Goal: Task Accomplishment & Management: Use online tool/utility

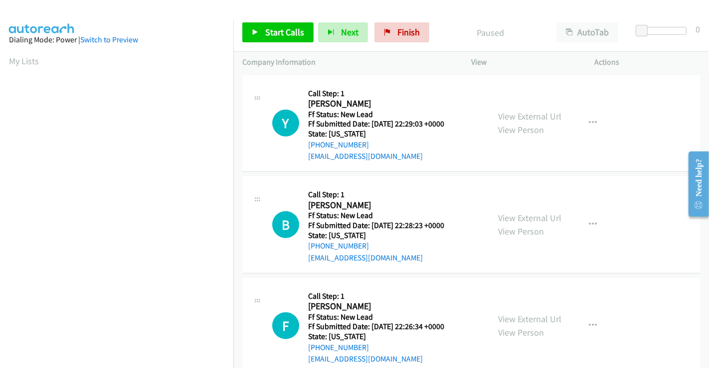
scroll to position [192, 0]
click at [539, 119] on link "View External Url" at bounding box center [529, 116] width 63 height 11
click at [525, 215] on link "View External Url" at bounding box center [529, 217] width 63 height 11
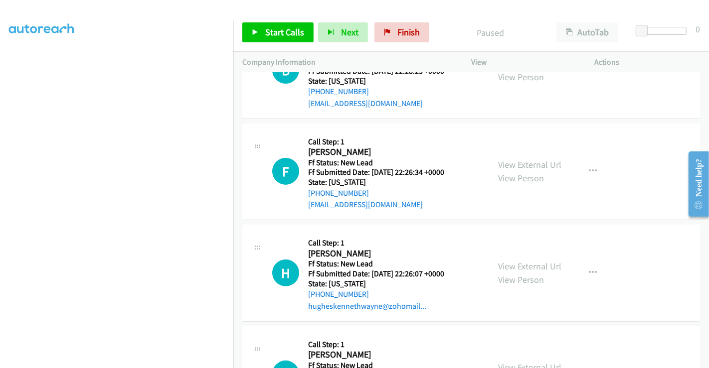
scroll to position [166, 0]
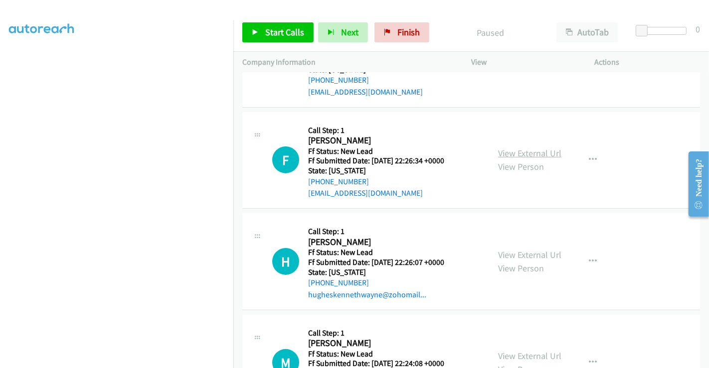
click at [517, 155] on link "View External Url" at bounding box center [529, 153] width 63 height 11
click at [519, 253] on link "View External Url" at bounding box center [529, 254] width 63 height 11
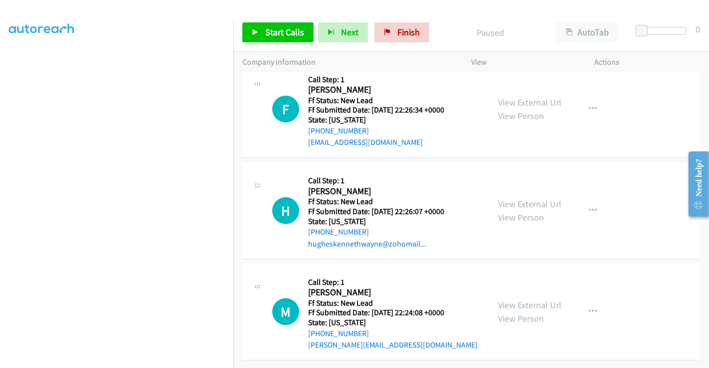
scroll to position [224, 0]
click at [521, 299] on link "View External Url" at bounding box center [529, 304] width 63 height 11
click at [266, 26] on span "Start Calls" at bounding box center [284, 31] width 39 height 11
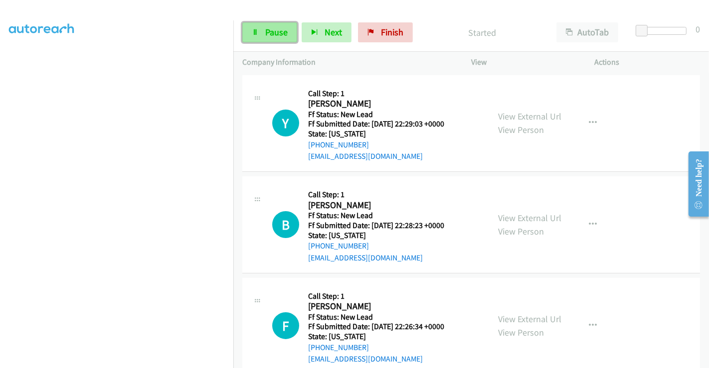
click at [266, 28] on span "Pause" at bounding box center [276, 31] width 22 height 11
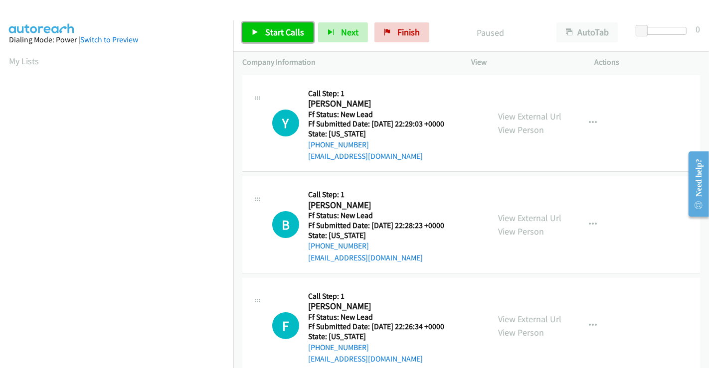
click at [282, 33] on span "Start Calls" at bounding box center [284, 31] width 39 height 11
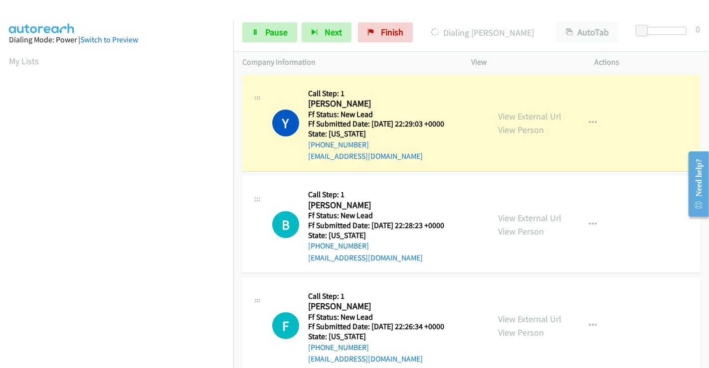
scroll to position [192, 0]
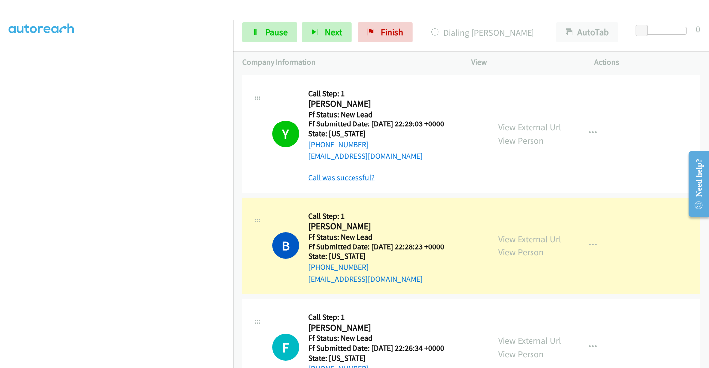
click at [340, 177] on link "Call was successful?" at bounding box center [341, 177] width 67 height 9
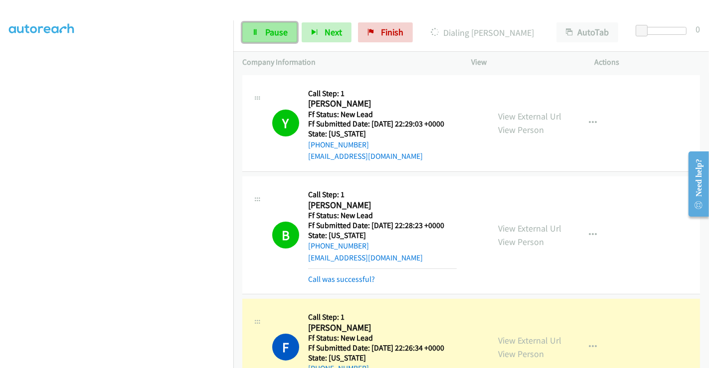
click at [263, 30] on link "Pause" at bounding box center [269, 32] width 55 height 20
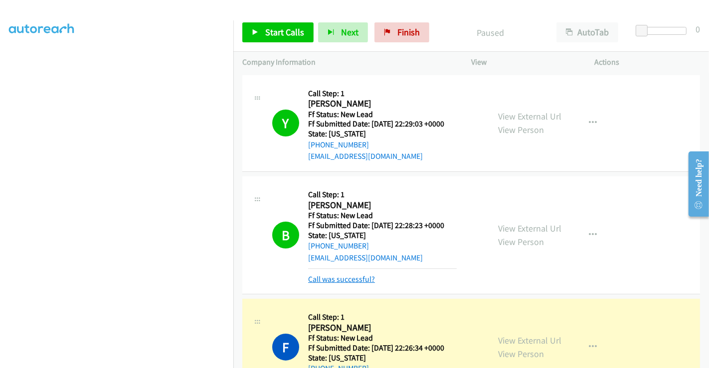
click at [357, 278] on link "Call was successful?" at bounding box center [341, 279] width 67 height 9
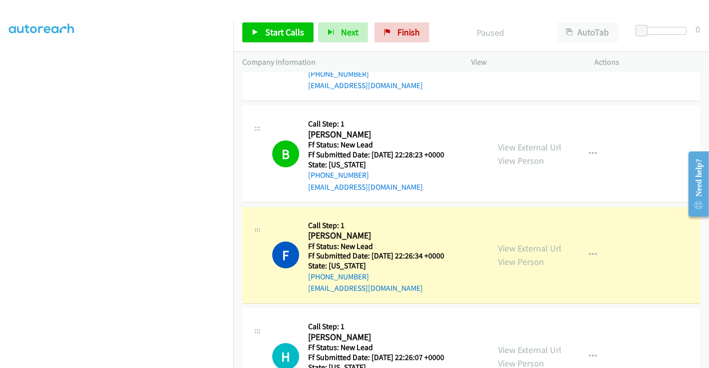
scroll to position [111, 0]
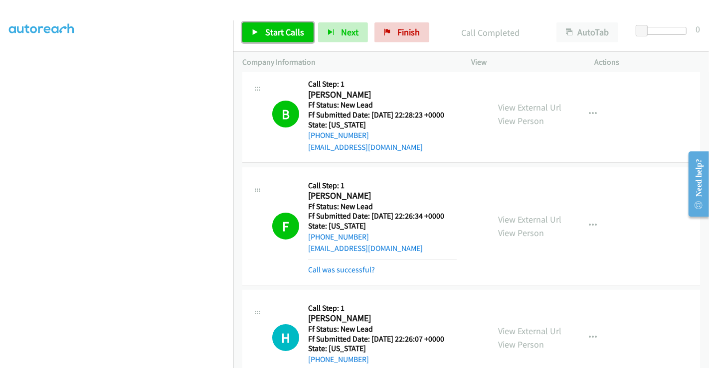
click at [273, 26] on span "Start Calls" at bounding box center [284, 31] width 39 height 11
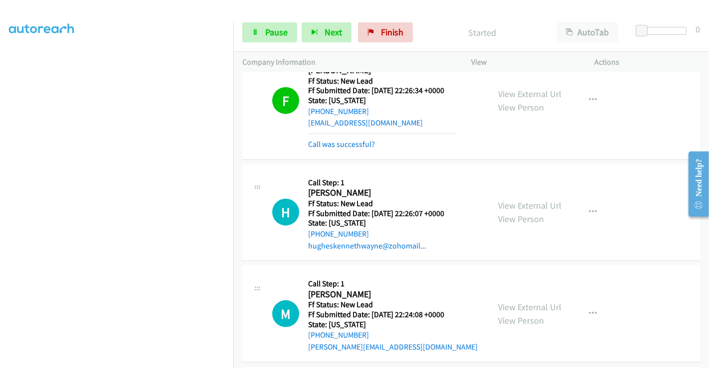
scroll to position [277, 0]
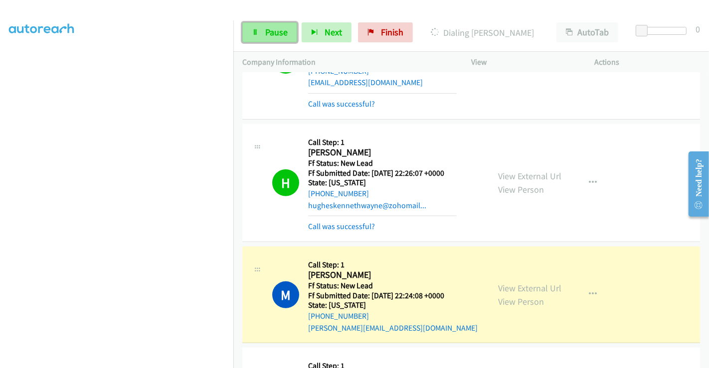
click at [279, 33] on span "Pause" at bounding box center [276, 31] width 22 height 11
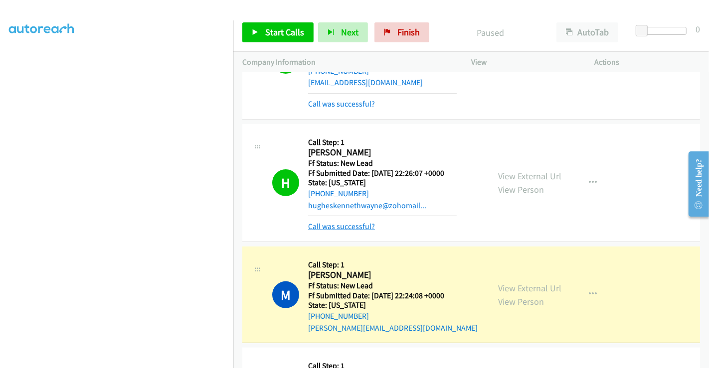
click at [342, 224] on link "Call was successful?" at bounding box center [341, 226] width 67 height 9
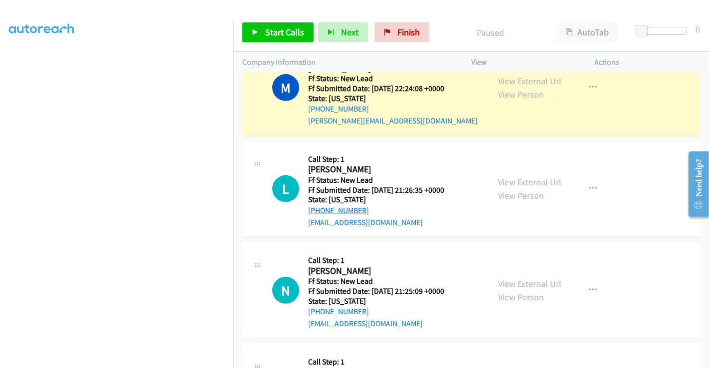
scroll to position [327, 0]
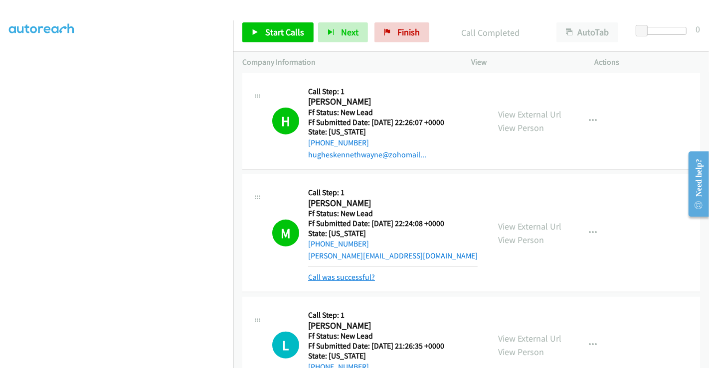
click at [343, 277] on link "Call was successful?" at bounding box center [341, 277] width 67 height 9
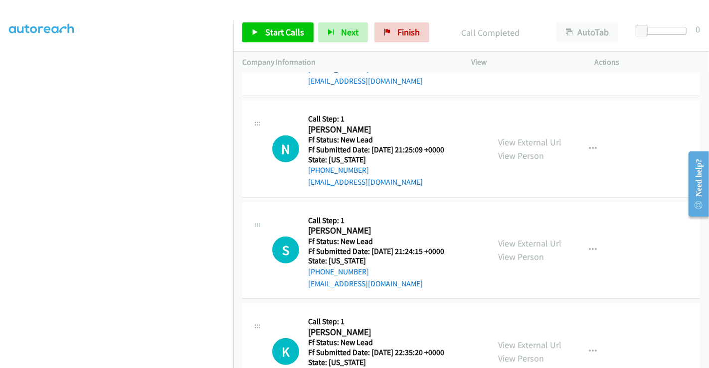
scroll to position [493, 0]
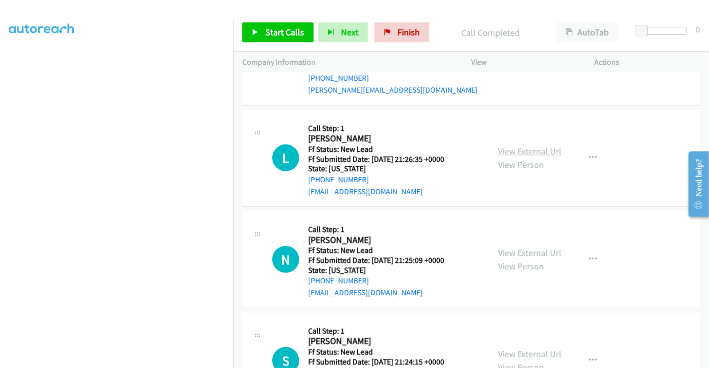
click at [524, 148] on link "View External Url" at bounding box center [529, 151] width 63 height 11
click at [525, 251] on link "View External Url" at bounding box center [529, 252] width 63 height 11
click at [527, 352] on tbody "Y Callback Scheduled Call Step: 1 Yurii Syvak America/New_York Ff Status: New L…" at bounding box center [470, 102] width 475 height 1047
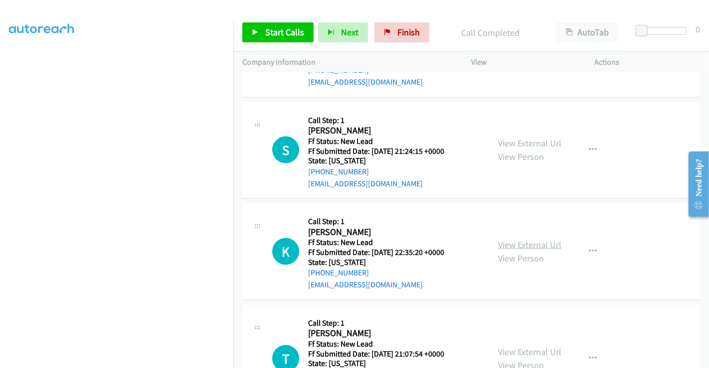
scroll to position [715, 0]
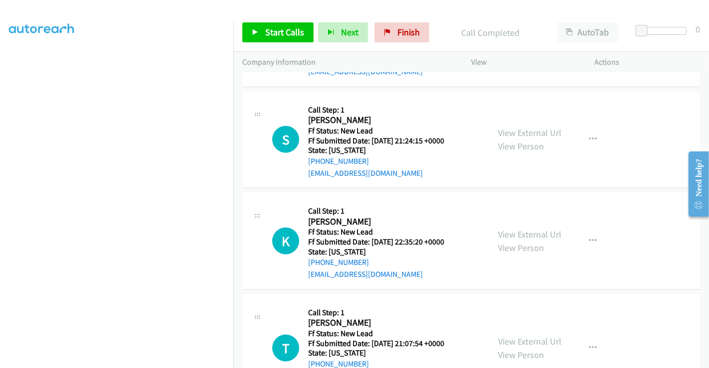
click at [518, 126] on div "View External Url View Person" at bounding box center [529, 139] width 63 height 27
click at [517, 129] on link "View External Url" at bounding box center [529, 132] width 63 height 11
click at [516, 229] on link "View External Url" at bounding box center [529, 234] width 63 height 11
click at [518, 336] on link "View External Url" at bounding box center [529, 341] width 63 height 11
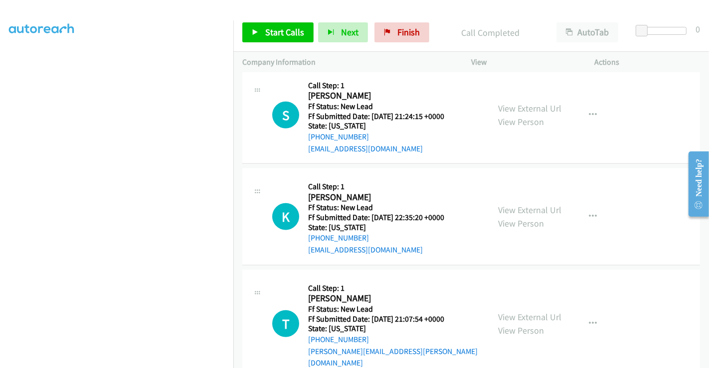
scroll to position [751, 0]
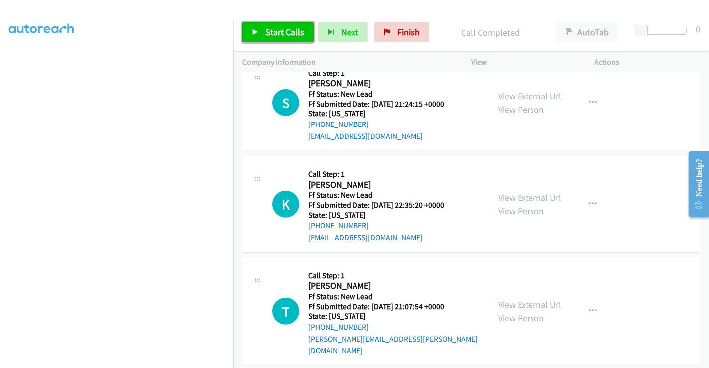
click at [286, 32] on span "Start Calls" at bounding box center [284, 31] width 39 height 11
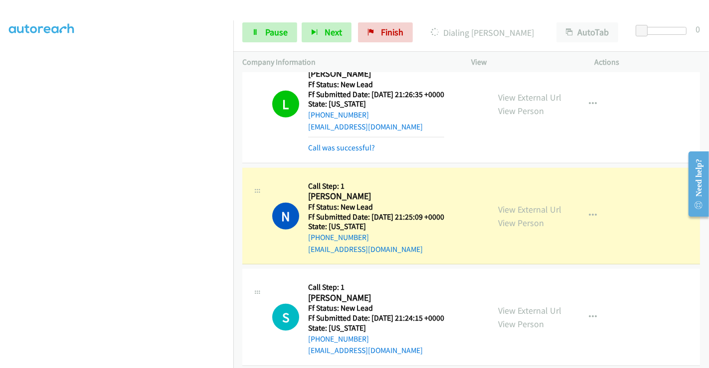
scroll to position [541, 0]
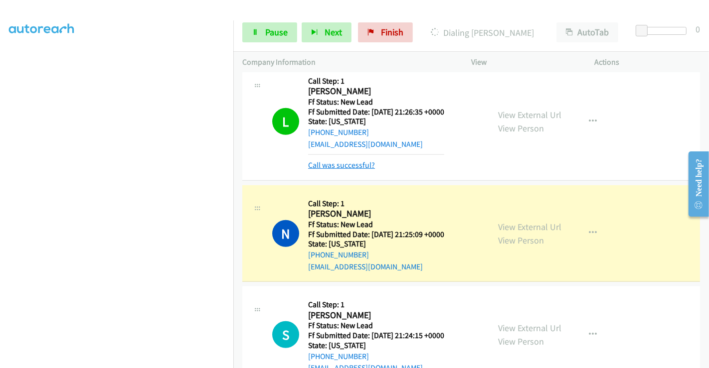
click at [347, 163] on link "Call was successful?" at bounding box center [341, 164] width 67 height 9
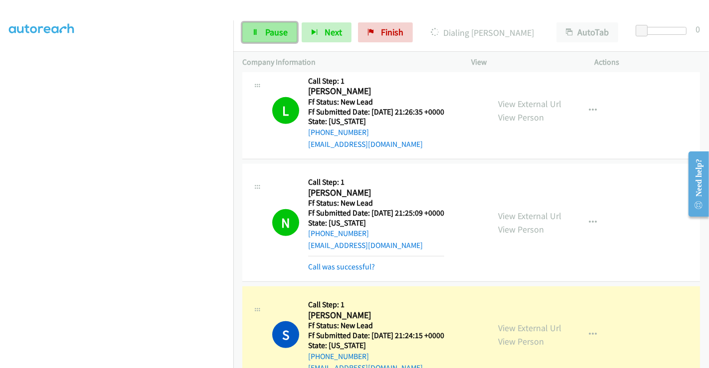
click at [266, 32] on span "Pause" at bounding box center [276, 31] width 22 height 11
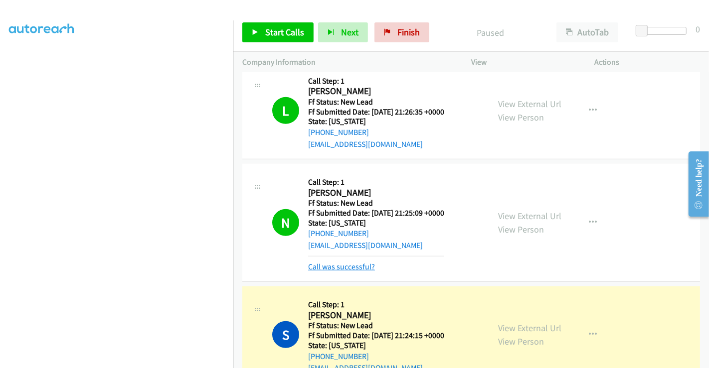
click at [345, 264] on link "Call was successful?" at bounding box center [341, 266] width 67 height 9
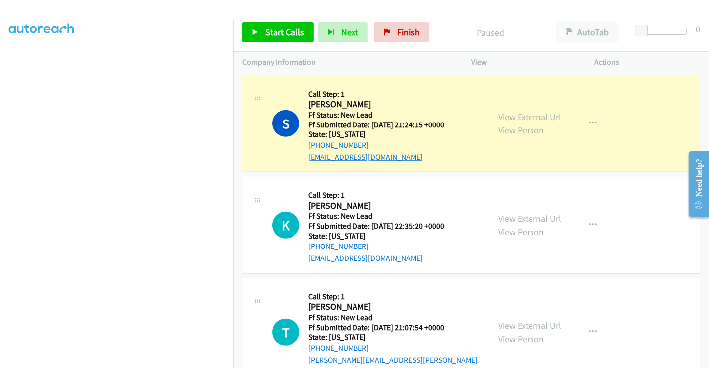
scroll to position [751, 0]
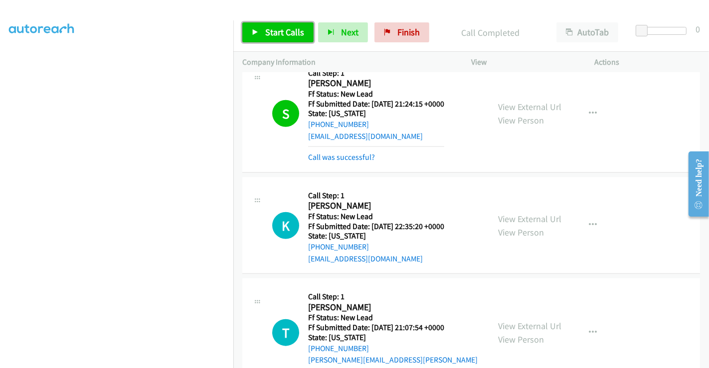
click at [278, 29] on span "Start Calls" at bounding box center [284, 31] width 39 height 11
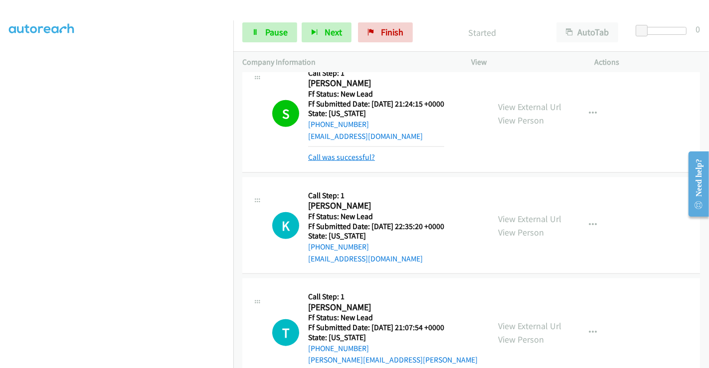
click at [360, 158] on link "Call was successful?" at bounding box center [341, 156] width 67 height 9
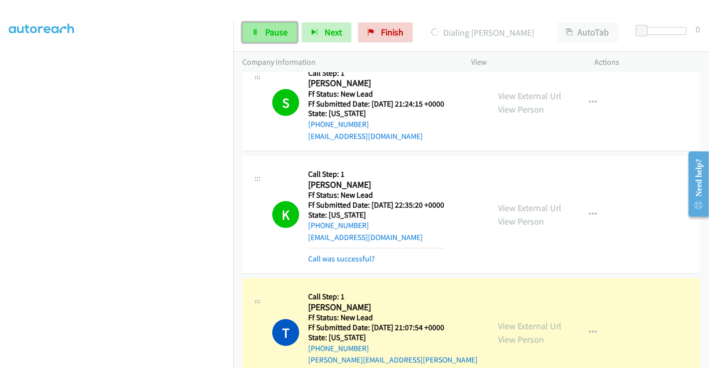
click at [270, 25] on link "Pause" at bounding box center [269, 32] width 55 height 20
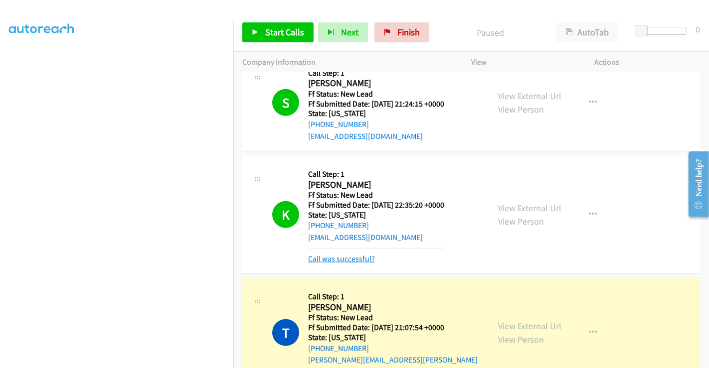
click at [350, 256] on link "Call was successful?" at bounding box center [341, 258] width 67 height 9
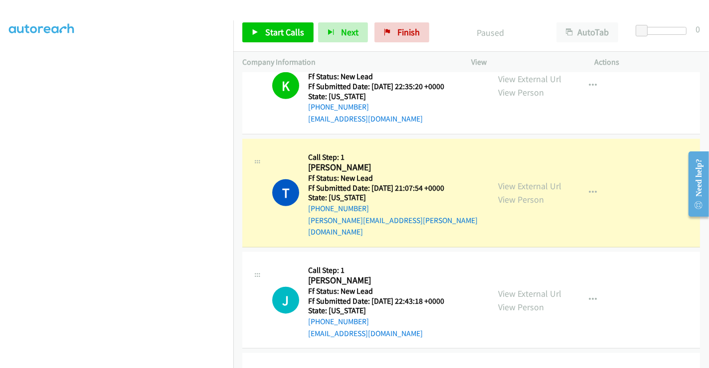
scroll to position [917, 0]
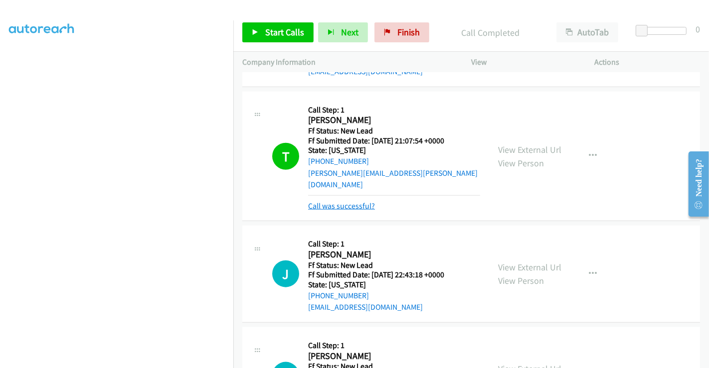
click at [351, 201] on link "Call was successful?" at bounding box center [341, 205] width 67 height 9
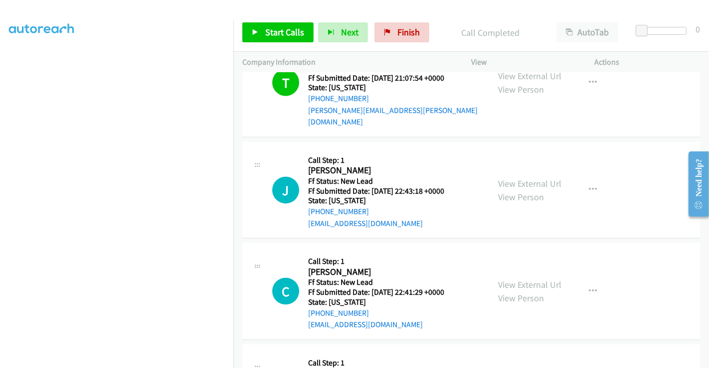
scroll to position [1055, 0]
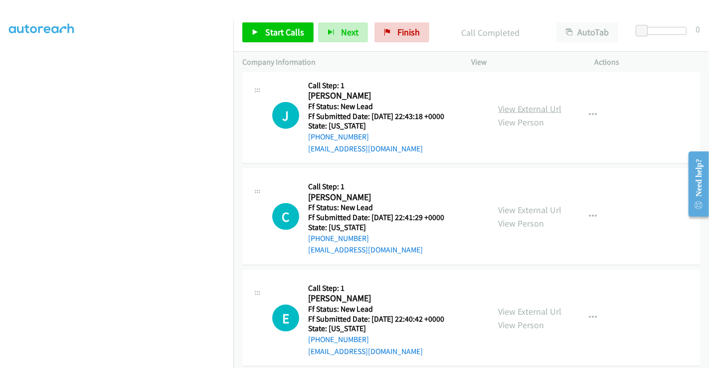
click at [520, 103] on link "View External Url" at bounding box center [529, 108] width 63 height 11
click at [522, 204] on link "View External Url" at bounding box center [529, 209] width 63 height 11
click at [524, 306] on link "View External Url" at bounding box center [529, 311] width 63 height 11
click at [263, 29] on link "Start Calls" at bounding box center [277, 32] width 71 height 20
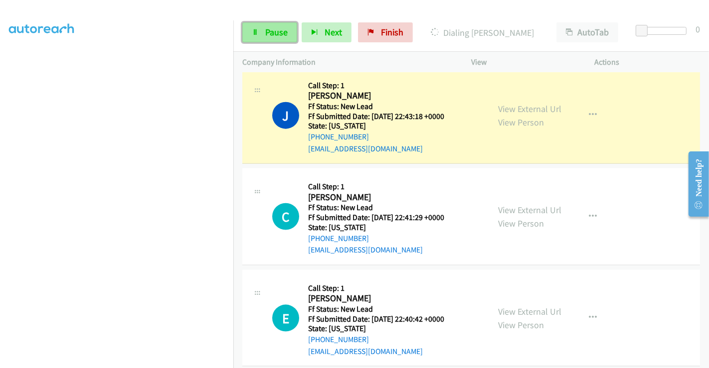
click at [274, 26] on span "Pause" at bounding box center [276, 31] width 22 height 11
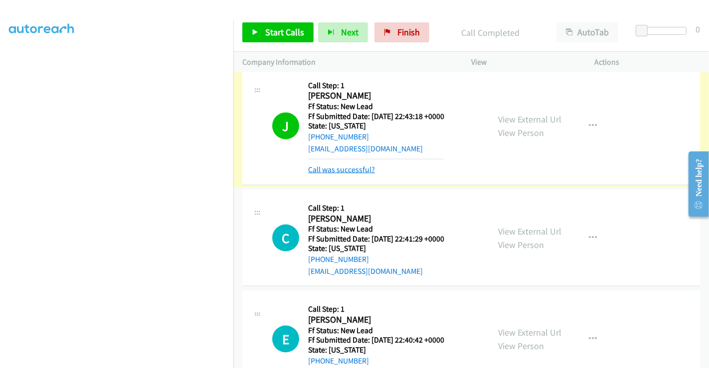
click at [337, 165] on link "Call was successful?" at bounding box center [341, 169] width 67 height 9
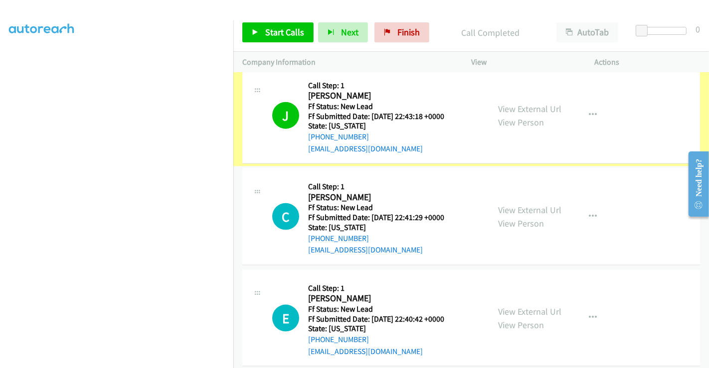
scroll to position [1034, 0]
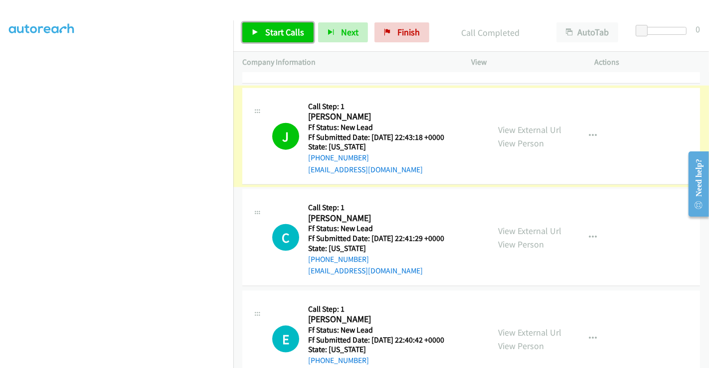
click at [270, 27] on span "Start Calls" at bounding box center [284, 31] width 39 height 11
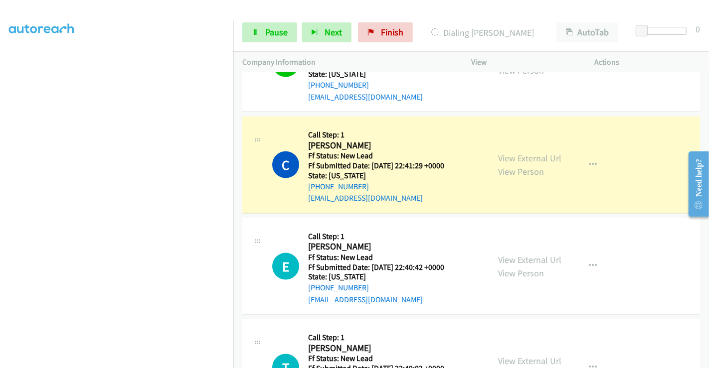
scroll to position [1089, 0]
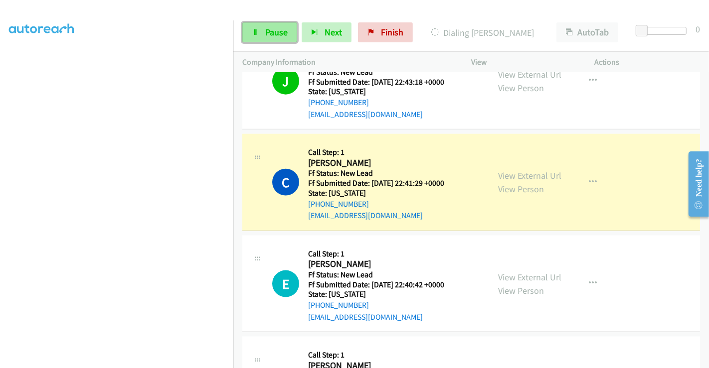
click at [270, 30] on span "Pause" at bounding box center [276, 31] width 22 height 11
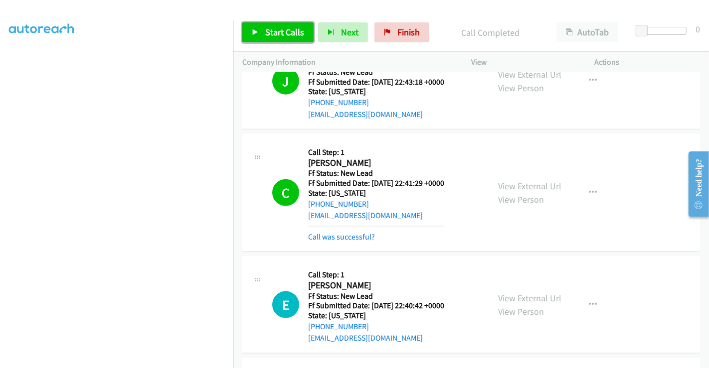
click at [288, 32] on span "Start Calls" at bounding box center [284, 31] width 39 height 11
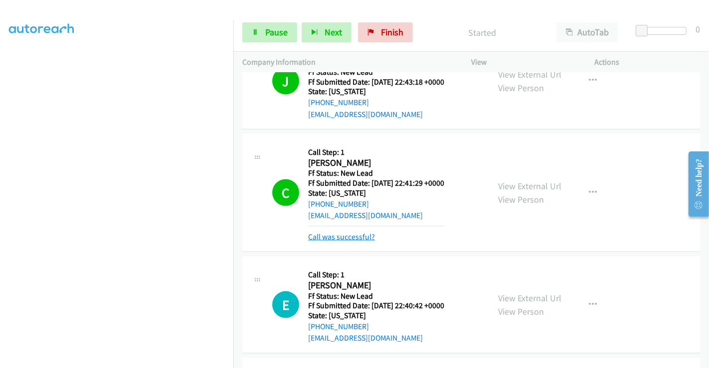
click at [339, 232] on link "Call was successful?" at bounding box center [341, 236] width 67 height 9
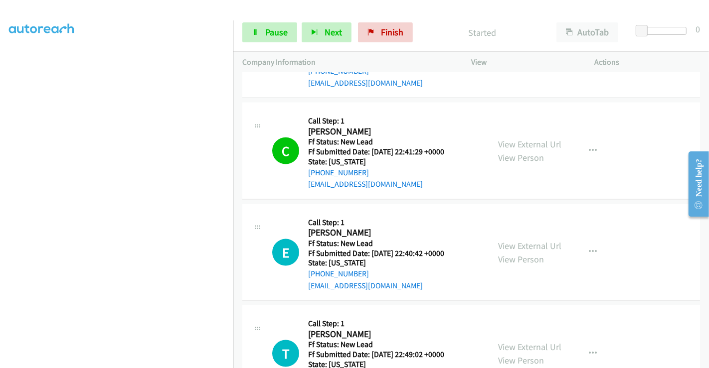
scroll to position [1145, 0]
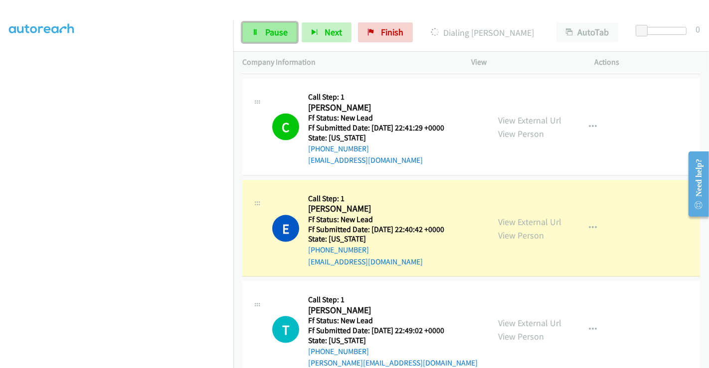
click at [265, 30] on span "Pause" at bounding box center [276, 31] width 22 height 11
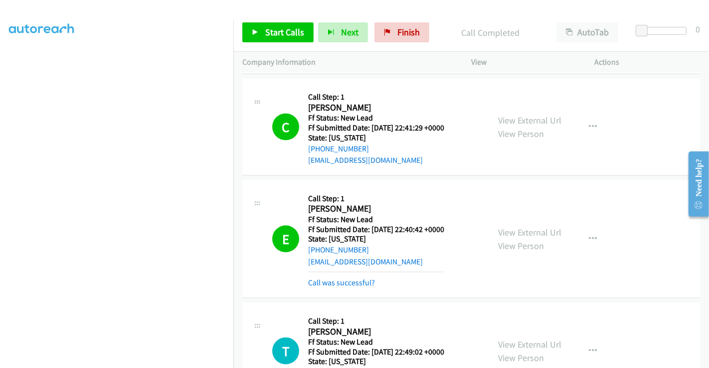
scroll to position [1256, 0]
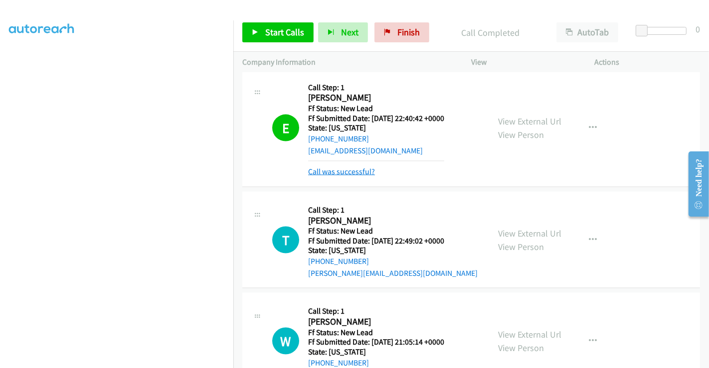
click at [332, 167] on link "Call was successful?" at bounding box center [341, 171] width 67 height 9
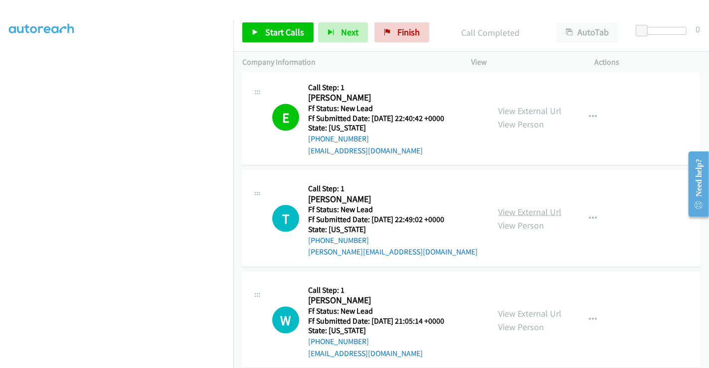
click at [534, 206] on link "View External Url" at bounding box center [529, 211] width 63 height 11
click at [523, 308] on link "View External Url" at bounding box center [529, 313] width 63 height 11
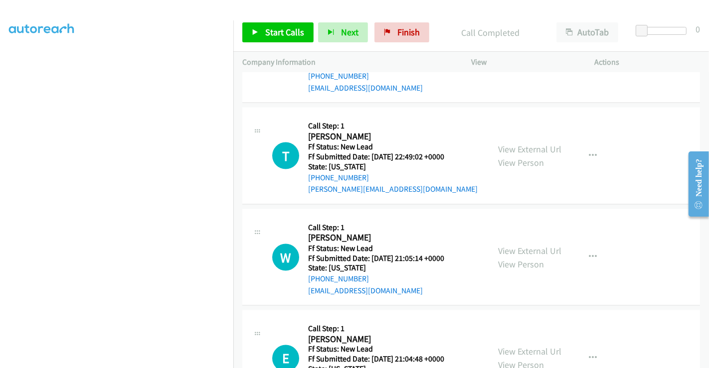
scroll to position [1359, 0]
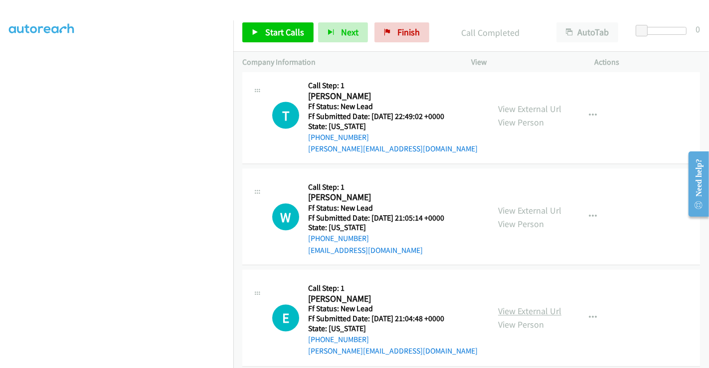
click at [517, 306] on link "View External Url" at bounding box center [529, 311] width 63 height 11
click at [268, 35] on span "Start Calls" at bounding box center [284, 31] width 39 height 11
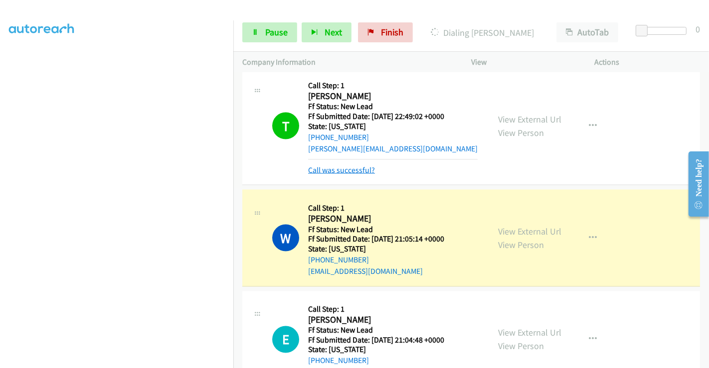
click at [343, 165] on link "Call was successful?" at bounding box center [341, 169] width 67 height 9
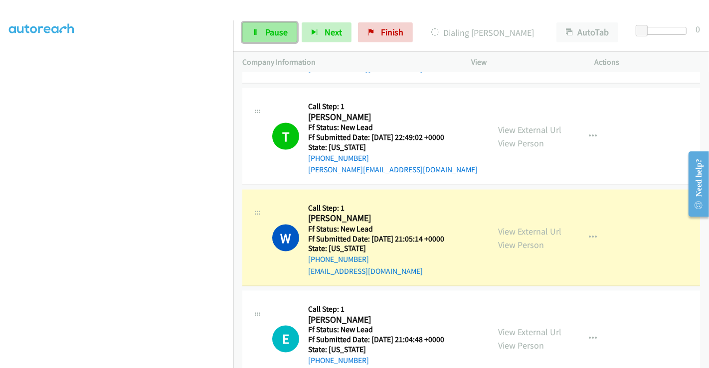
click at [263, 32] on link "Pause" at bounding box center [269, 32] width 55 height 20
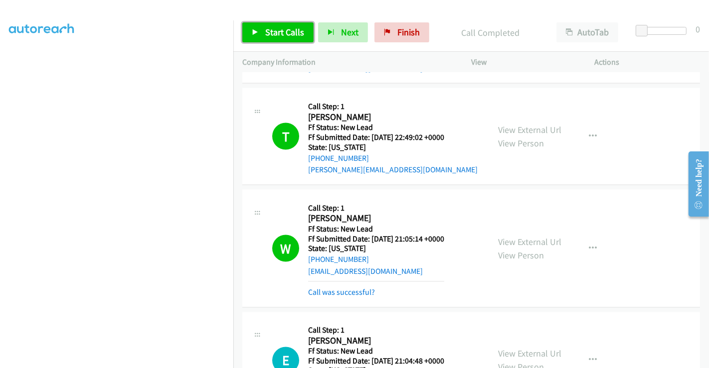
click at [269, 33] on span "Start Calls" at bounding box center [284, 31] width 39 height 11
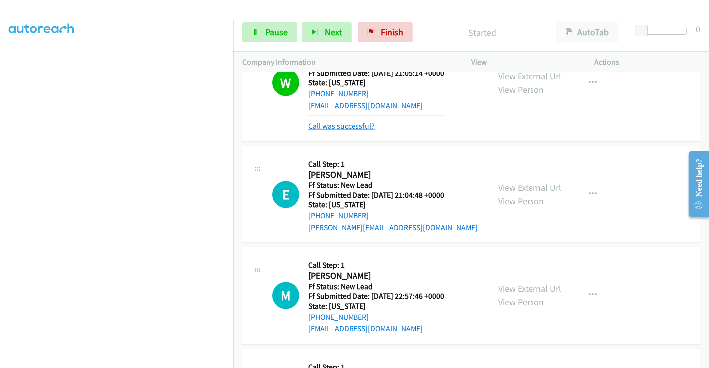
click at [334, 122] on link "Call was successful?" at bounding box center [341, 126] width 67 height 9
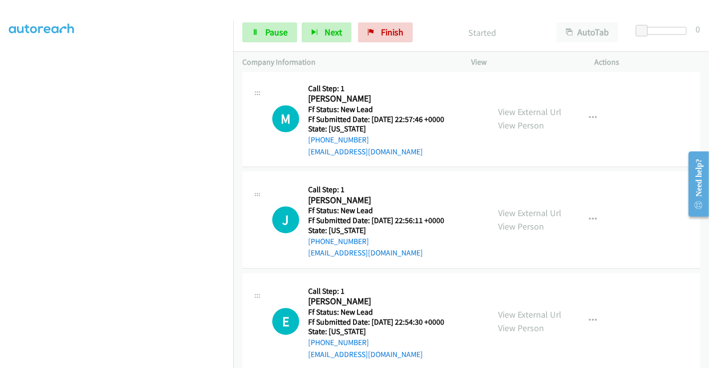
scroll to position [1663, 0]
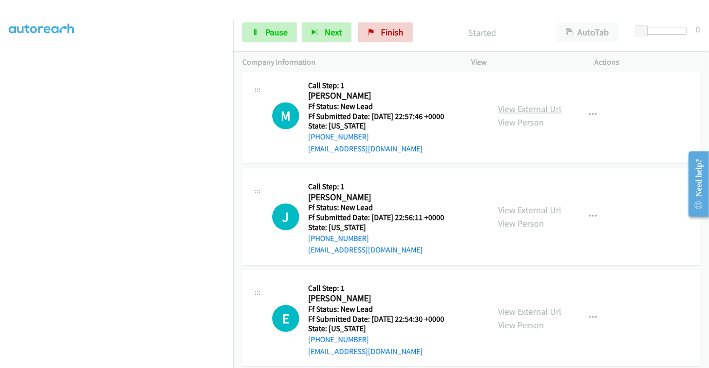
click at [508, 104] on link "View External Url" at bounding box center [529, 109] width 63 height 11
click at [518, 205] on link "View External Url" at bounding box center [529, 210] width 63 height 11
click at [516, 306] on link "View External Url" at bounding box center [529, 311] width 63 height 11
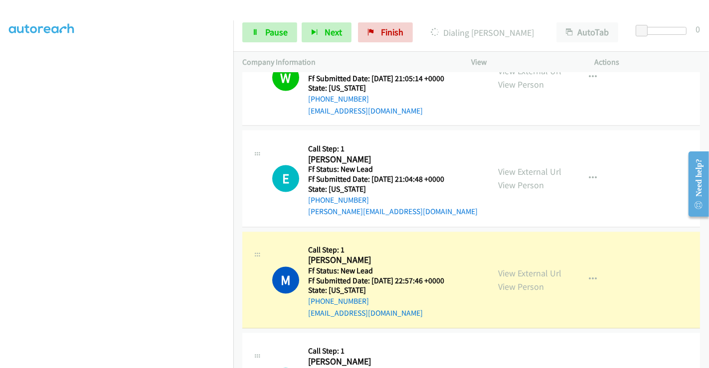
scroll to position [1496, 0]
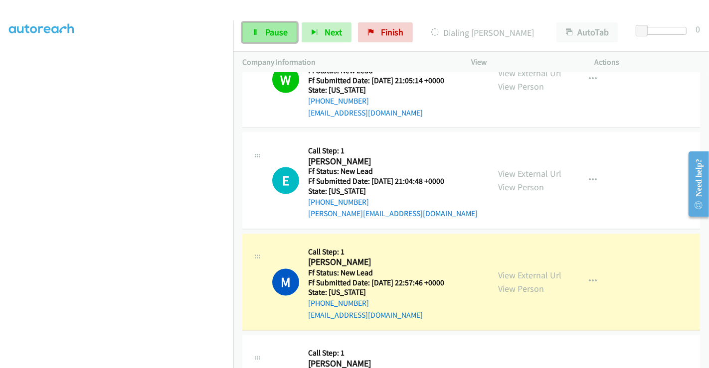
click at [268, 33] on span "Pause" at bounding box center [276, 31] width 22 height 11
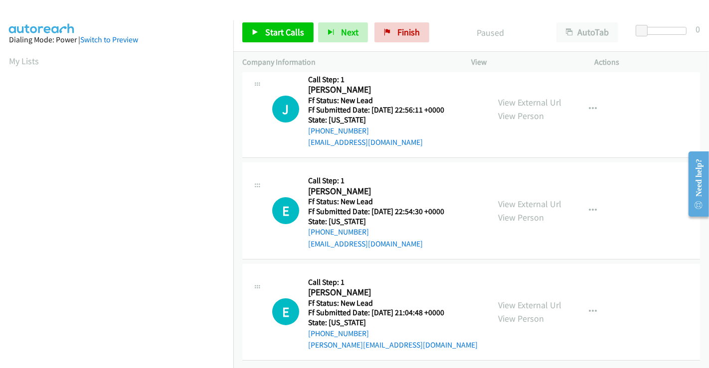
scroll to position [192, 0]
click at [279, 31] on span "Start Calls" at bounding box center [284, 31] width 39 height 11
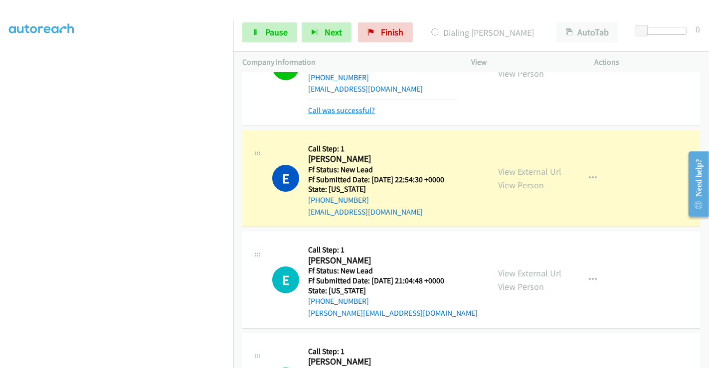
scroll to position [132, 0]
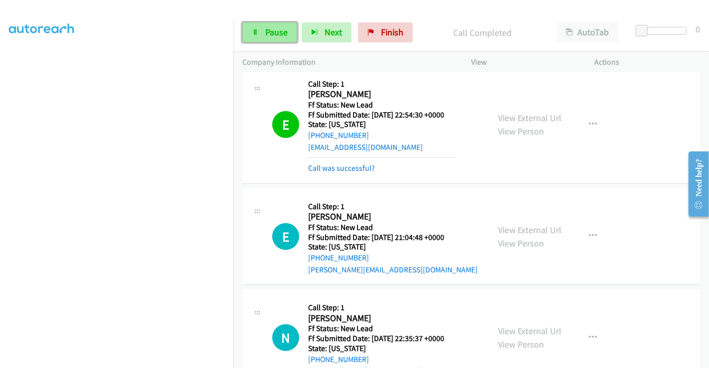
click at [269, 32] on span "Pause" at bounding box center [276, 31] width 22 height 11
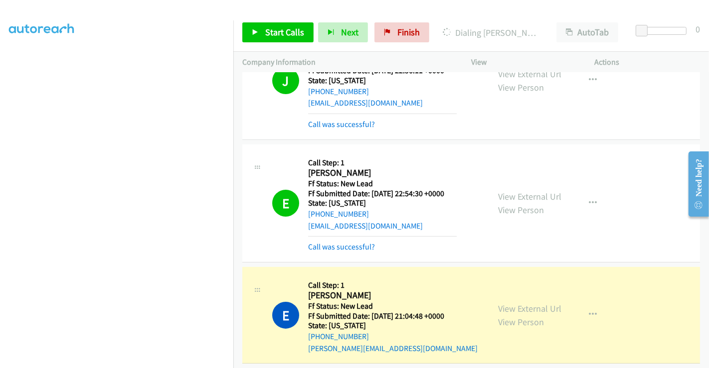
scroll to position [0, 0]
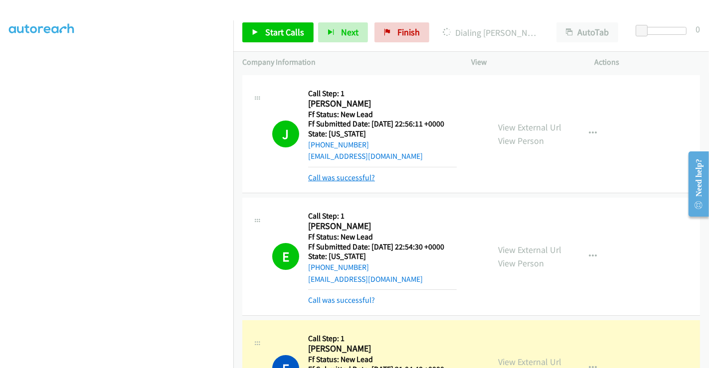
click at [352, 173] on link "Call was successful?" at bounding box center [341, 177] width 67 height 9
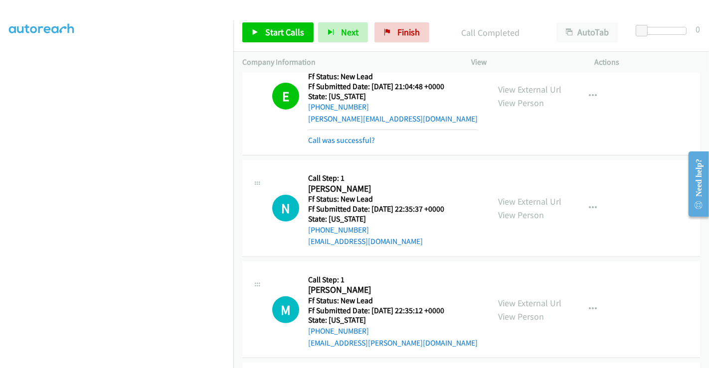
scroll to position [277, 0]
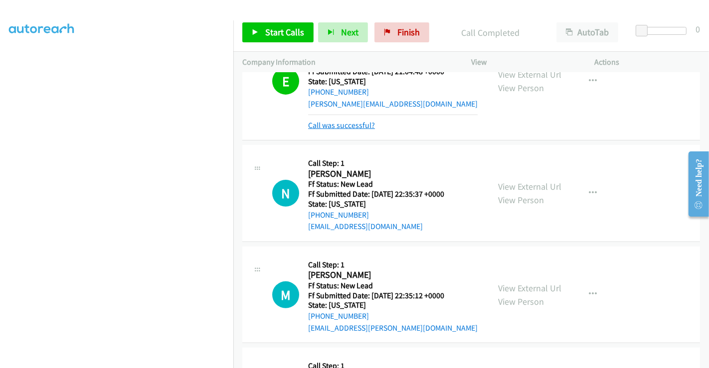
click at [351, 126] on link "Call was successful?" at bounding box center [341, 125] width 67 height 9
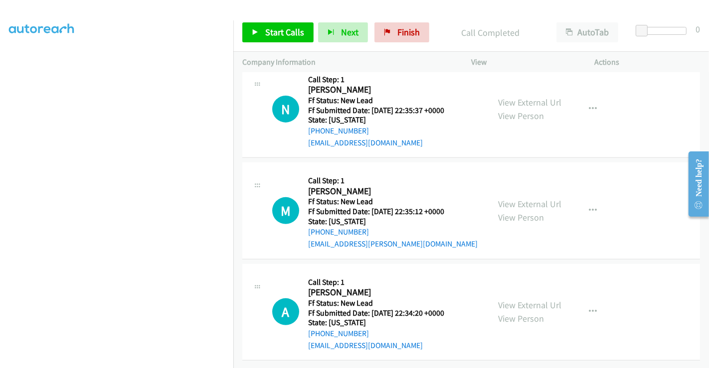
scroll to position [346, 0]
click at [518, 97] on link "View External Url" at bounding box center [529, 102] width 63 height 11
click at [529, 198] on link "View External Url" at bounding box center [529, 203] width 63 height 11
click at [515, 299] on link "View External Url" at bounding box center [529, 304] width 63 height 11
click at [267, 35] on span "Start Calls" at bounding box center [284, 31] width 39 height 11
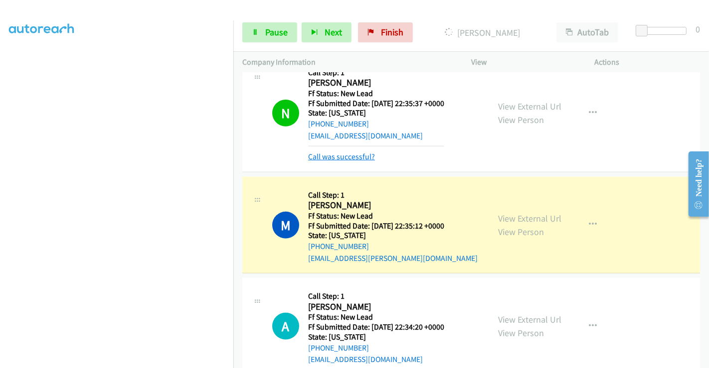
click at [356, 158] on link "Call was successful?" at bounding box center [341, 156] width 67 height 9
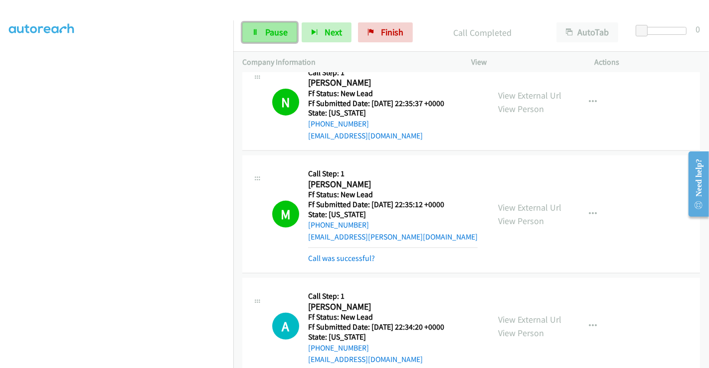
click at [273, 34] on span "Pause" at bounding box center [276, 31] width 22 height 11
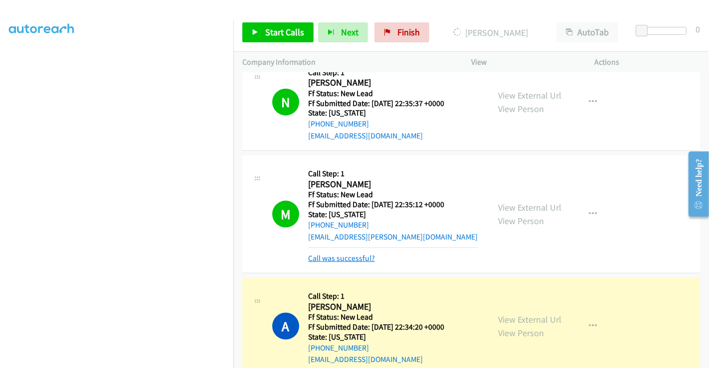
click at [358, 255] on link "Call was successful?" at bounding box center [341, 258] width 67 height 9
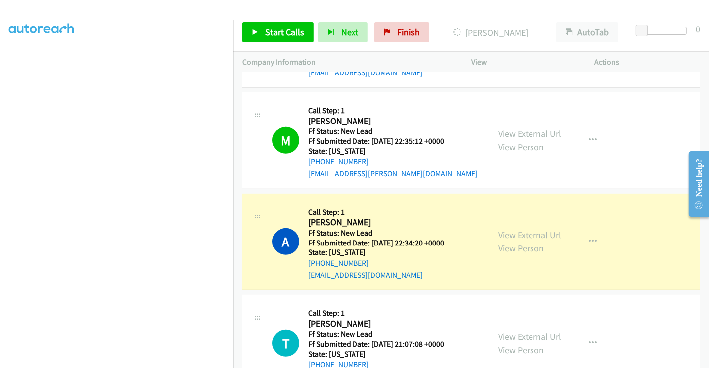
scroll to position [512, 0]
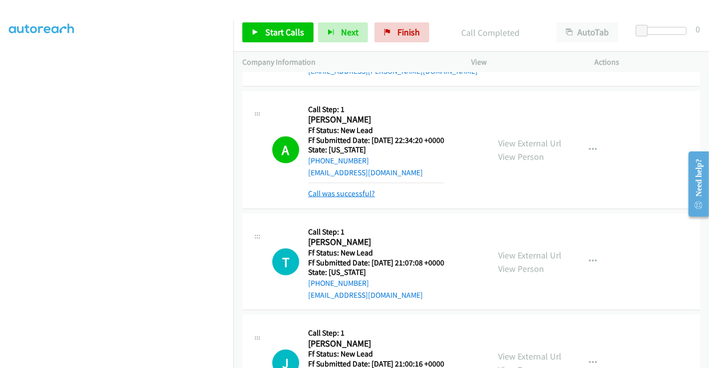
click at [356, 193] on link "Call was successful?" at bounding box center [341, 193] width 67 height 9
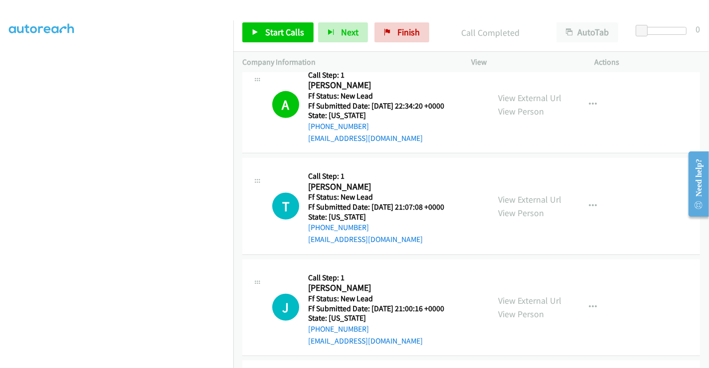
scroll to position [623, 0]
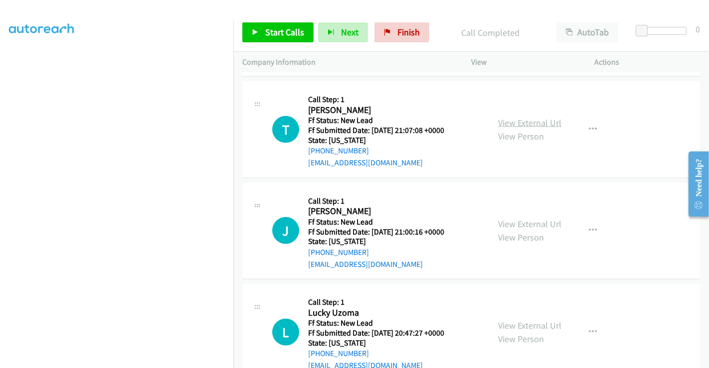
click at [519, 117] on link "View External Url" at bounding box center [529, 122] width 63 height 11
click at [521, 223] on link "View External Url" at bounding box center [529, 223] width 63 height 11
click at [517, 324] on link "View External Url" at bounding box center [529, 325] width 63 height 11
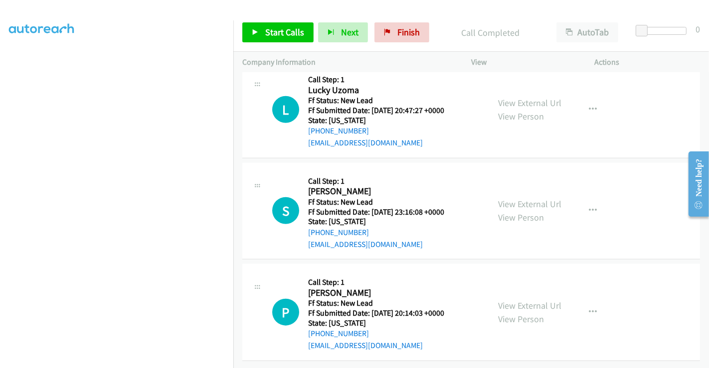
scroll to position [853, 0]
click at [511, 198] on link "View External Url" at bounding box center [529, 203] width 63 height 11
click at [527, 300] on link "View External Url" at bounding box center [529, 305] width 63 height 11
click at [266, 31] on span "Start Calls" at bounding box center [284, 31] width 39 height 11
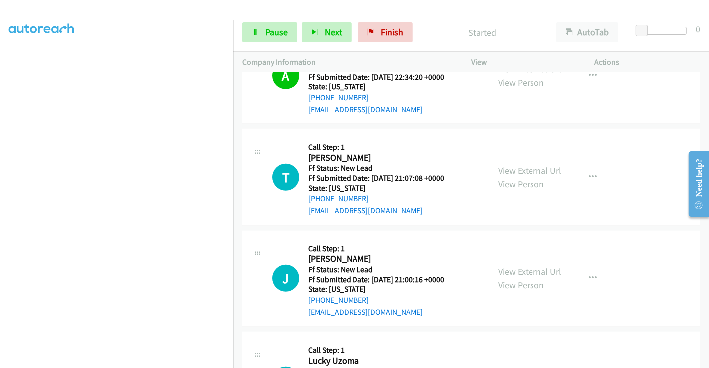
scroll to position [631, 0]
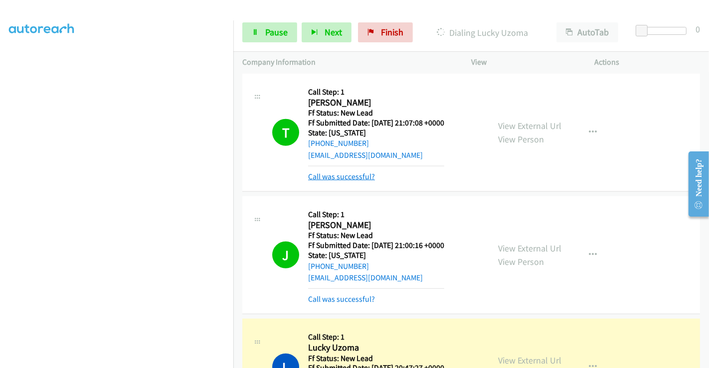
click at [332, 172] on link "Call was successful?" at bounding box center [341, 176] width 67 height 9
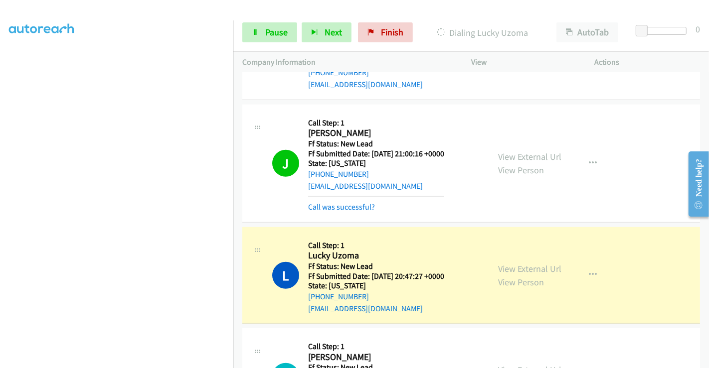
scroll to position [741, 0]
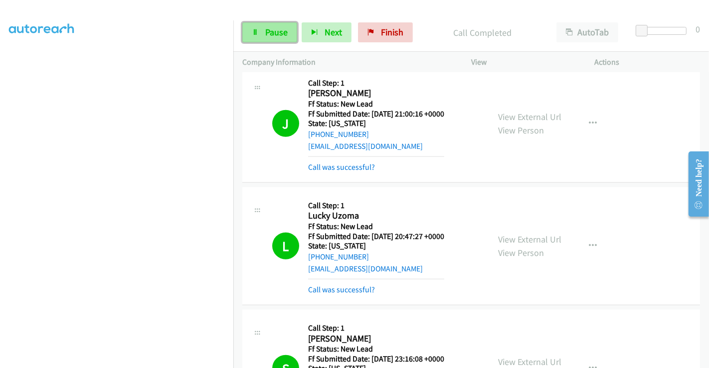
click at [277, 33] on span "Pause" at bounding box center [276, 31] width 22 height 11
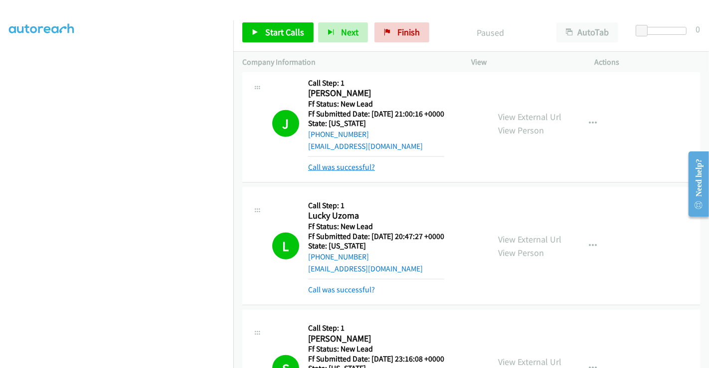
click at [349, 165] on link "Call was successful?" at bounding box center [341, 166] width 67 height 9
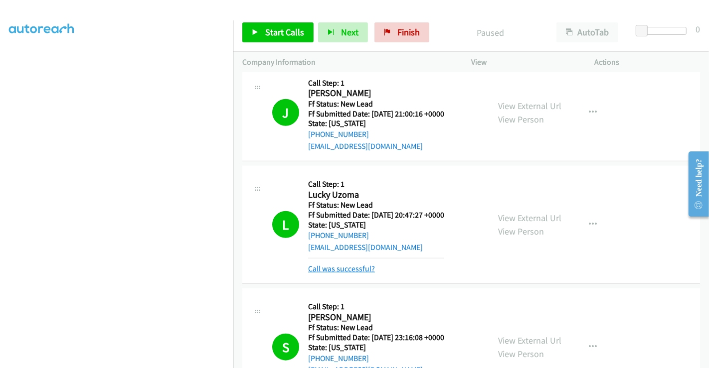
click at [348, 268] on link "Call was successful?" at bounding box center [341, 268] width 67 height 9
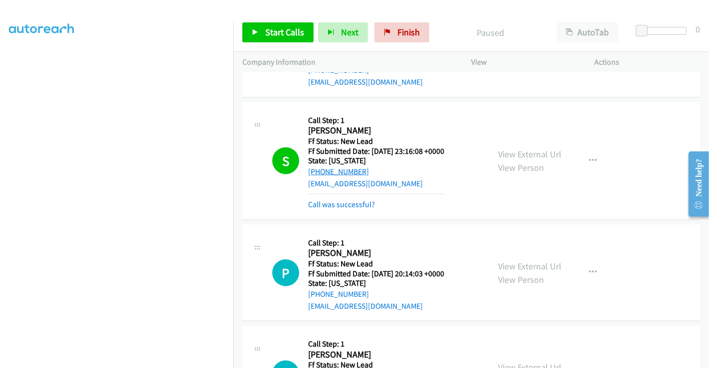
scroll to position [908, 0]
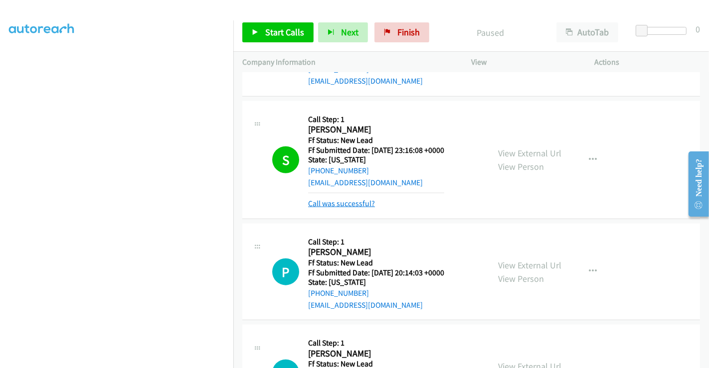
click at [344, 201] on link "Call was successful?" at bounding box center [341, 203] width 67 height 9
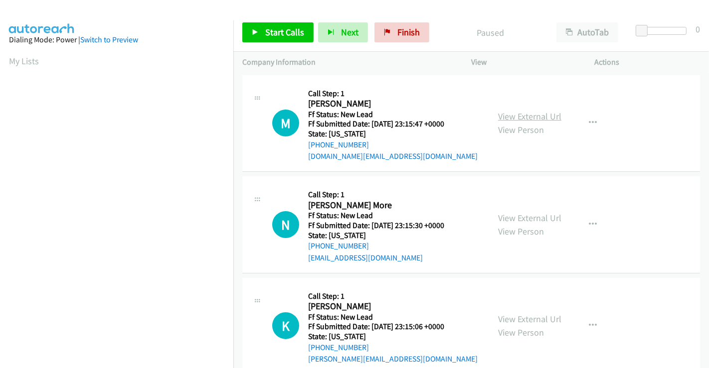
click at [524, 115] on link "View External Url" at bounding box center [529, 116] width 63 height 11
click at [515, 217] on link "View External Url" at bounding box center [529, 217] width 63 height 11
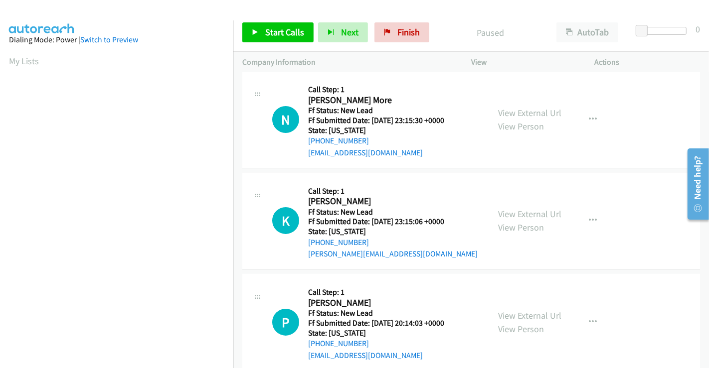
scroll to position [123, 0]
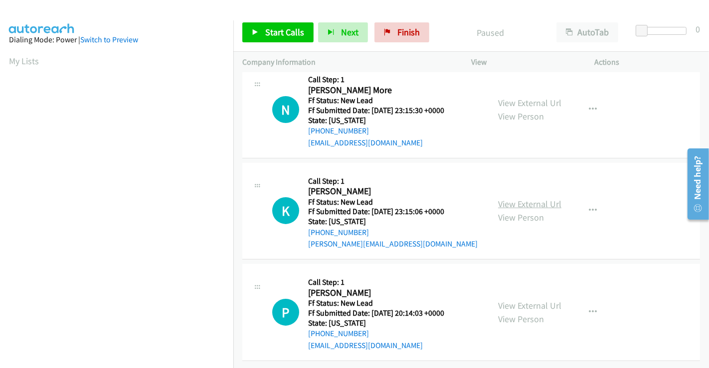
click at [524, 198] on link "View External Url" at bounding box center [529, 203] width 63 height 11
click at [281, 34] on span "Start Calls" at bounding box center [284, 31] width 39 height 11
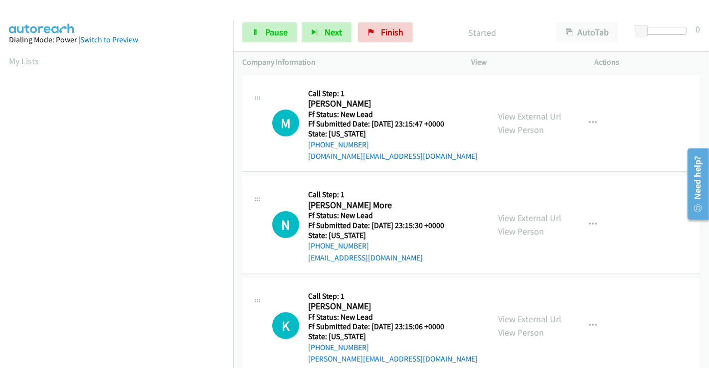
scroll to position [0, 0]
click at [266, 25] on link "Pause" at bounding box center [269, 32] width 55 height 20
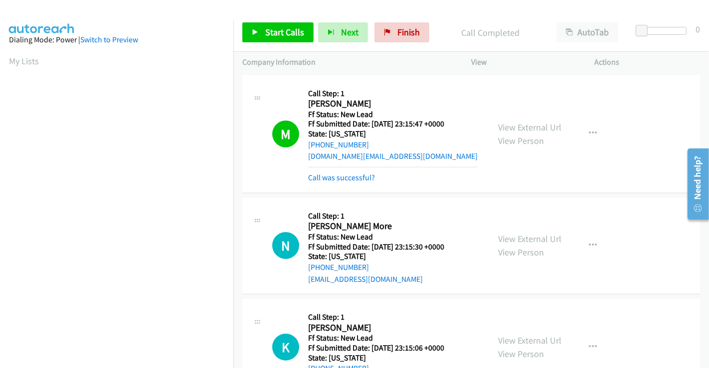
scroll to position [192, 0]
click at [281, 29] on span "Start Calls" at bounding box center [284, 31] width 39 height 11
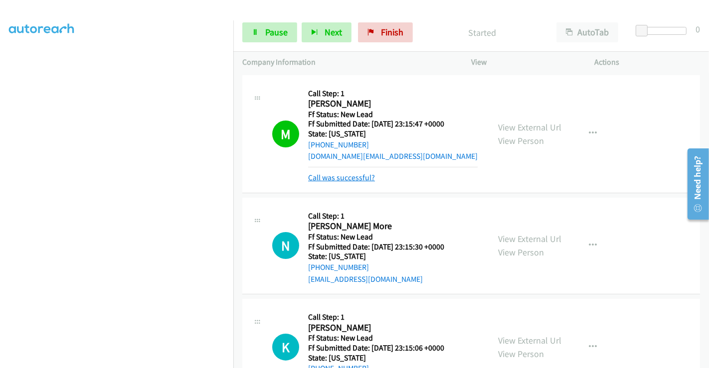
click at [352, 178] on link "Call was successful?" at bounding box center [341, 177] width 67 height 9
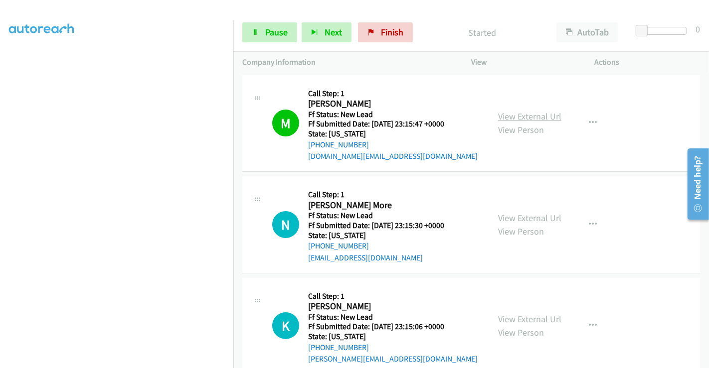
click at [516, 115] on link "View External Url" at bounding box center [529, 116] width 63 height 11
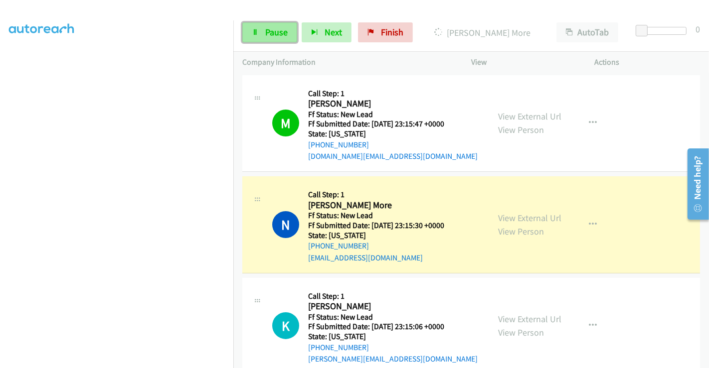
click at [276, 35] on span "Pause" at bounding box center [276, 31] width 22 height 11
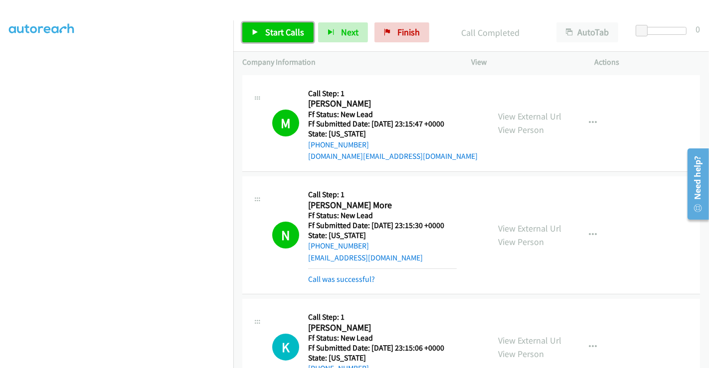
click at [278, 39] on link "Start Calls" at bounding box center [277, 32] width 71 height 20
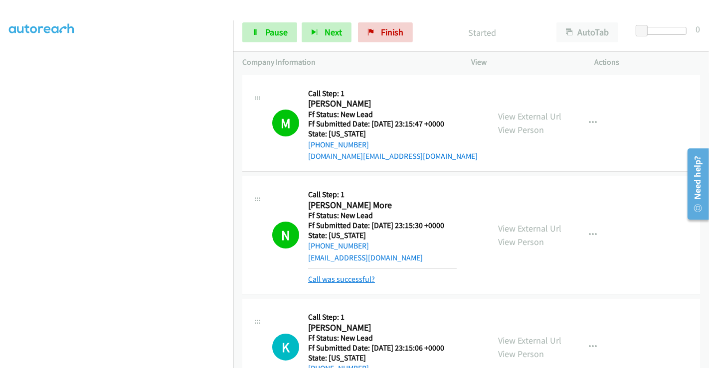
click at [334, 280] on link "Call was successful?" at bounding box center [341, 279] width 67 height 9
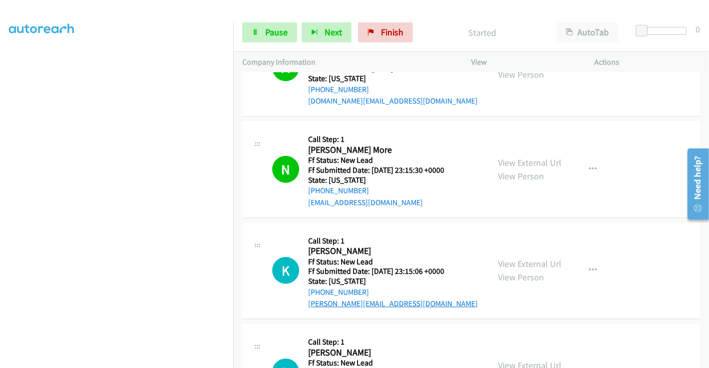
scroll to position [111, 0]
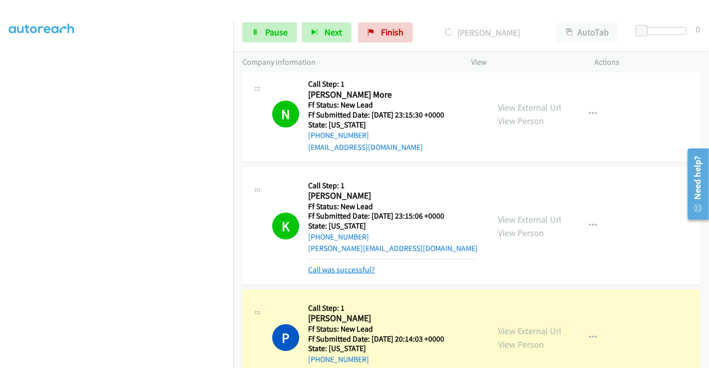
click at [350, 268] on link "Call was successful?" at bounding box center [341, 269] width 67 height 9
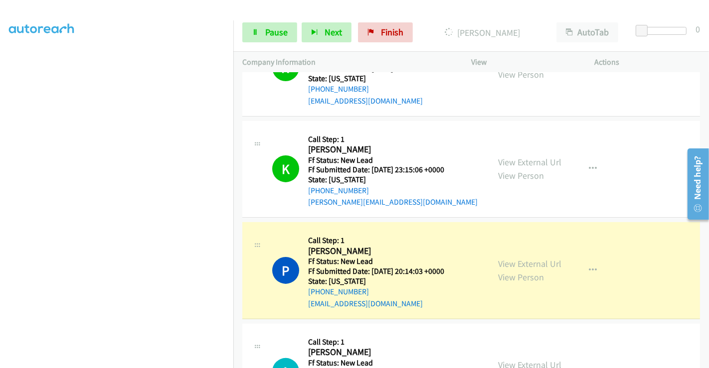
scroll to position [221, 0]
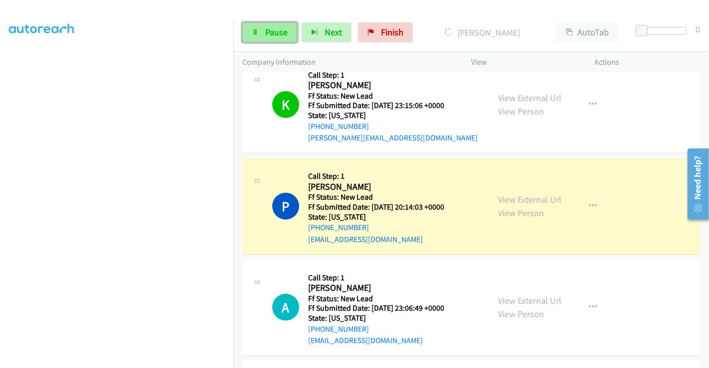
click at [263, 25] on link "Pause" at bounding box center [269, 32] width 55 height 20
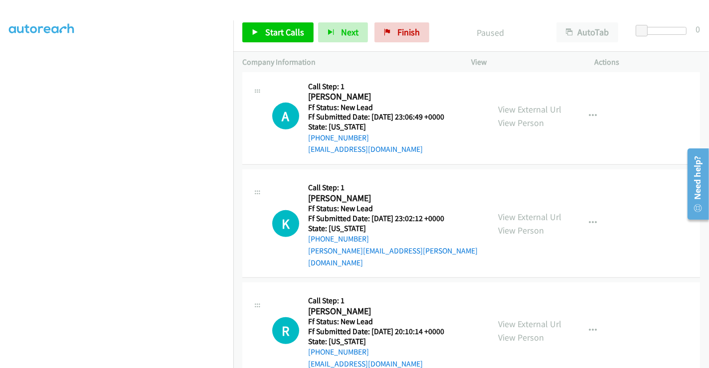
scroll to position [427, 0]
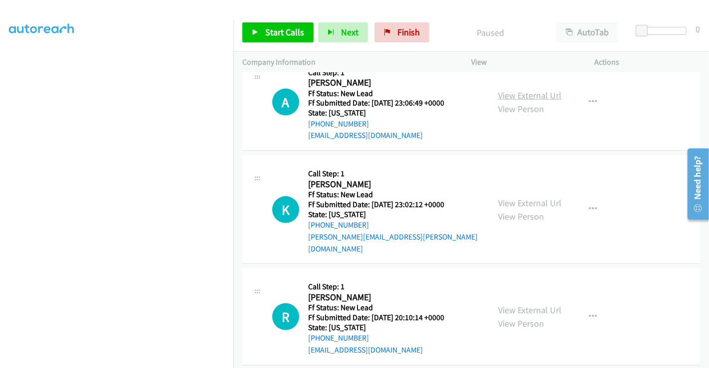
click at [506, 92] on link "View External Url" at bounding box center [529, 95] width 63 height 11
click at [528, 197] on link "View External Url" at bounding box center [529, 202] width 63 height 11
click at [530, 304] on link "View External Url" at bounding box center [529, 309] width 63 height 11
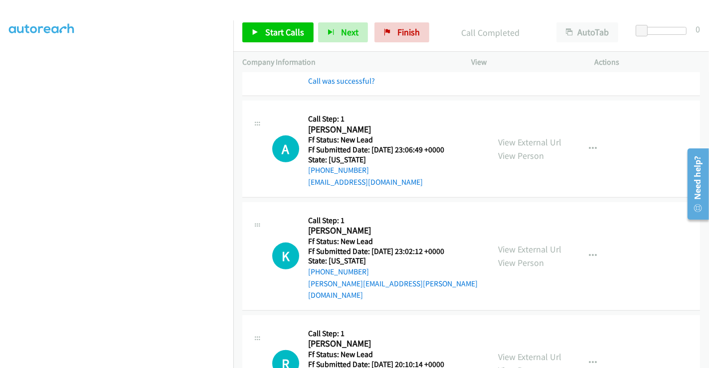
scroll to position [337, 0]
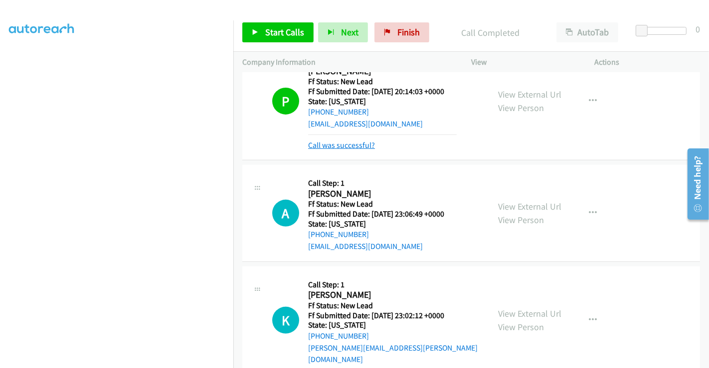
click at [347, 147] on link "Call was successful?" at bounding box center [341, 145] width 67 height 9
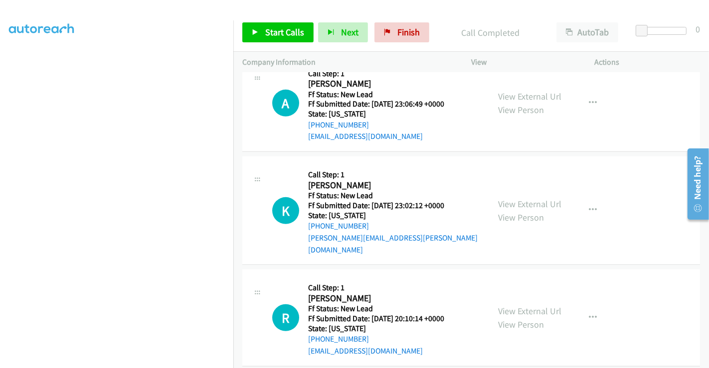
scroll to position [427, 0]
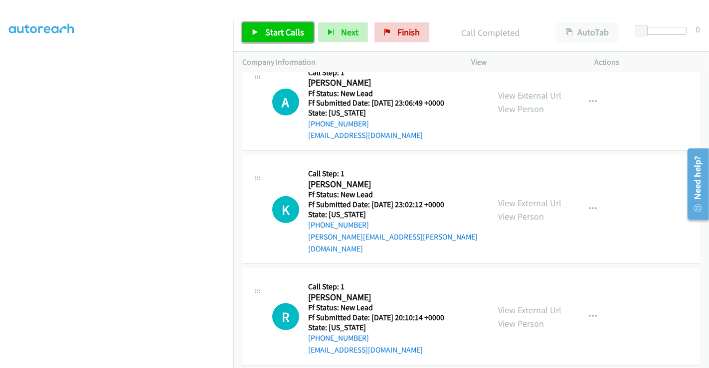
click at [278, 29] on span "Start Calls" at bounding box center [284, 31] width 39 height 11
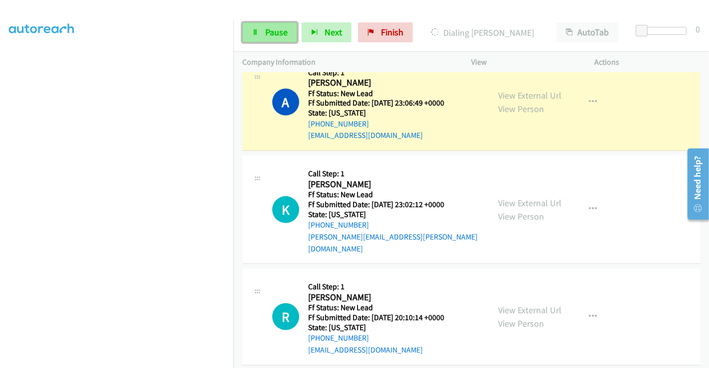
click at [268, 27] on span "Pause" at bounding box center [276, 31] width 22 height 11
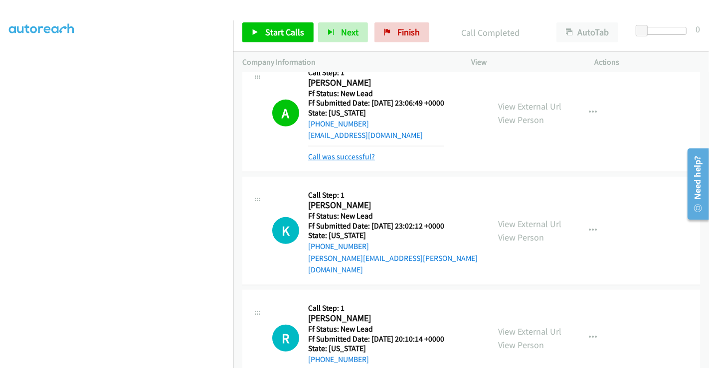
click at [361, 153] on link "Call was successful?" at bounding box center [341, 156] width 67 height 9
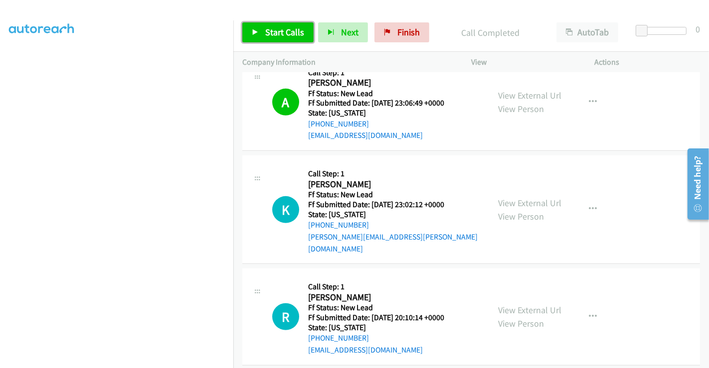
click at [276, 26] on span "Start Calls" at bounding box center [284, 31] width 39 height 11
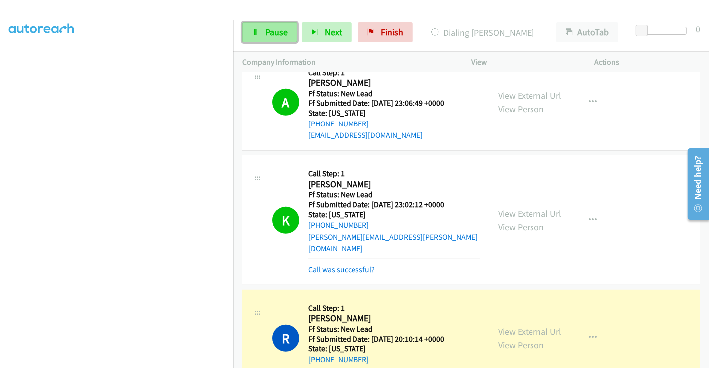
click at [267, 31] on span "Pause" at bounding box center [276, 31] width 22 height 11
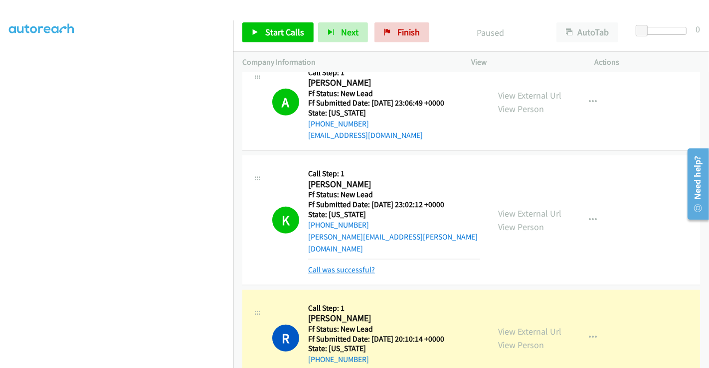
click at [352, 265] on link "Call was successful?" at bounding box center [341, 269] width 67 height 9
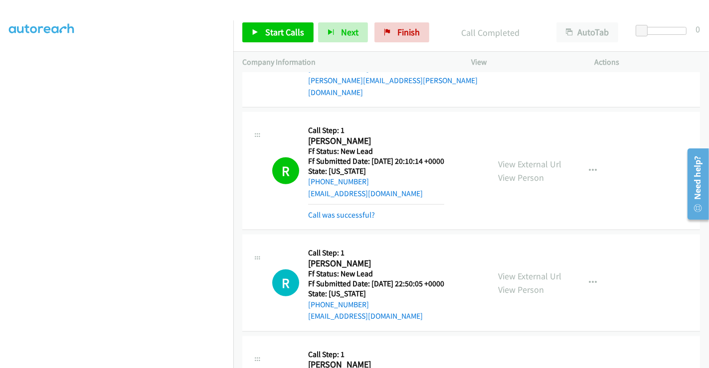
scroll to position [592, 0]
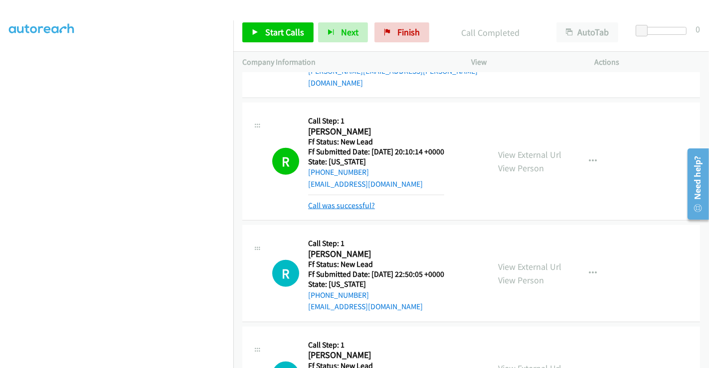
click at [343, 201] on link "Call was successful?" at bounding box center [341, 205] width 67 height 9
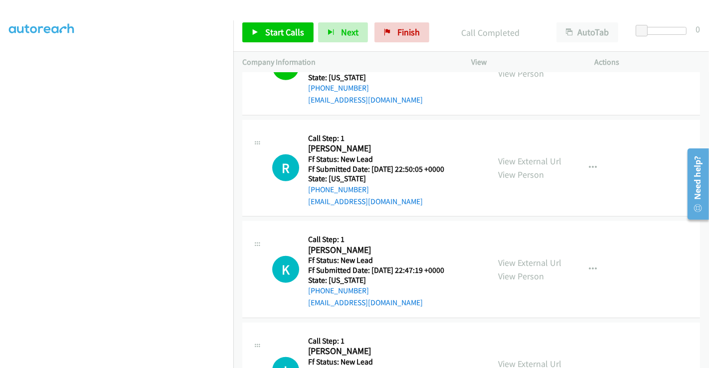
scroll to position [703, 0]
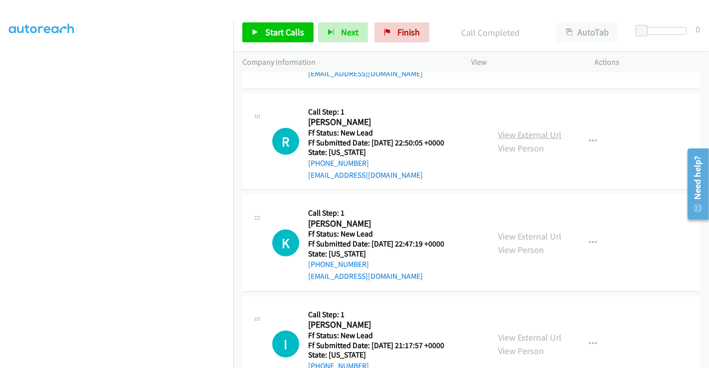
click at [524, 129] on link "View External Url" at bounding box center [529, 134] width 63 height 11
click at [520, 231] on link "View External Url" at bounding box center [529, 236] width 63 height 11
click at [511, 332] on link "View External Url" at bounding box center [529, 337] width 63 height 11
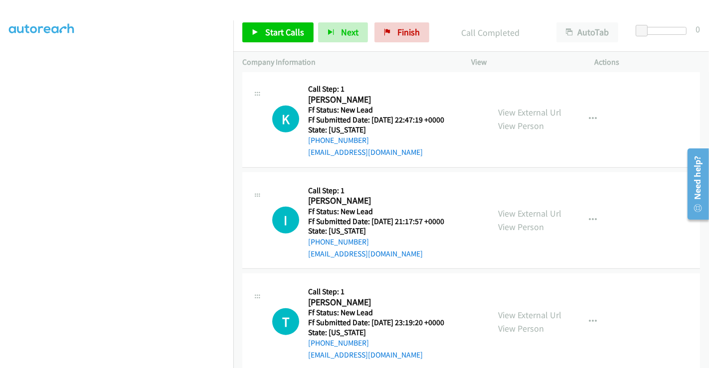
scroll to position [831, 0]
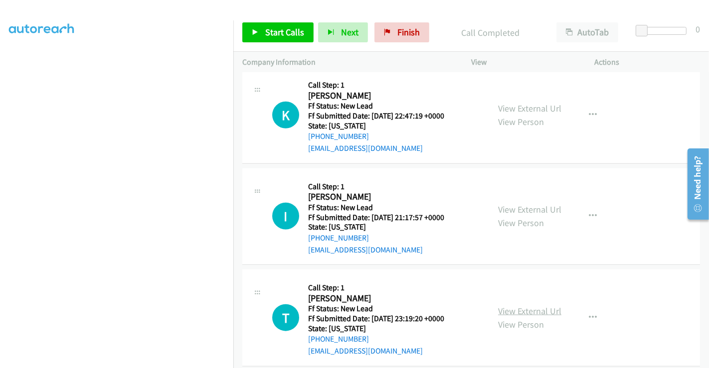
click at [537, 305] on link "View External Url" at bounding box center [529, 310] width 63 height 11
click at [275, 35] on span "Start Calls" at bounding box center [284, 31] width 39 height 11
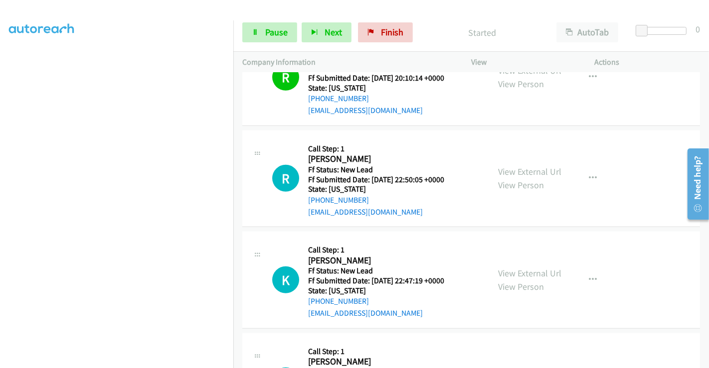
scroll to position [665, 0]
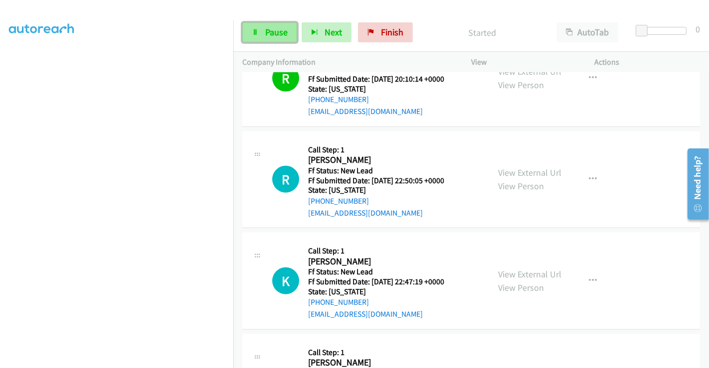
click at [262, 29] on link "Pause" at bounding box center [269, 32] width 55 height 20
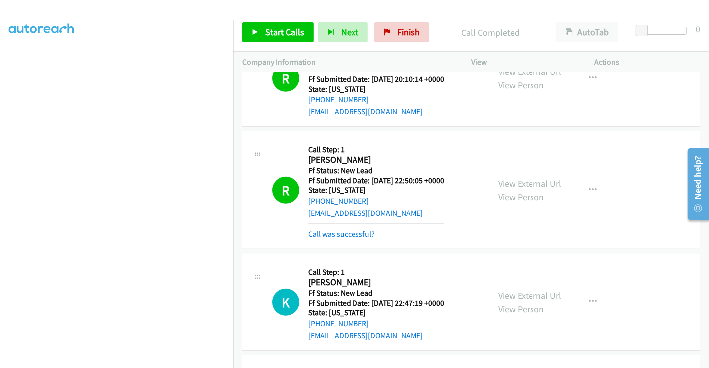
scroll to position [0, 0]
click at [278, 29] on span "Start Calls" at bounding box center [284, 31] width 39 height 11
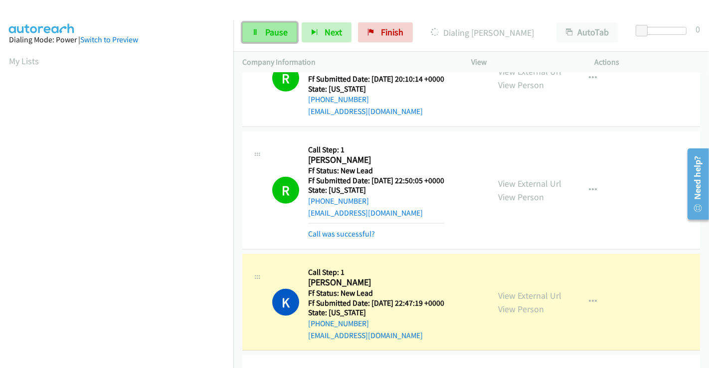
click at [270, 30] on span "Pause" at bounding box center [276, 31] width 22 height 11
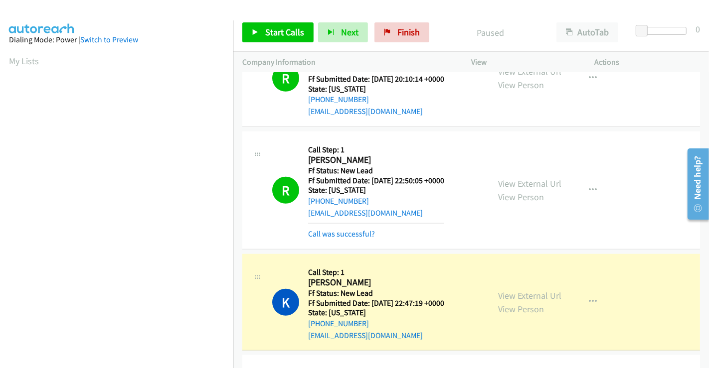
scroll to position [192, 0]
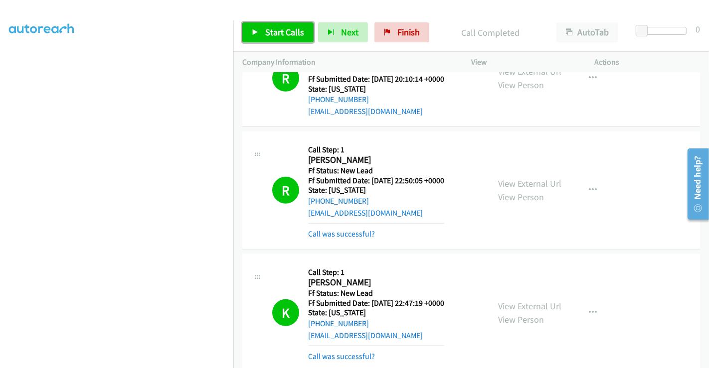
click at [277, 39] on link "Start Calls" at bounding box center [277, 32] width 71 height 20
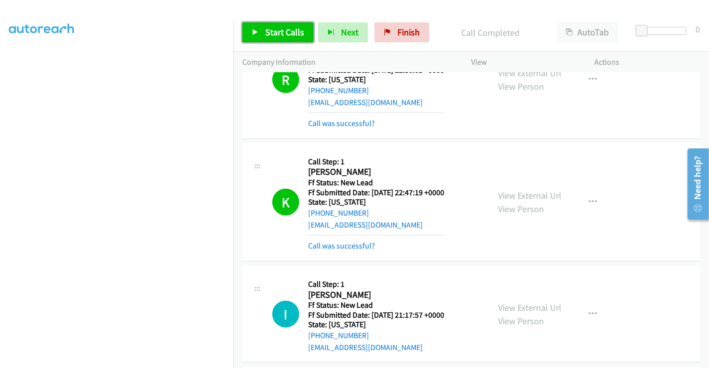
scroll to position [776, 0]
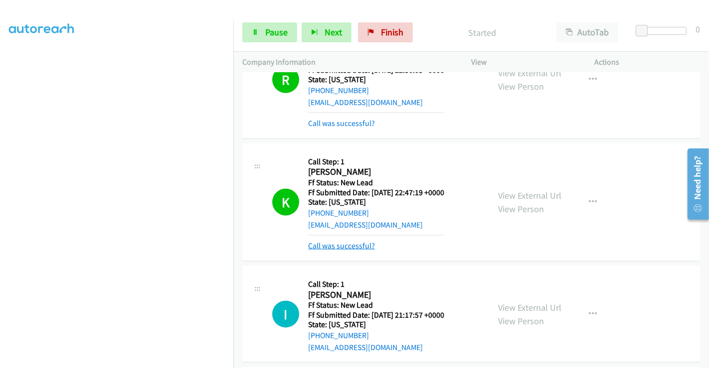
click at [349, 241] on link "Call was successful?" at bounding box center [341, 245] width 67 height 9
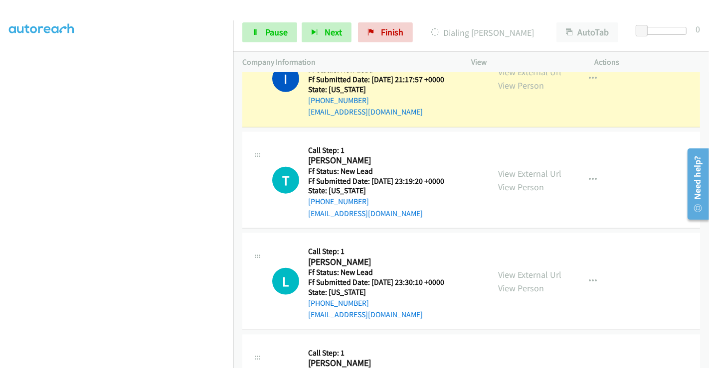
scroll to position [935, 0]
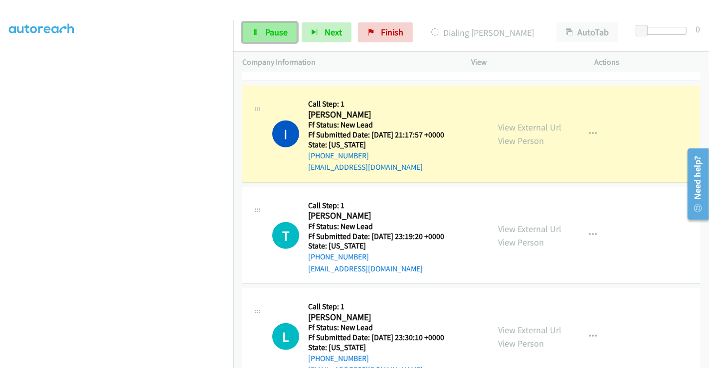
click at [277, 36] on span "Pause" at bounding box center [276, 31] width 22 height 11
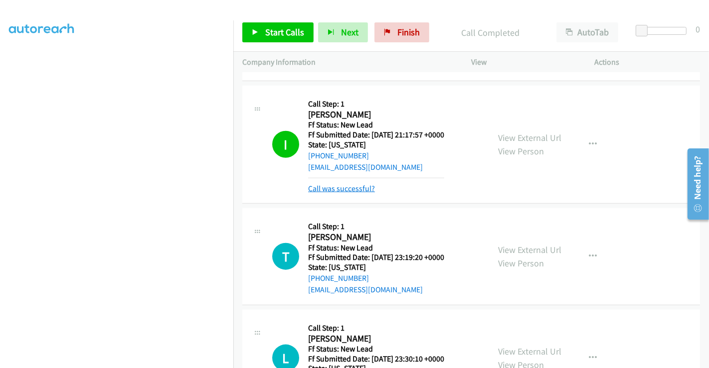
click at [356, 184] on link "Call was successful?" at bounding box center [341, 188] width 67 height 9
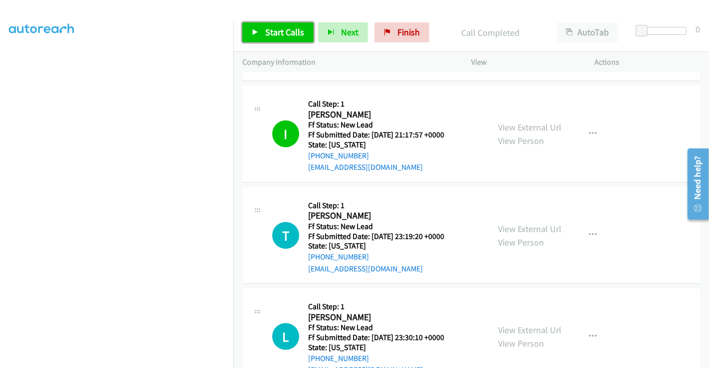
click at [275, 31] on span "Start Calls" at bounding box center [284, 31] width 39 height 11
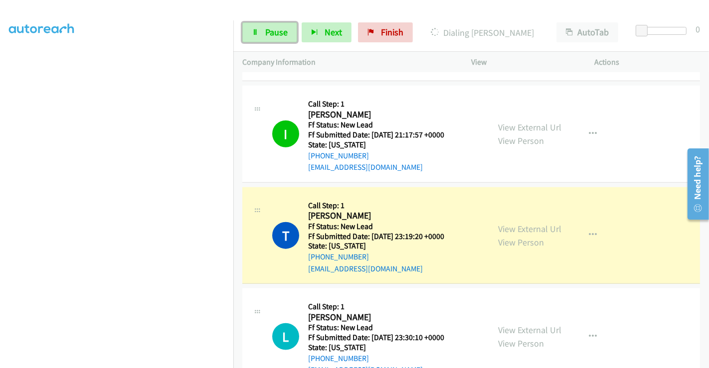
click at [275, 31] on span "Pause" at bounding box center [276, 31] width 22 height 11
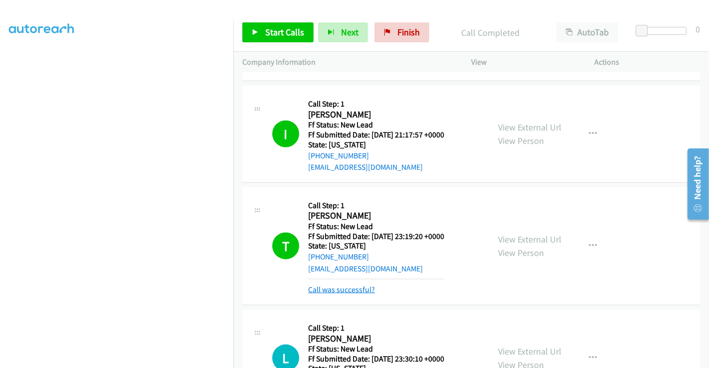
click at [351, 285] on link "Call was successful?" at bounding box center [341, 289] width 67 height 9
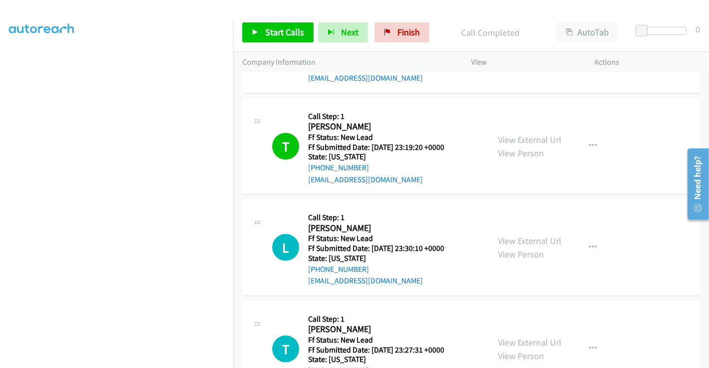
scroll to position [1156, 0]
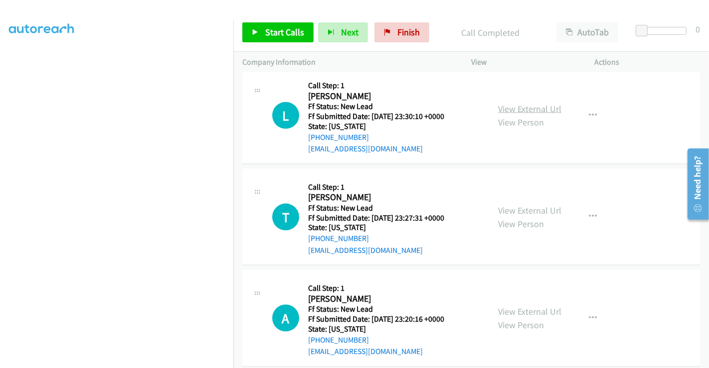
click at [521, 103] on link "View External Url" at bounding box center [529, 108] width 63 height 11
click at [518, 205] on link "View External Url" at bounding box center [529, 210] width 63 height 11
click at [526, 306] on link "View External Url" at bounding box center [529, 311] width 63 height 11
click at [285, 33] on span "Start Calls" at bounding box center [284, 31] width 39 height 11
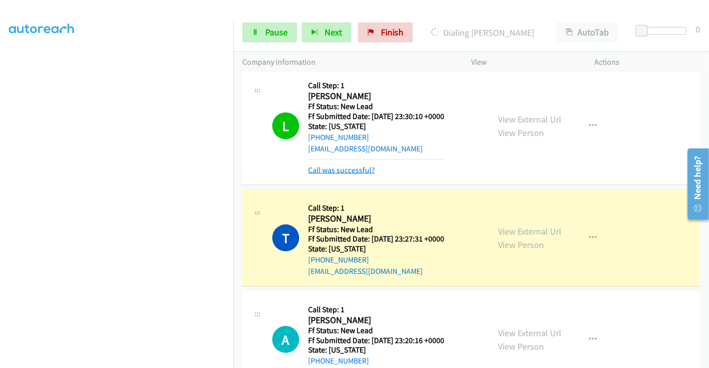
click at [344, 165] on link "Call was successful?" at bounding box center [341, 169] width 67 height 9
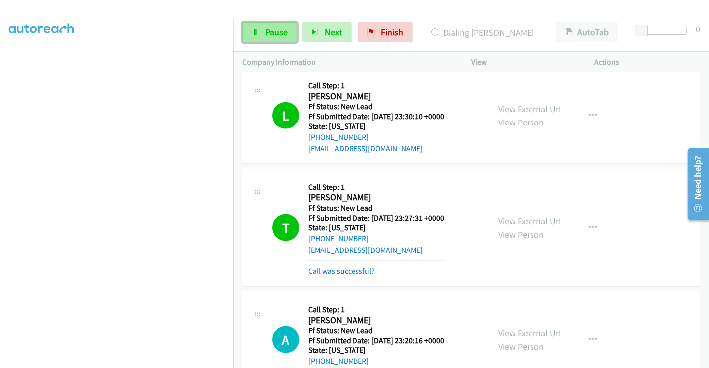
click at [280, 34] on span "Pause" at bounding box center [276, 31] width 22 height 11
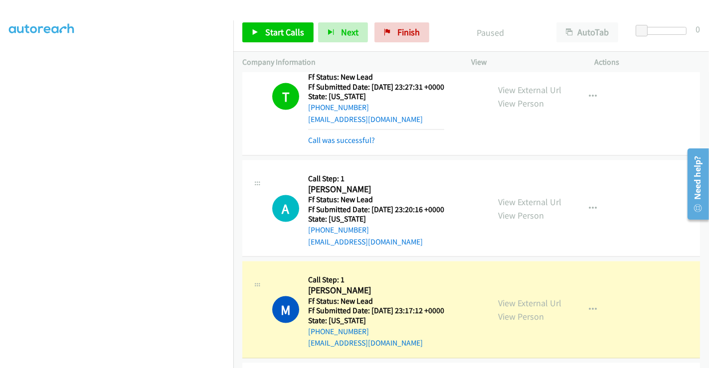
scroll to position [1378, 0]
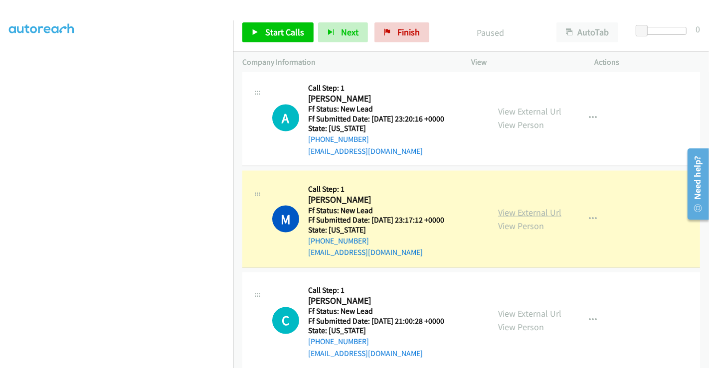
click at [521, 207] on link "View External Url" at bounding box center [529, 212] width 63 height 11
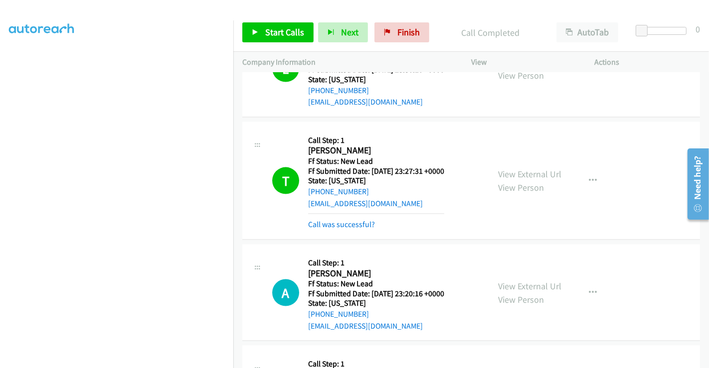
scroll to position [1156, 0]
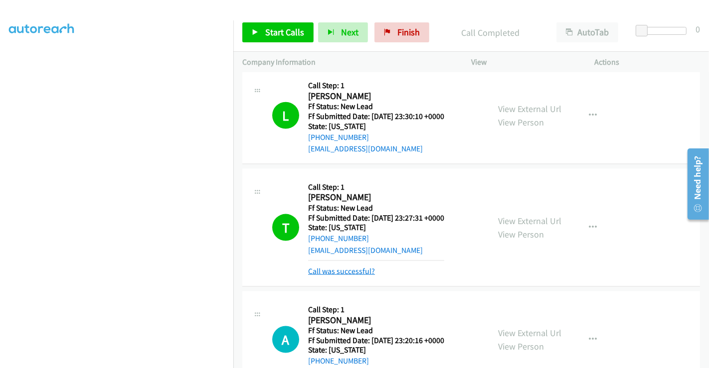
click at [350, 267] on link "Call was successful?" at bounding box center [341, 271] width 67 height 9
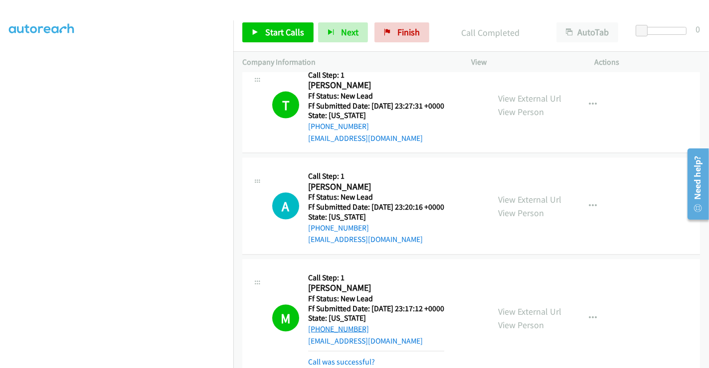
scroll to position [1323, 0]
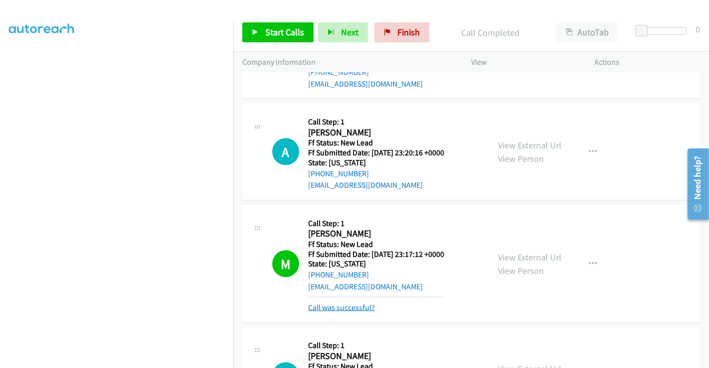
click at [337, 303] on link "Call was successful?" at bounding box center [341, 307] width 67 height 9
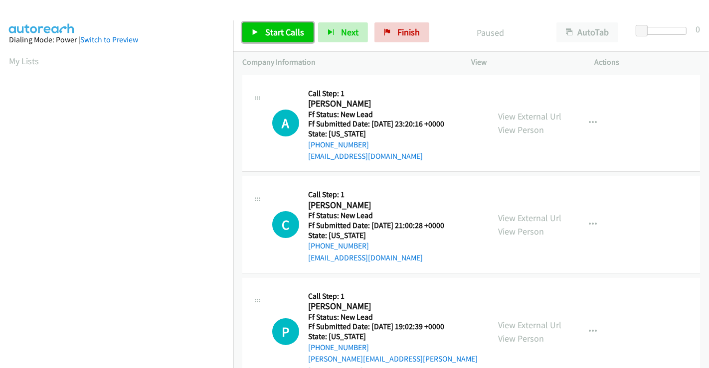
click at [272, 35] on span "Start Calls" at bounding box center [284, 31] width 39 height 11
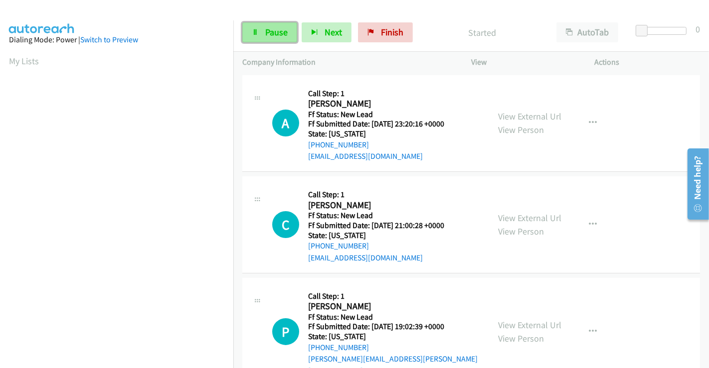
click at [266, 33] on span "Pause" at bounding box center [276, 31] width 22 height 11
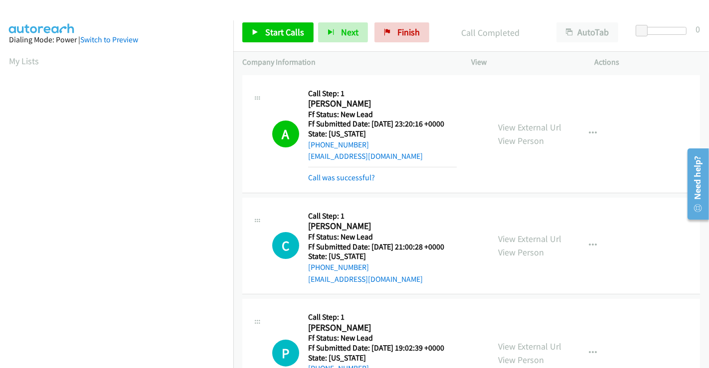
scroll to position [192, 0]
click at [366, 178] on link "Call was successful?" at bounding box center [341, 177] width 67 height 9
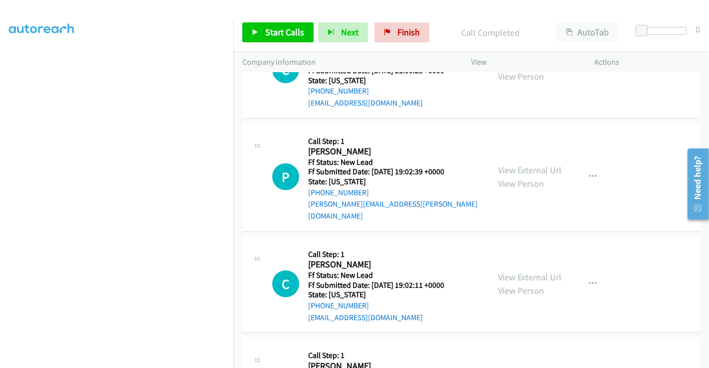
scroll to position [48, 0]
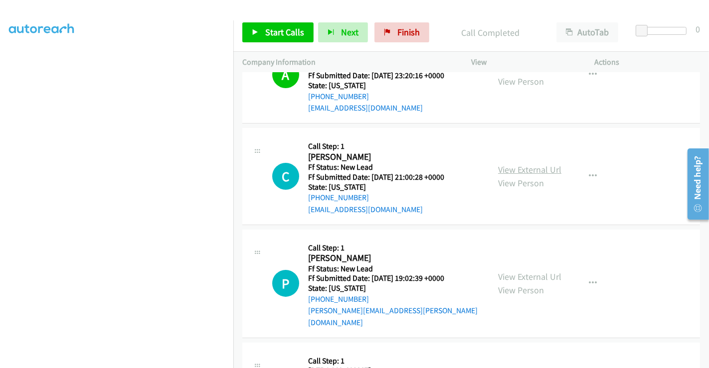
click at [525, 167] on link "View External Url" at bounding box center [529, 169] width 63 height 11
click at [522, 271] on link "View External Url" at bounding box center [529, 276] width 63 height 11
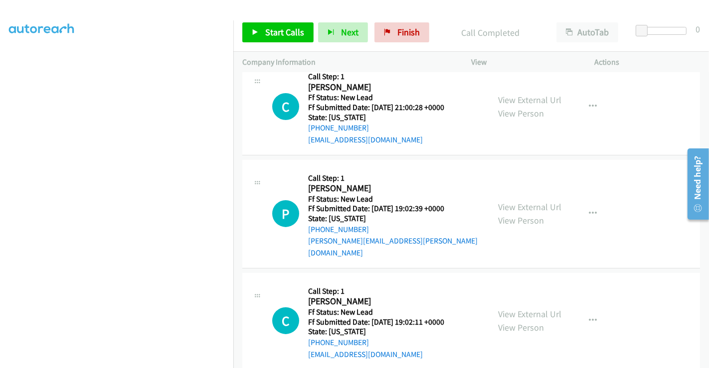
scroll to position [214, 0]
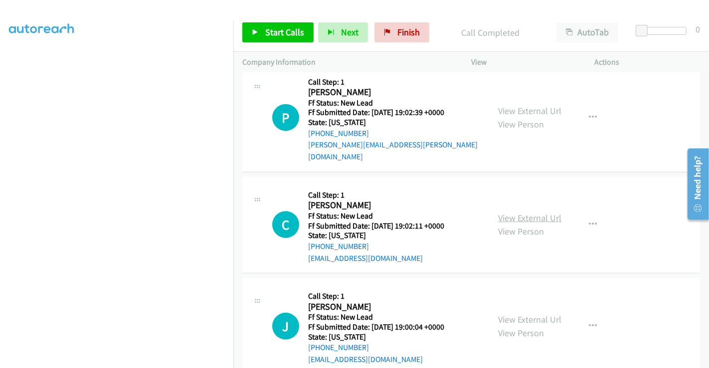
click at [524, 212] on link "View External Url" at bounding box center [529, 217] width 63 height 11
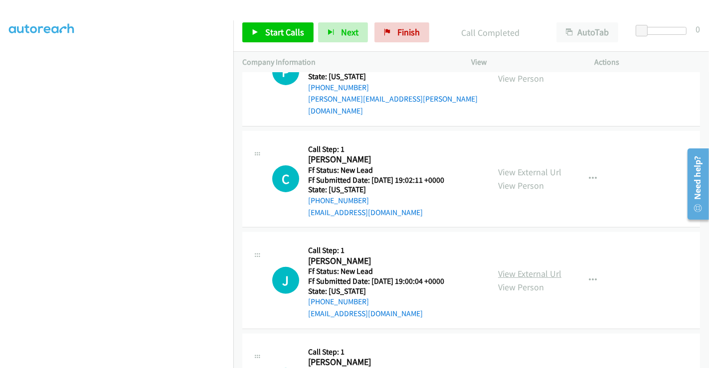
scroll to position [325, 0]
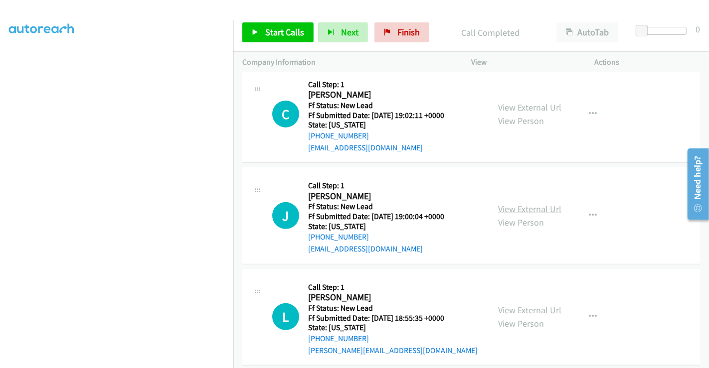
click at [533, 203] on link "View External Url" at bounding box center [529, 208] width 63 height 11
click at [525, 304] on link "View External Url" at bounding box center [529, 309] width 63 height 11
click at [268, 29] on span "Start Calls" at bounding box center [284, 31] width 39 height 11
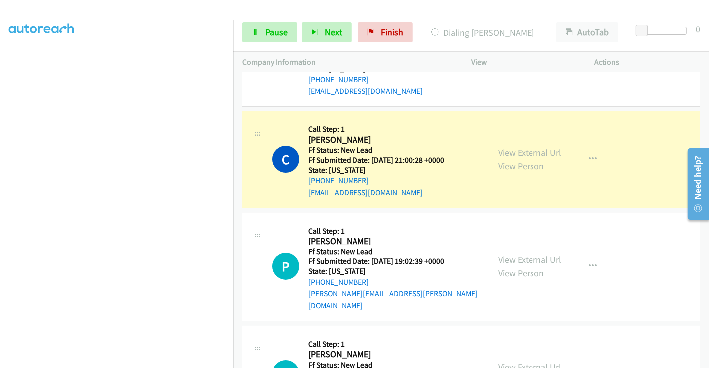
scroll to position [48, 0]
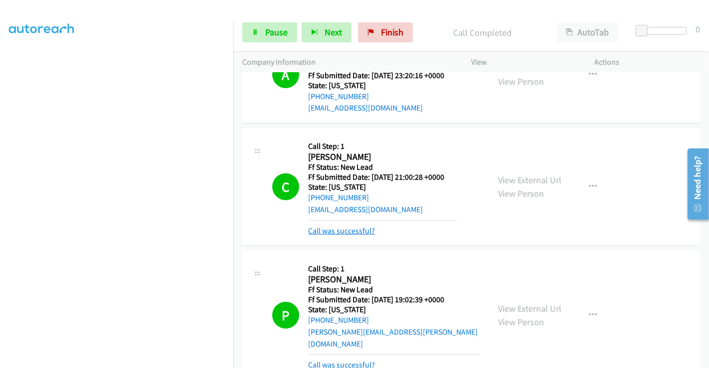
click at [344, 230] on link "Call was successful?" at bounding box center [341, 230] width 67 height 9
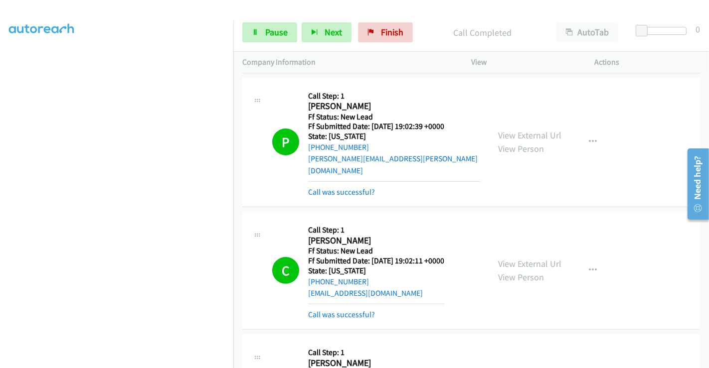
scroll to position [214, 0]
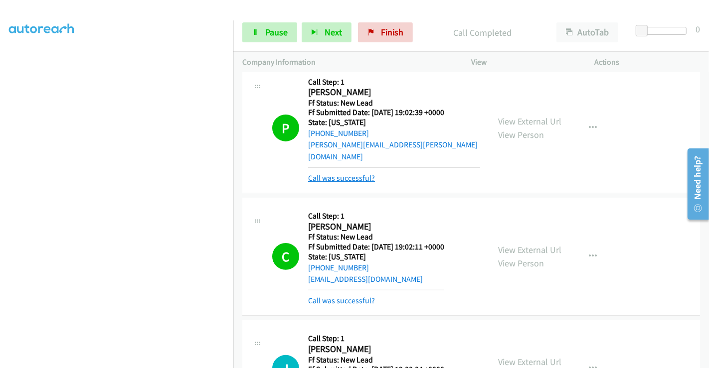
click at [342, 173] on link "Call was successful?" at bounding box center [341, 177] width 67 height 9
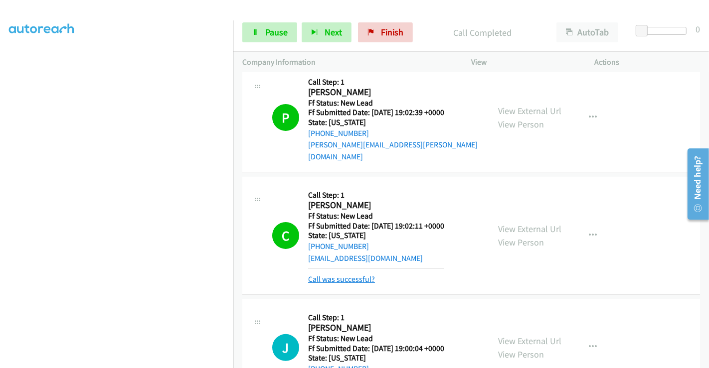
click at [338, 275] on link "Call was successful?" at bounding box center [341, 279] width 67 height 9
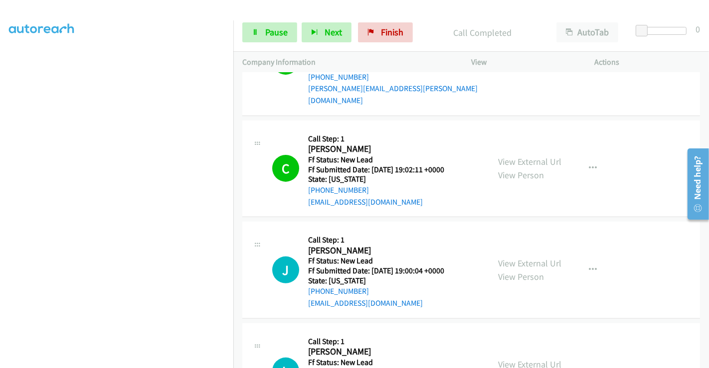
scroll to position [325, 0]
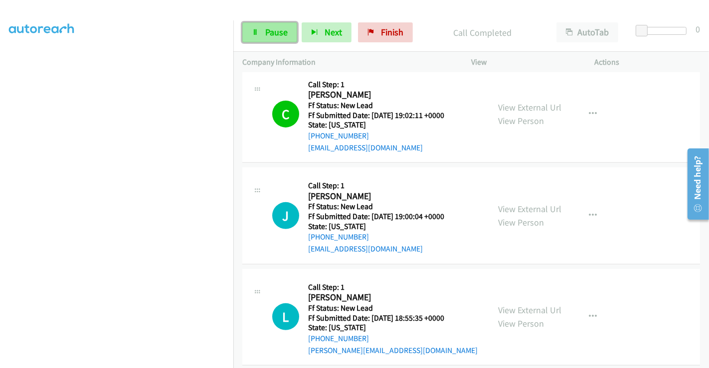
click at [274, 32] on span "Pause" at bounding box center [276, 31] width 22 height 11
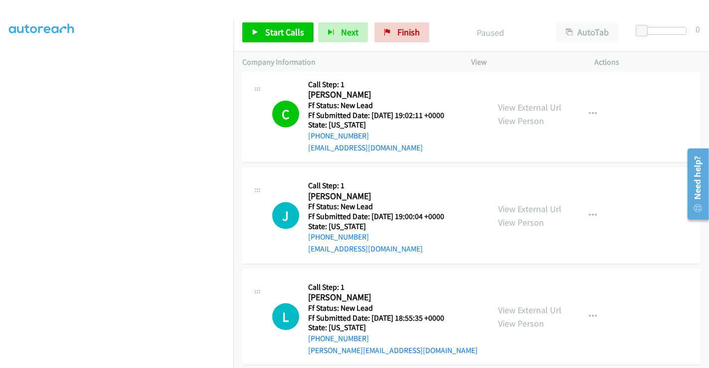
scroll to position [0, 0]
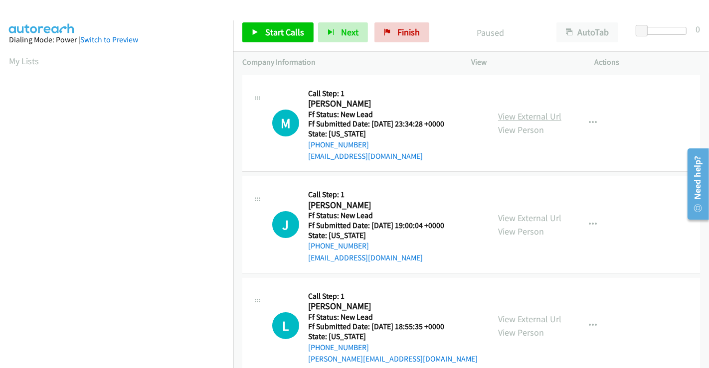
click at [522, 113] on link "View External Url" at bounding box center [529, 116] width 63 height 11
click at [279, 26] on span "Start Calls" at bounding box center [284, 31] width 39 height 11
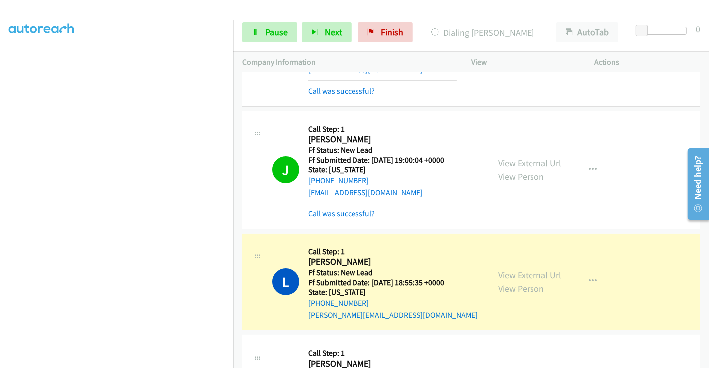
scroll to position [166, 0]
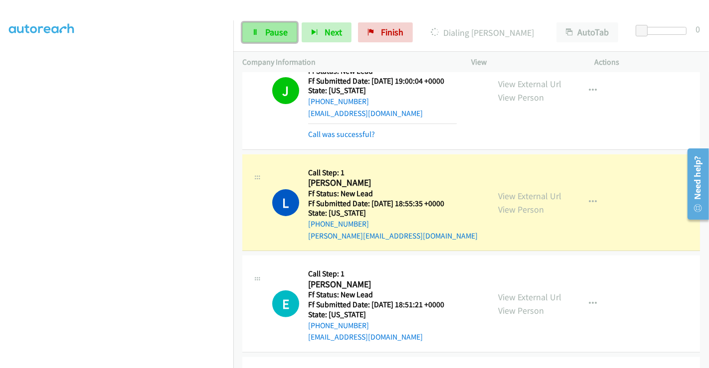
click at [273, 23] on link "Pause" at bounding box center [269, 32] width 55 height 20
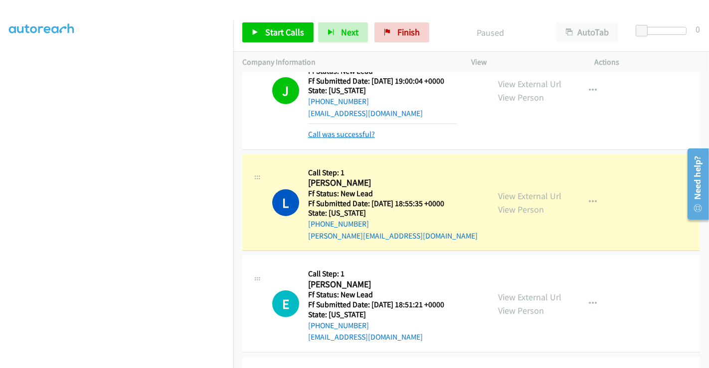
click at [362, 134] on link "Call was successful?" at bounding box center [341, 134] width 67 height 9
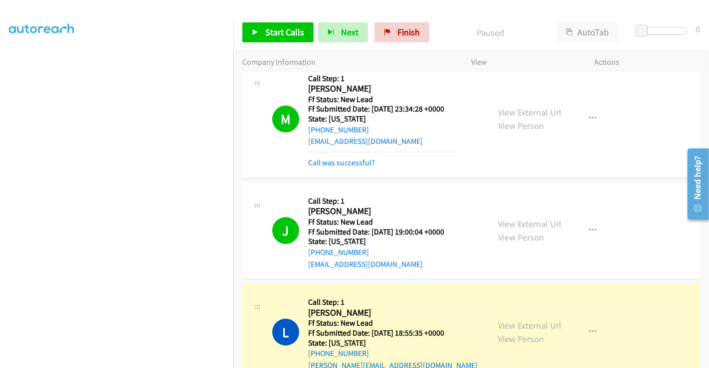
scroll to position [0, 0]
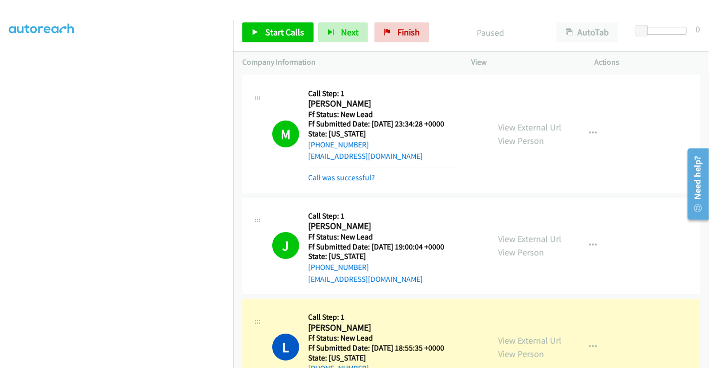
click at [350, 183] on div "Call was successful?" at bounding box center [382, 178] width 148 height 12
click at [347, 176] on link "Call was successful?" at bounding box center [341, 177] width 67 height 9
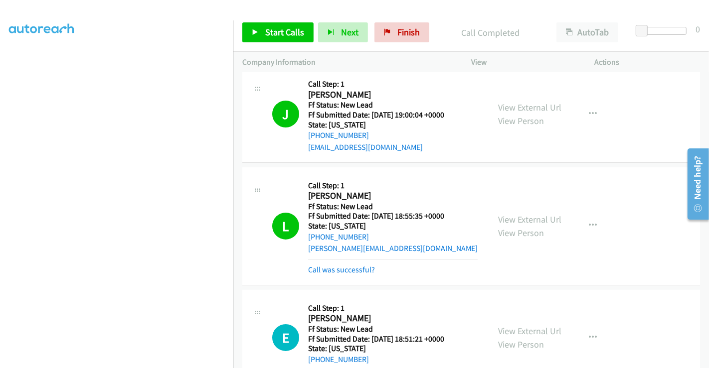
scroll to position [221, 0]
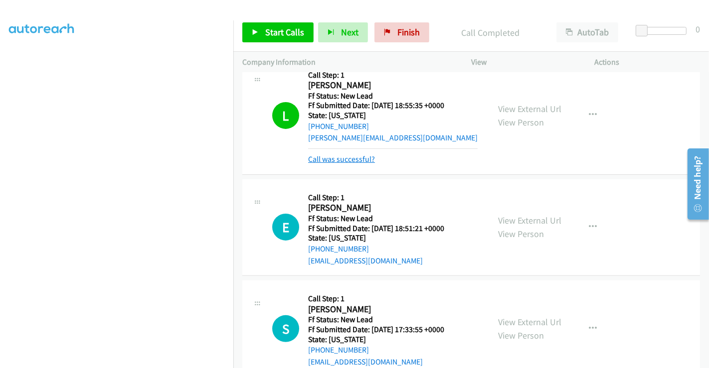
click at [356, 157] on link "Call was successful?" at bounding box center [341, 158] width 67 height 9
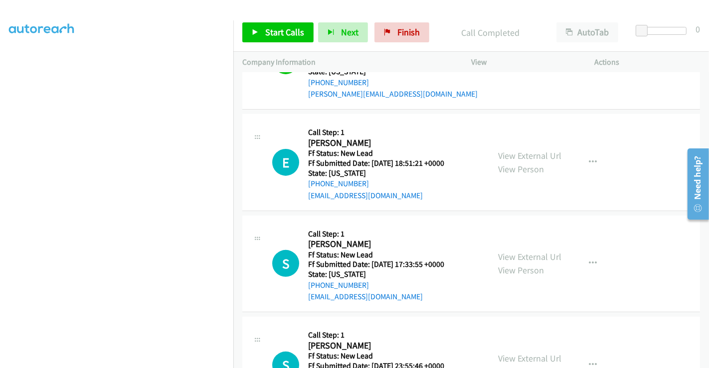
scroll to position [251, 0]
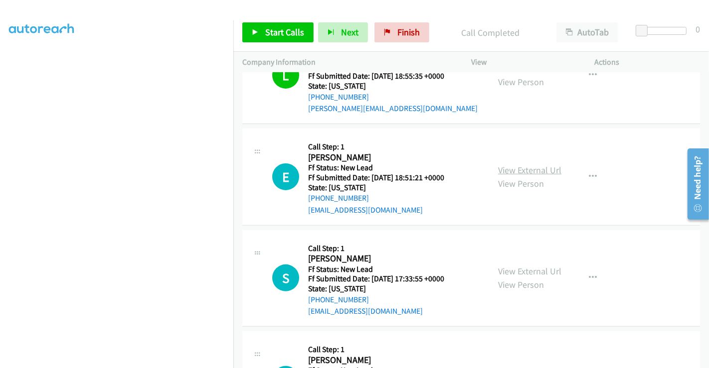
click at [519, 170] on link "View External Url" at bounding box center [529, 169] width 63 height 11
click at [532, 270] on link "View External Url" at bounding box center [529, 271] width 63 height 11
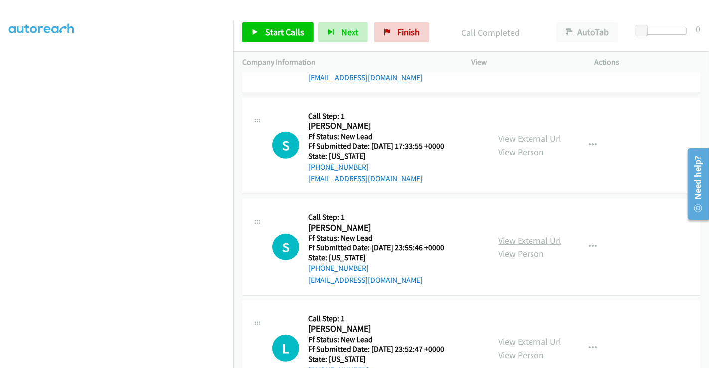
scroll to position [417, 0]
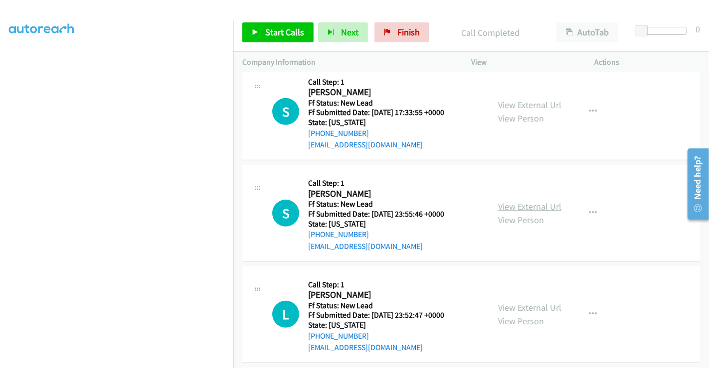
click at [529, 205] on link "View External Url" at bounding box center [529, 206] width 63 height 11
click at [518, 307] on link "View External Url" at bounding box center [529, 307] width 63 height 11
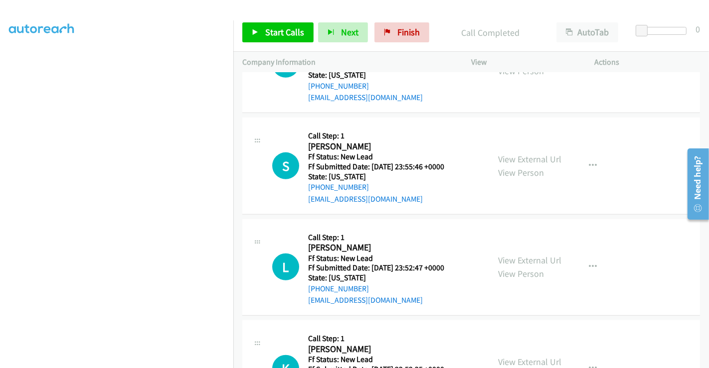
scroll to position [528, 0]
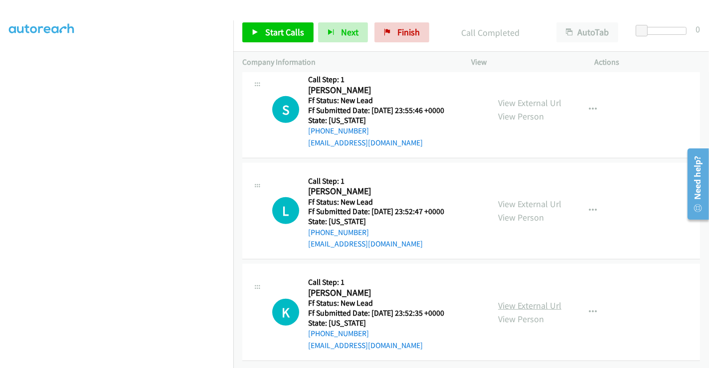
click at [515, 300] on link "View External Url" at bounding box center [529, 305] width 63 height 11
click at [265, 32] on span "Start Calls" at bounding box center [284, 31] width 39 height 11
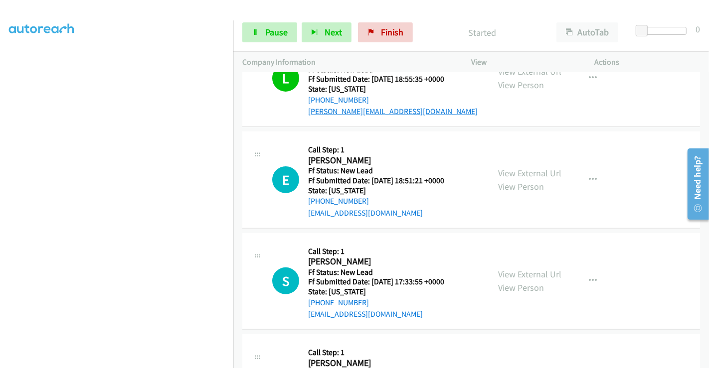
scroll to position [195, 0]
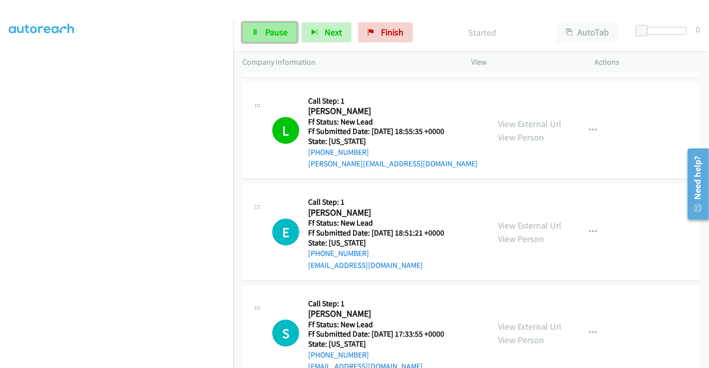
click at [267, 33] on span "Pause" at bounding box center [276, 31] width 22 height 11
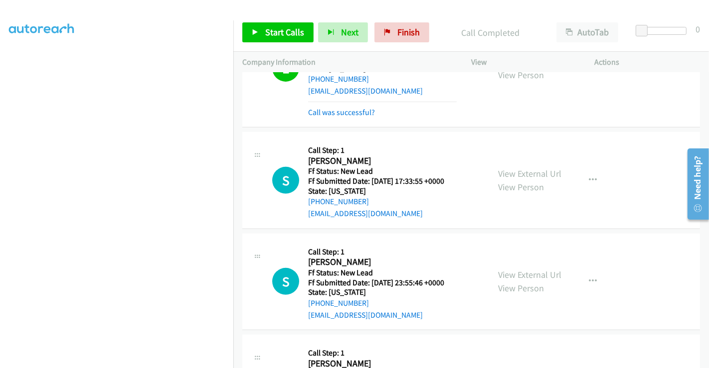
scroll to position [387, 0]
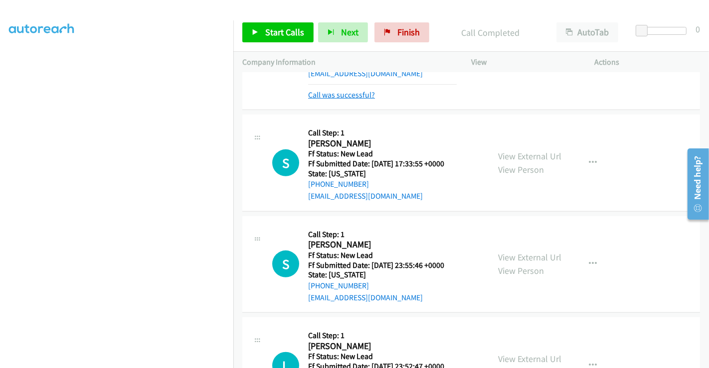
click at [346, 94] on link "Call was successful?" at bounding box center [341, 94] width 67 height 9
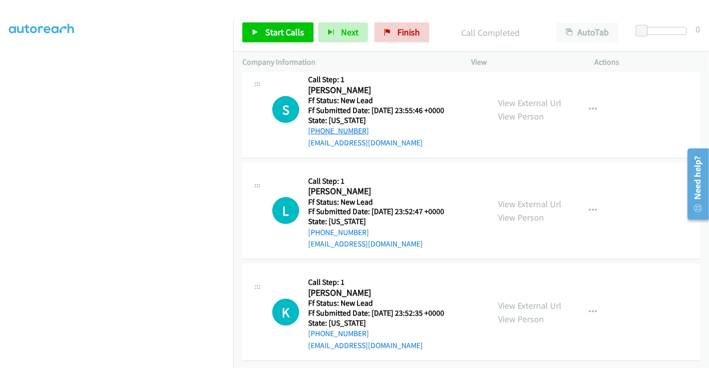
scroll to position [528, 0]
click at [266, 29] on span "Start Calls" at bounding box center [284, 31] width 39 height 11
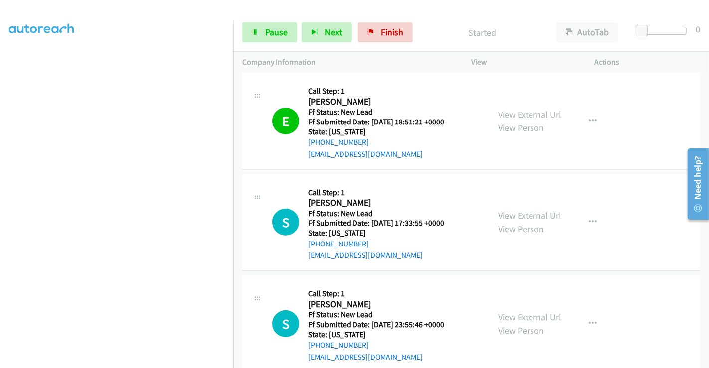
scroll to position [306, 0]
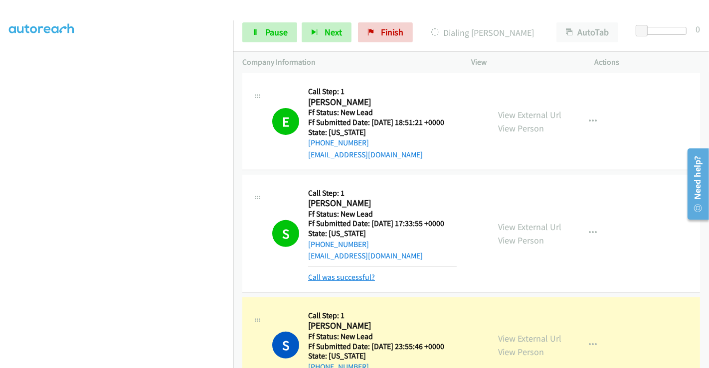
click at [356, 275] on link "Call was successful?" at bounding box center [341, 277] width 67 height 9
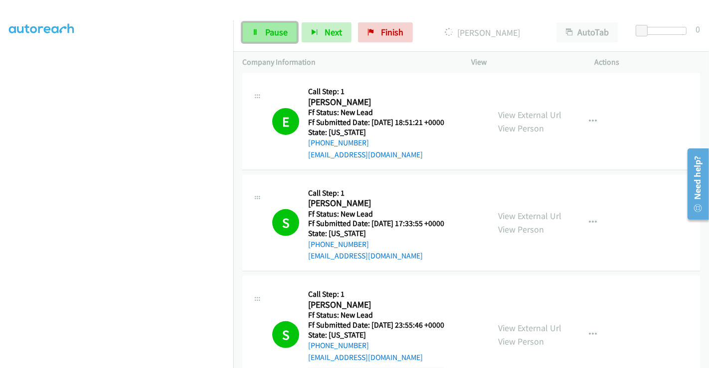
click at [265, 28] on span "Pause" at bounding box center [276, 31] width 22 height 11
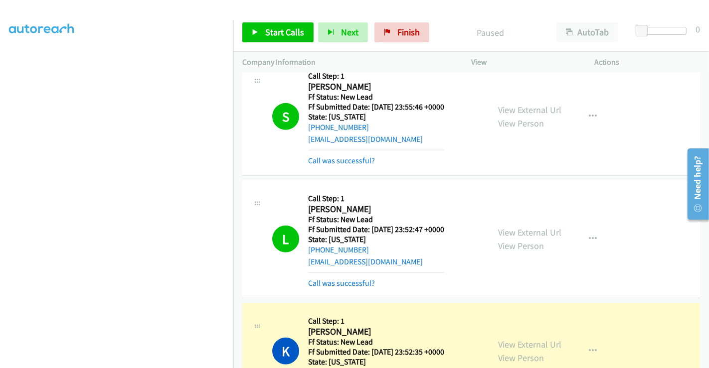
scroll to position [528, 0]
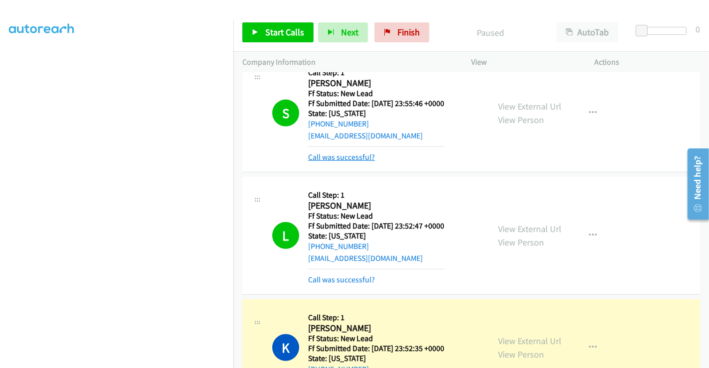
click at [351, 158] on link "Call was successful?" at bounding box center [341, 156] width 67 height 9
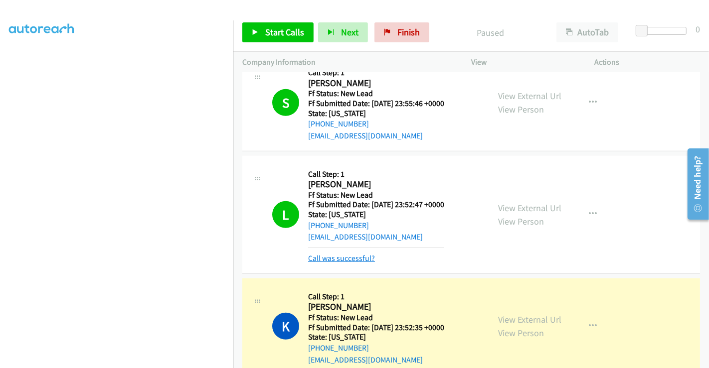
click at [345, 257] on link "Call was successful?" at bounding box center [341, 258] width 67 height 9
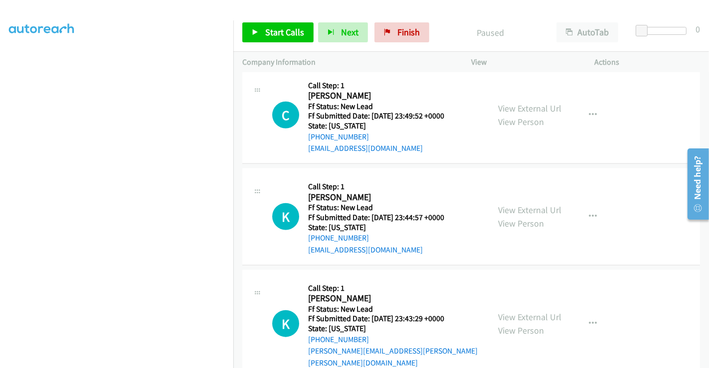
scroll to position [831, 0]
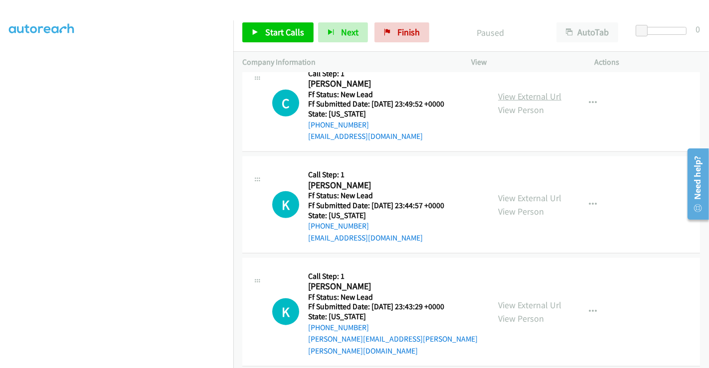
click at [519, 97] on link "View External Url" at bounding box center [529, 96] width 63 height 11
click at [515, 195] on link "View External Url" at bounding box center [529, 197] width 63 height 11
click at [521, 299] on link "View External Url" at bounding box center [529, 304] width 63 height 11
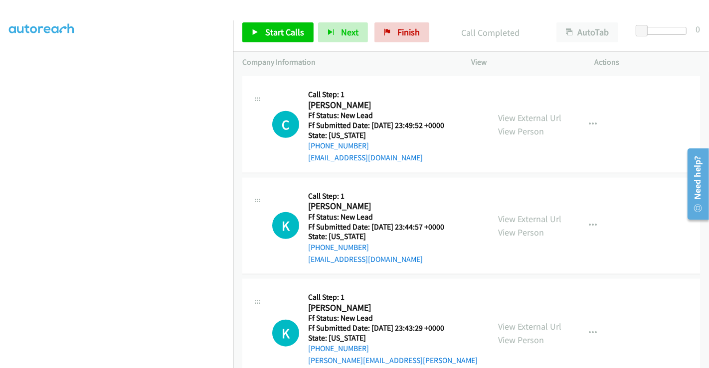
scroll to position [853, 0]
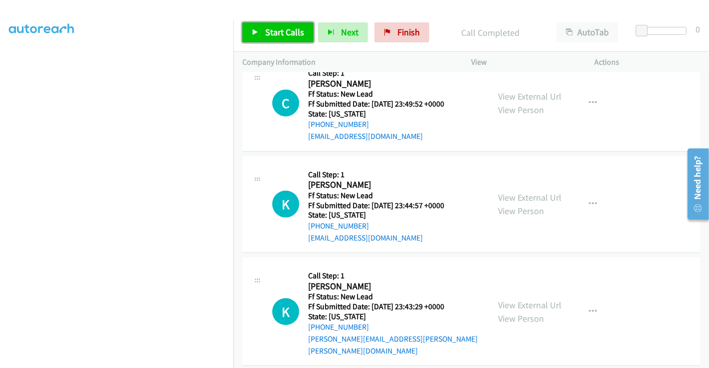
click at [274, 34] on span "Start Calls" at bounding box center [284, 31] width 39 height 11
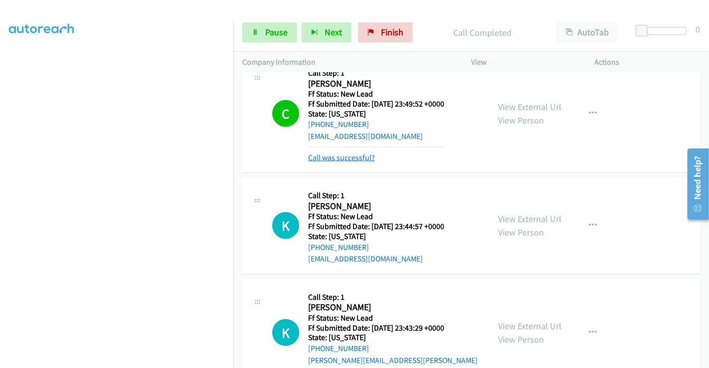
click at [348, 154] on link "Call was successful?" at bounding box center [341, 157] width 67 height 9
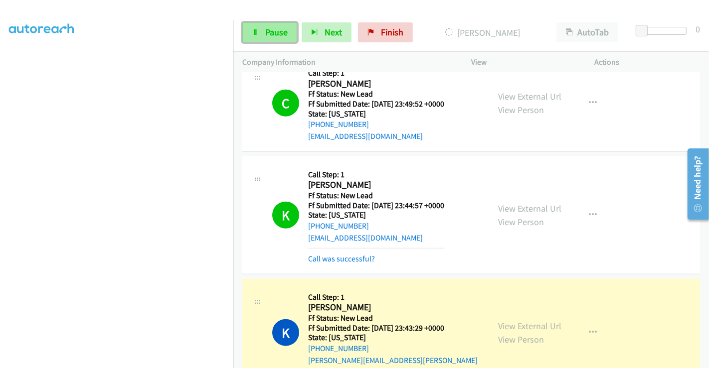
click at [253, 27] on link "Pause" at bounding box center [269, 32] width 55 height 20
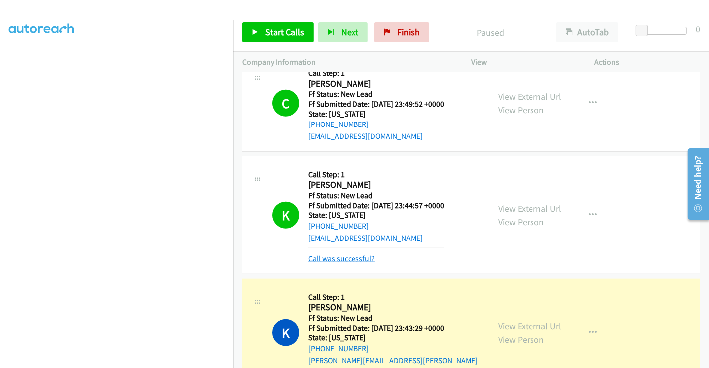
click at [340, 256] on link "Call was successful?" at bounding box center [341, 258] width 67 height 9
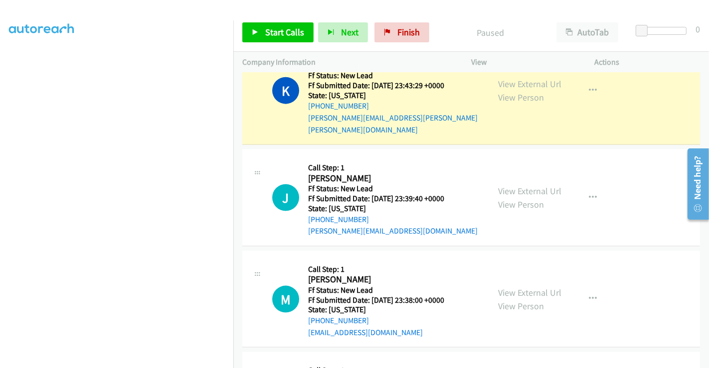
scroll to position [1156, 0]
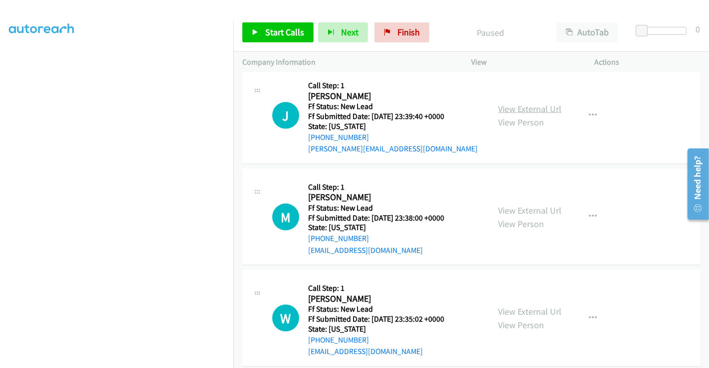
click at [526, 103] on link "View External Url" at bounding box center [529, 108] width 63 height 11
click at [517, 205] on link "View External Url" at bounding box center [529, 210] width 63 height 11
click at [514, 306] on link "View External Url" at bounding box center [529, 311] width 63 height 11
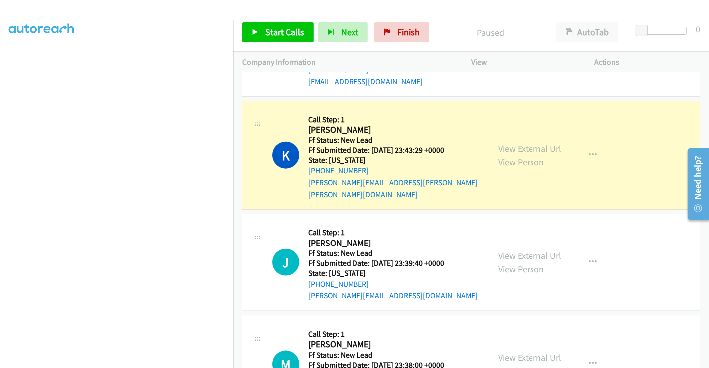
scroll to position [935, 0]
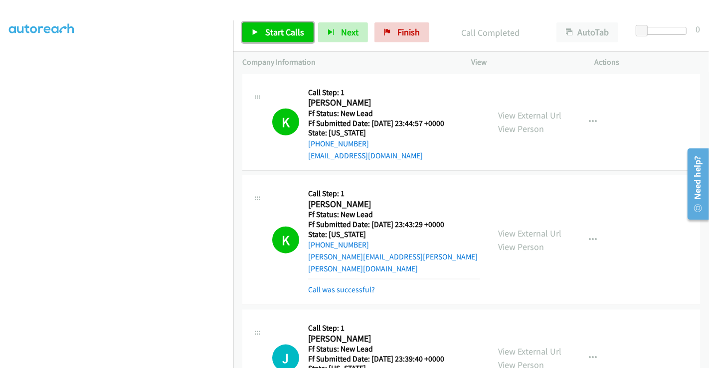
click at [273, 28] on span "Start Calls" at bounding box center [284, 31] width 39 height 11
click at [341, 285] on link "Call was successful?" at bounding box center [341, 289] width 67 height 9
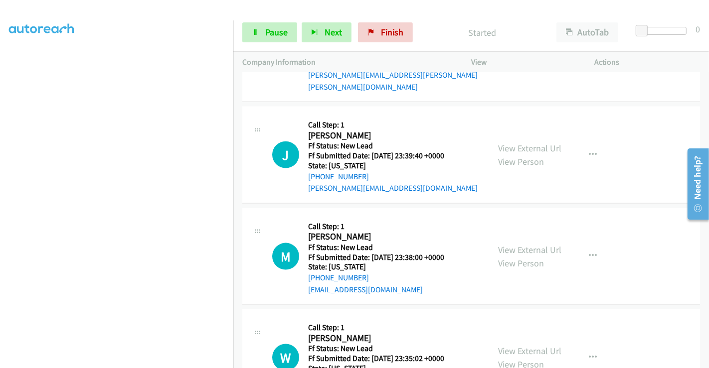
scroll to position [1156, 0]
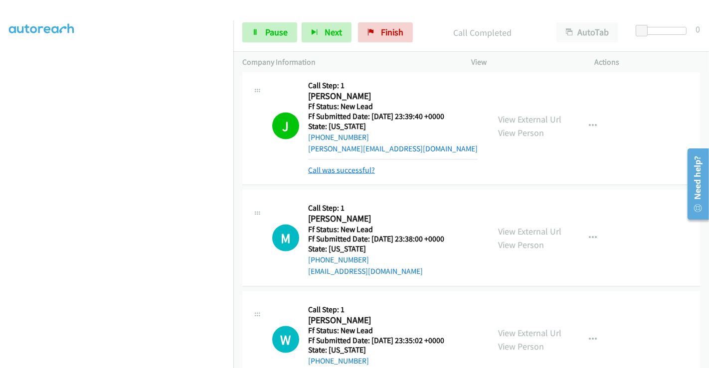
click at [346, 165] on link "Call was successful?" at bounding box center [341, 169] width 67 height 9
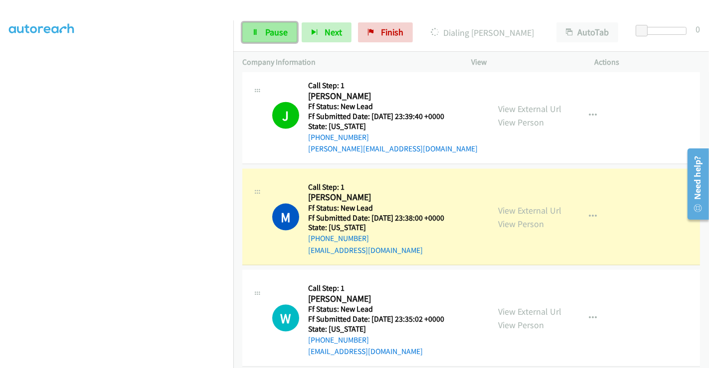
click at [263, 27] on link "Pause" at bounding box center [269, 32] width 55 height 20
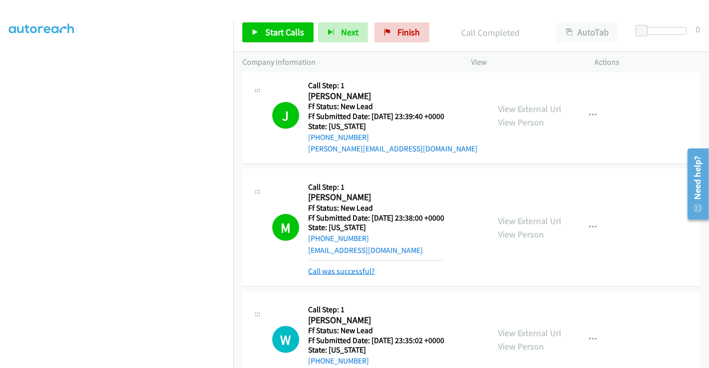
click at [340, 267] on link "Call was successful?" at bounding box center [341, 271] width 67 height 9
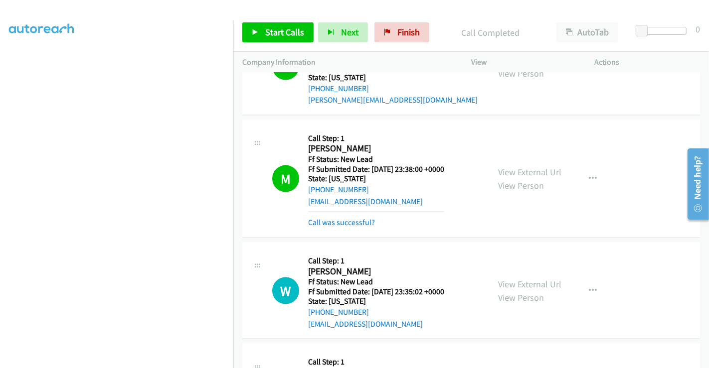
scroll to position [1267, 0]
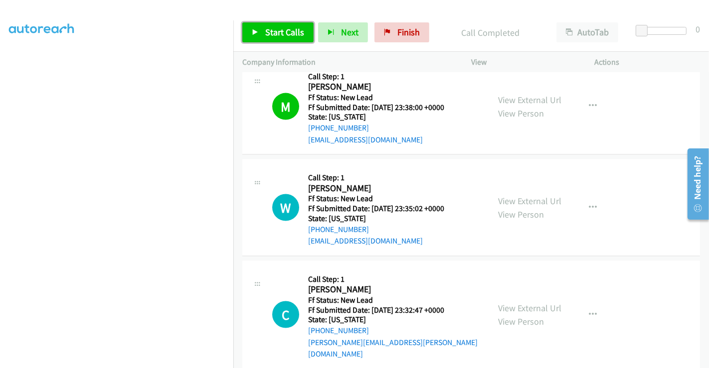
click at [273, 29] on span "Start Calls" at bounding box center [284, 31] width 39 height 11
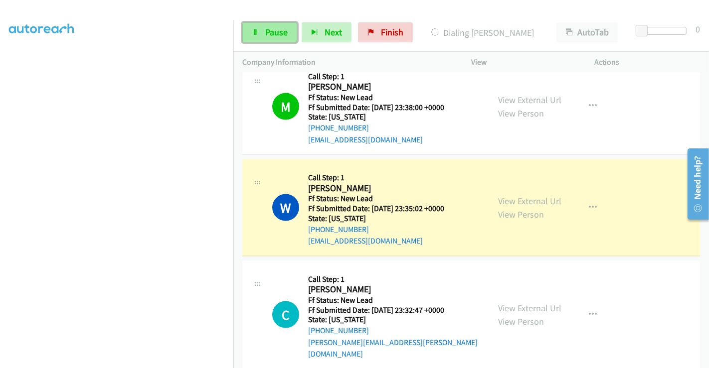
click at [270, 31] on span "Pause" at bounding box center [276, 31] width 22 height 11
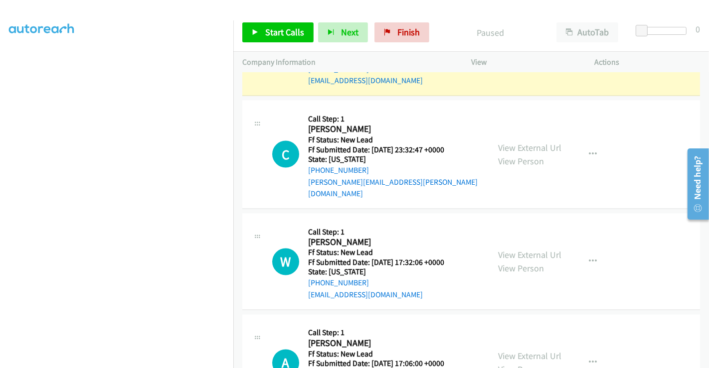
scroll to position [1378, 0]
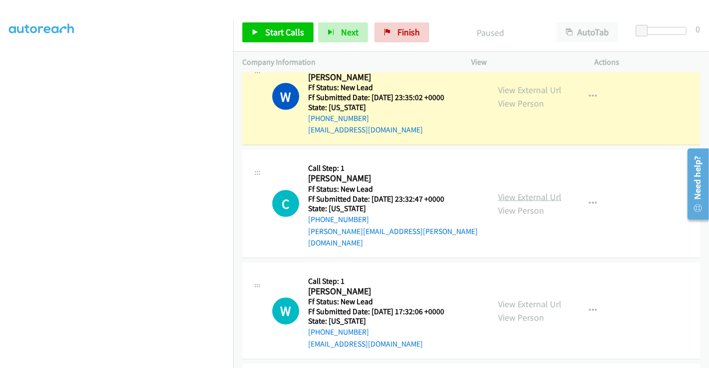
click at [514, 191] on link "View External Url" at bounding box center [529, 196] width 63 height 11
click at [516, 299] on link "View External Url" at bounding box center [529, 304] width 63 height 11
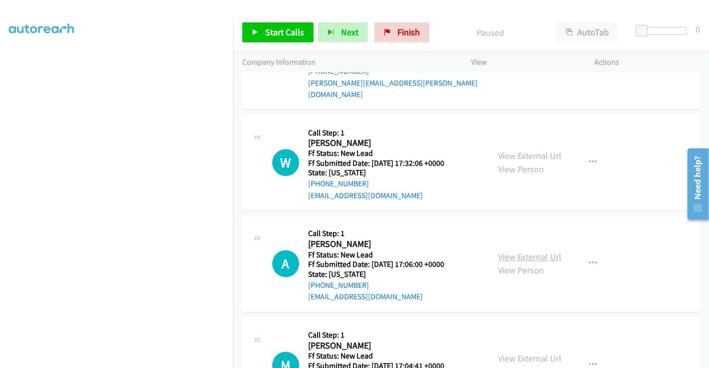
scroll to position [1544, 0]
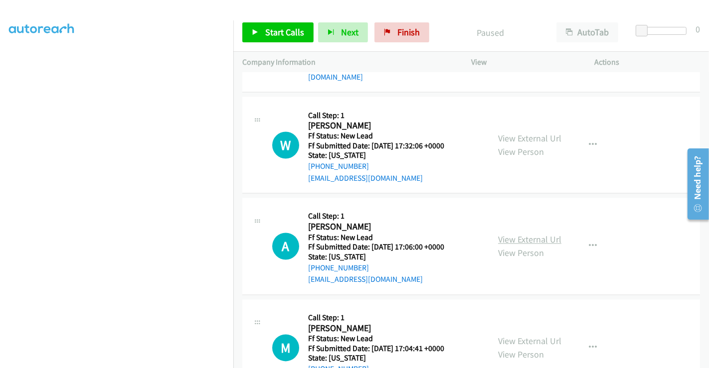
click at [528, 234] on link "View External Url" at bounding box center [529, 239] width 63 height 11
click at [524, 336] on link "View External Url" at bounding box center [529, 341] width 63 height 11
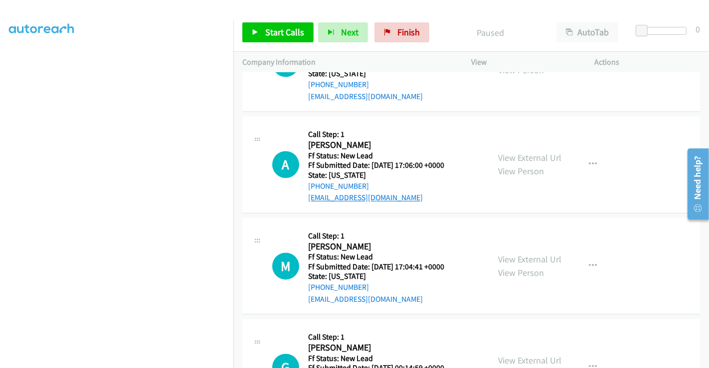
scroll to position [1663, 0]
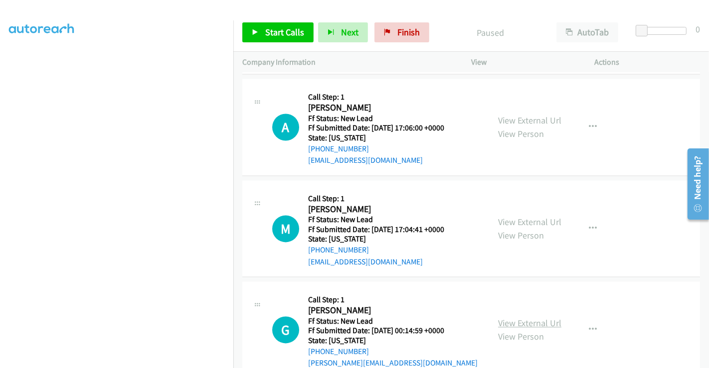
click at [525, 318] on link "View External Url" at bounding box center [529, 323] width 63 height 11
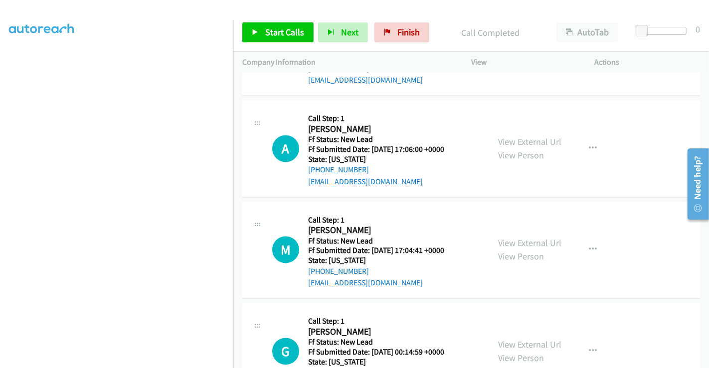
scroll to position [1684, 0]
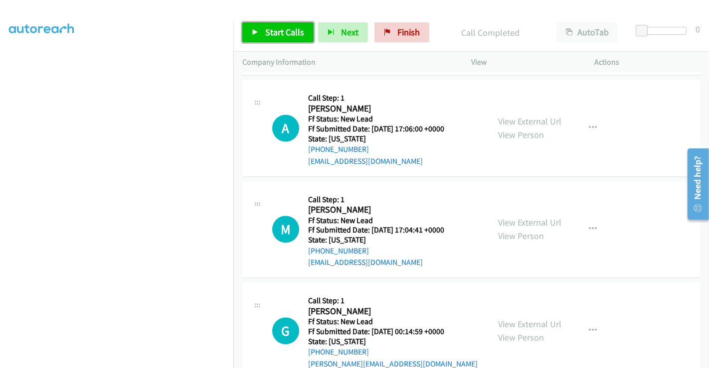
click at [285, 34] on span "Start Calls" at bounding box center [284, 31] width 39 height 11
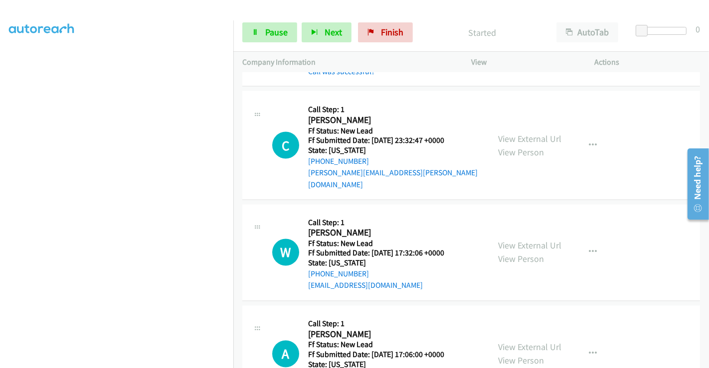
scroll to position [1407, 0]
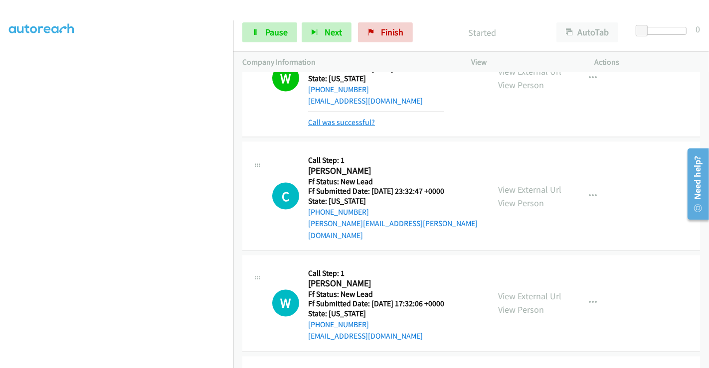
click at [361, 118] on link "Call was successful?" at bounding box center [341, 122] width 67 height 9
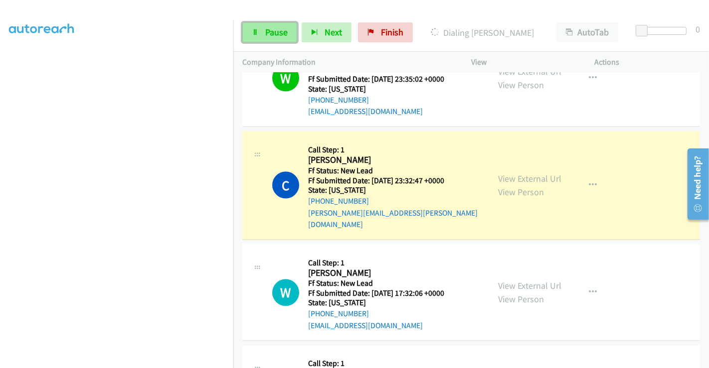
click at [272, 37] on span "Pause" at bounding box center [276, 31] width 22 height 11
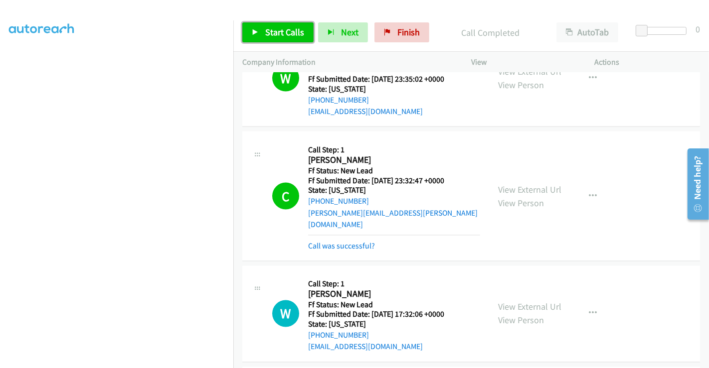
click at [283, 35] on span "Start Calls" at bounding box center [284, 31] width 39 height 11
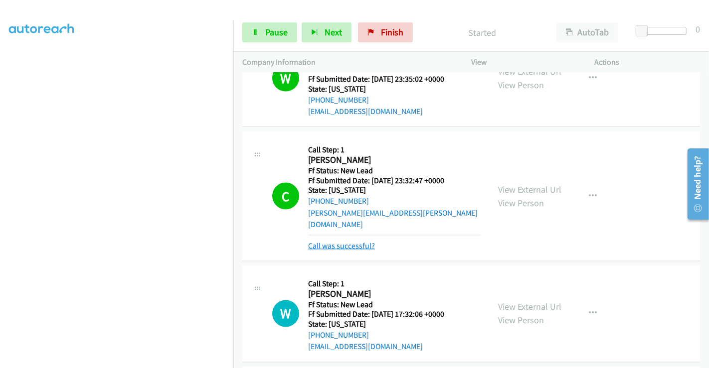
click at [341, 241] on link "Call was successful?" at bounding box center [341, 245] width 67 height 9
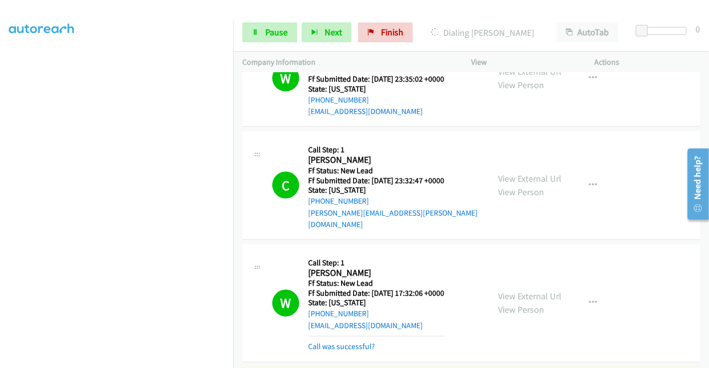
scroll to position [1562, 0]
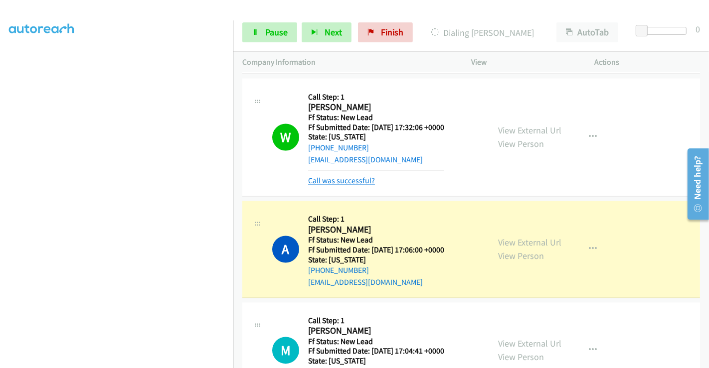
click at [347, 176] on link "Call was successful?" at bounding box center [341, 180] width 67 height 9
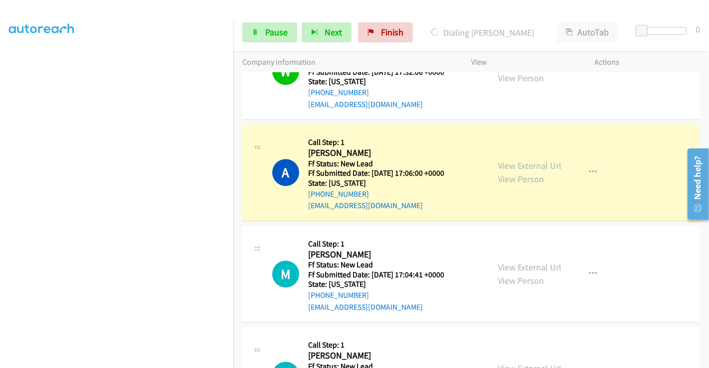
scroll to position [1663, 0]
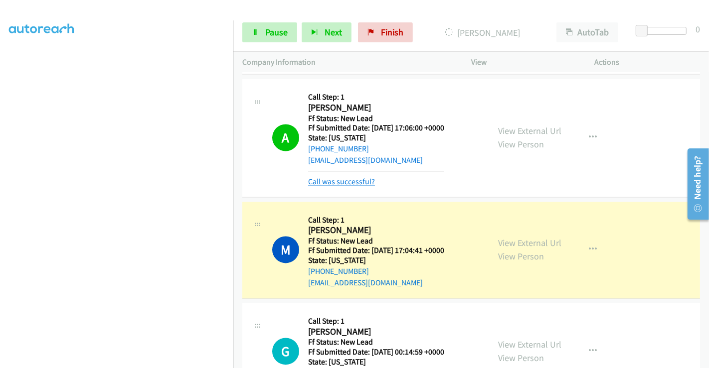
click at [363, 177] on link "Call was successful?" at bounding box center [341, 181] width 67 height 9
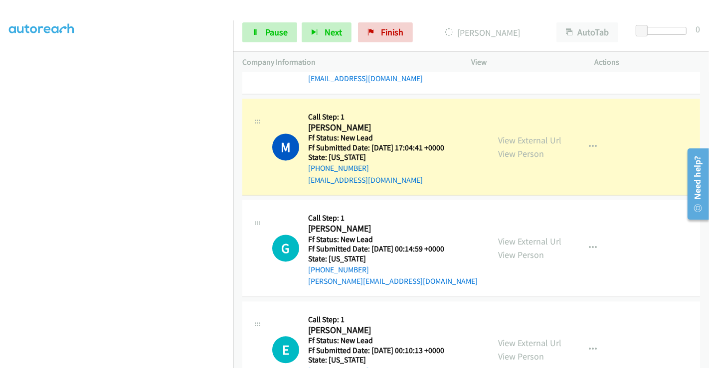
scroll to position [1690, 0]
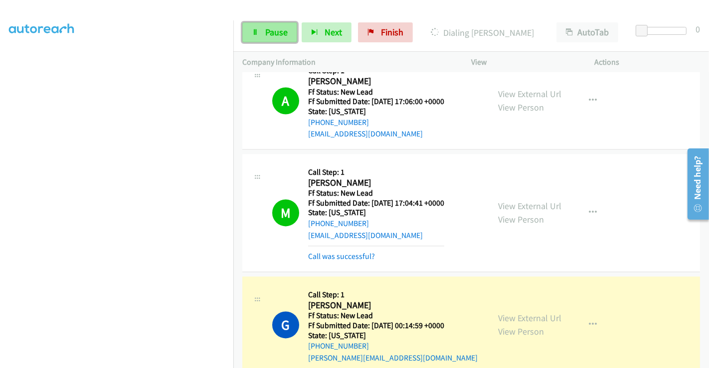
click at [254, 30] on icon at bounding box center [255, 32] width 7 height 7
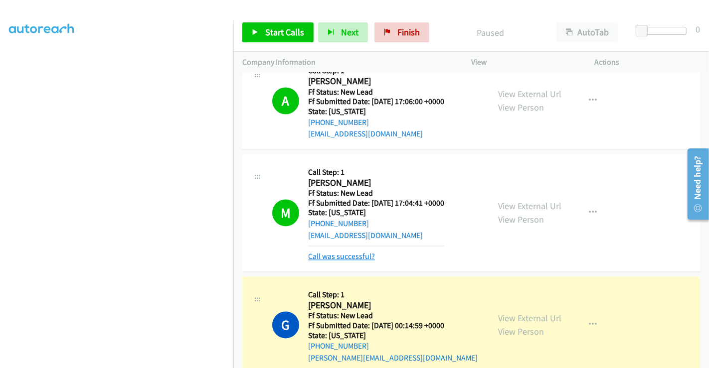
click at [343, 252] on link "Call was successful?" at bounding box center [341, 256] width 67 height 9
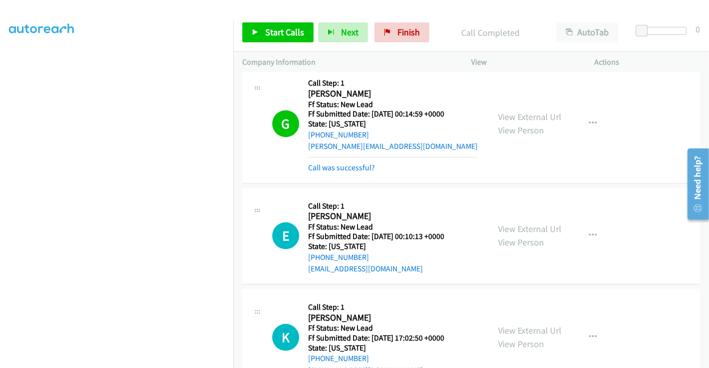
scroll to position [1877, 0]
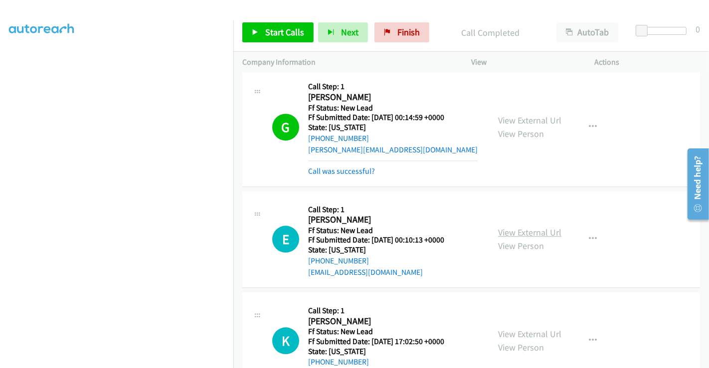
click at [528, 227] on link "View External Url" at bounding box center [529, 232] width 63 height 11
click at [523, 328] on link "View External Url" at bounding box center [529, 333] width 63 height 11
click at [349, 166] on link "Call was successful?" at bounding box center [341, 170] width 67 height 9
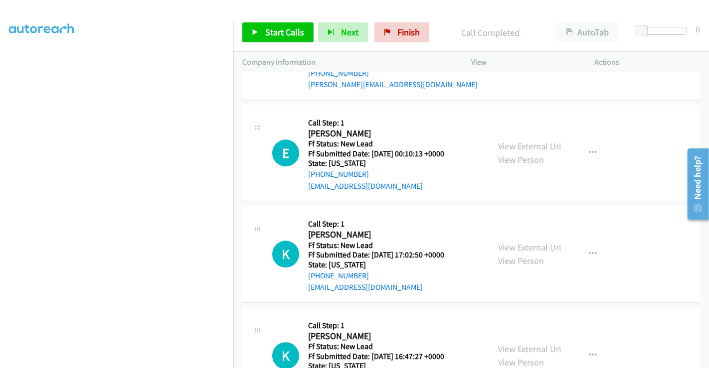
scroll to position [1966, 0]
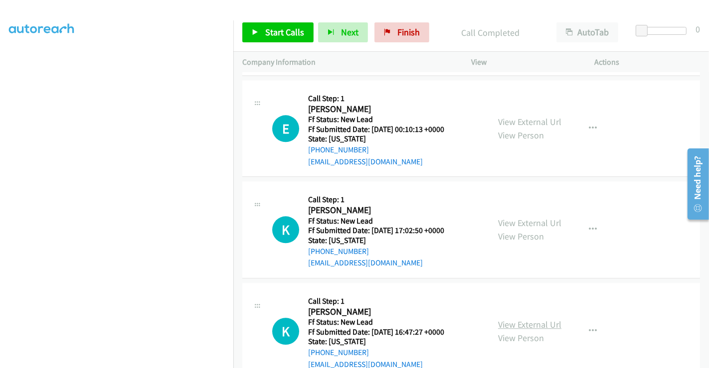
click at [519, 319] on link "View External Url" at bounding box center [529, 324] width 63 height 11
click at [589, 125] on icon "button" at bounding box center [593, 129] width 8 height 8
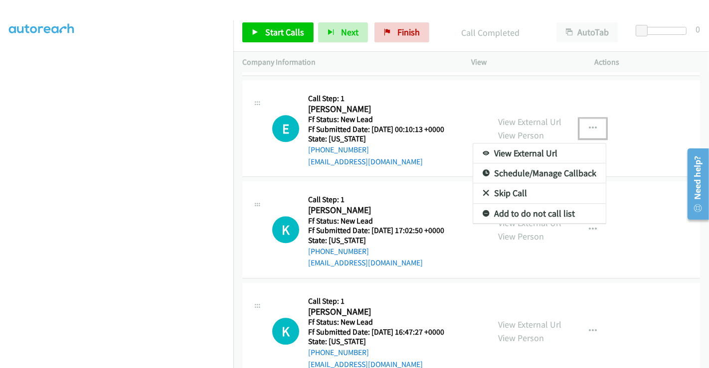
click at [507, 183] on link "Skip Call" at bounding box center [539, 193] width 133 height 20
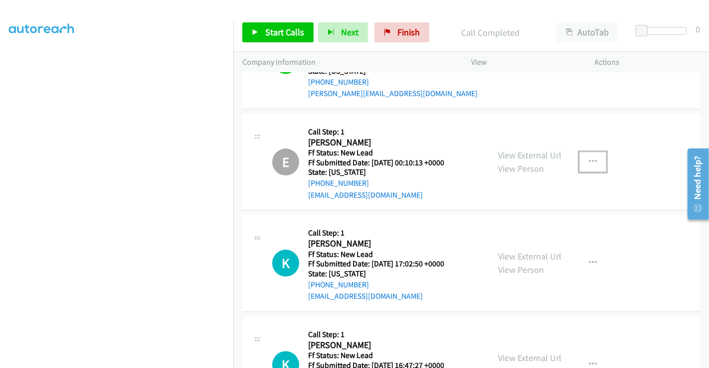
scroll to position [1947, 0]
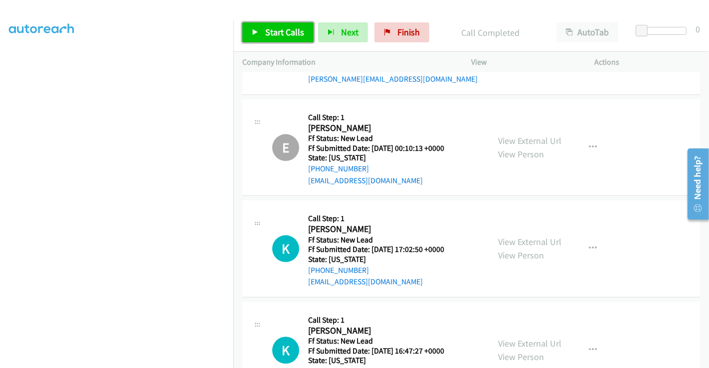
click at [290, 33] on span "Start Calls" at bounding box center [284, 31] width 39 height 11
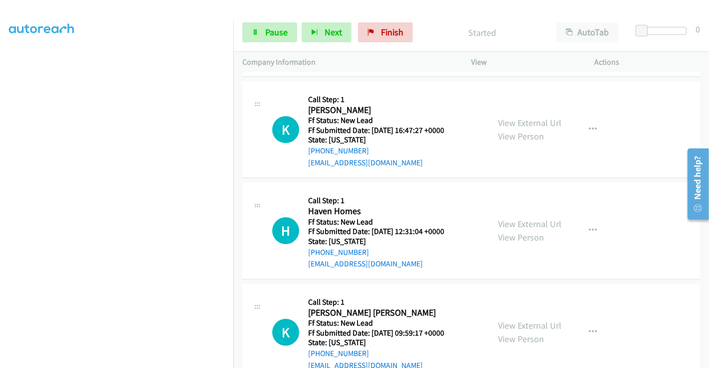
scroll to position [2169, 0]
click at [513, 218] on link "View External Url" at bounding box center [529, 223] width 63 height 11
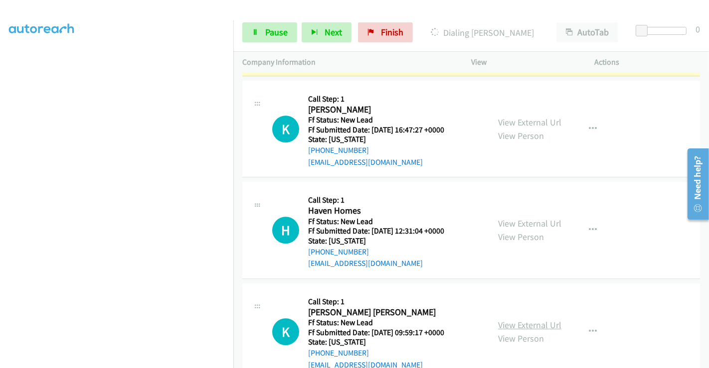
click at [520, 319] on link "View External Url" at bounding box center [529, 324] width 63 height 11
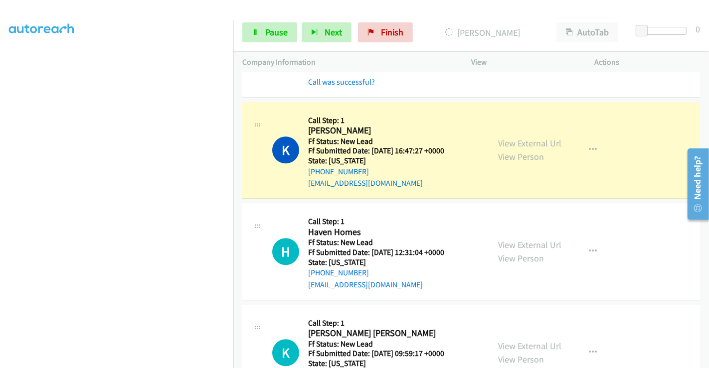
scroll to position [2190, 0]
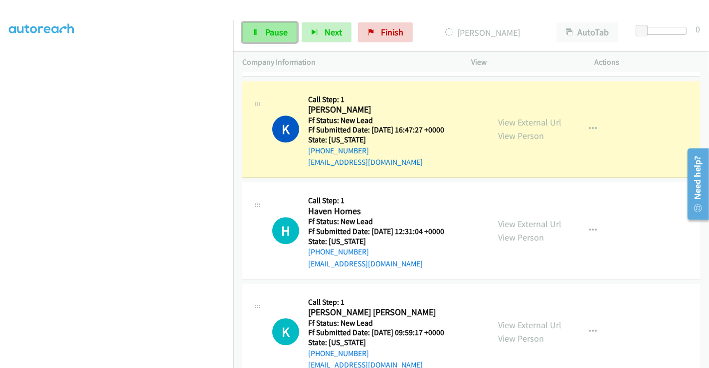
click at [256, 36] on link "Pause" at bounding box center [269, 32] width 55 height 20
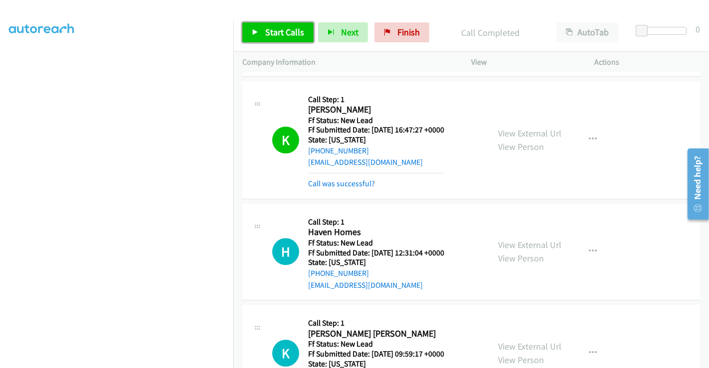
click at [289, 27] on span "Start Calls" at bounding box center [284, 31] width 39 height 11
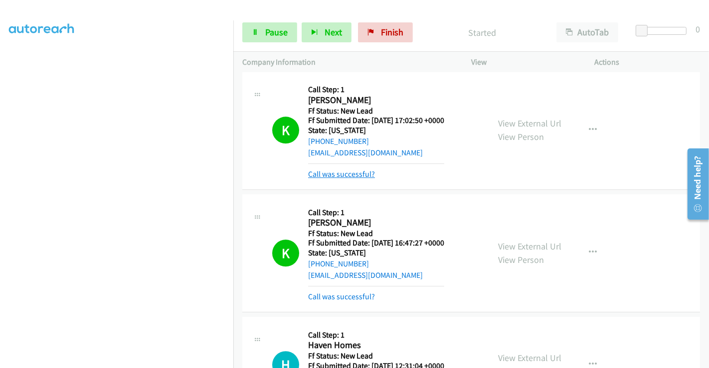
scroll to position [2079, 0]
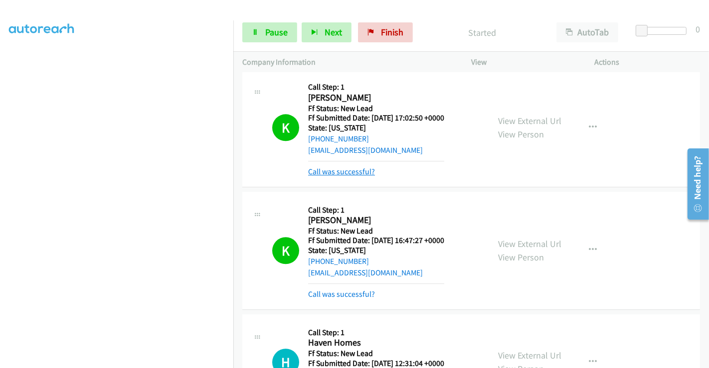
click at [355, 167] on link "Call was successful?" at bounding box center [341, 171] width 67 height 9
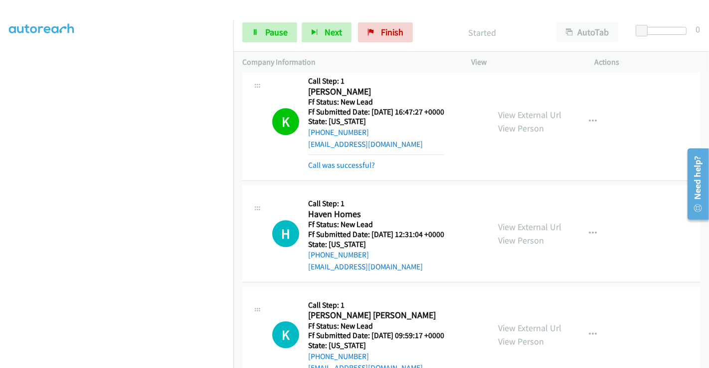
scroll to position [2190, 0]
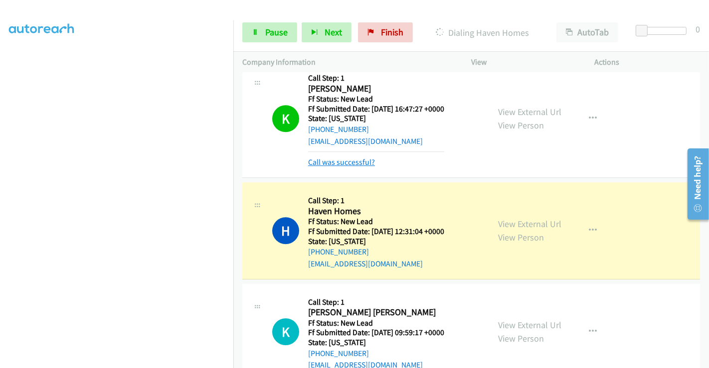
click at [347, 157] on link "Call was successful?" at bounding box center [341, 161] width 67 height 9
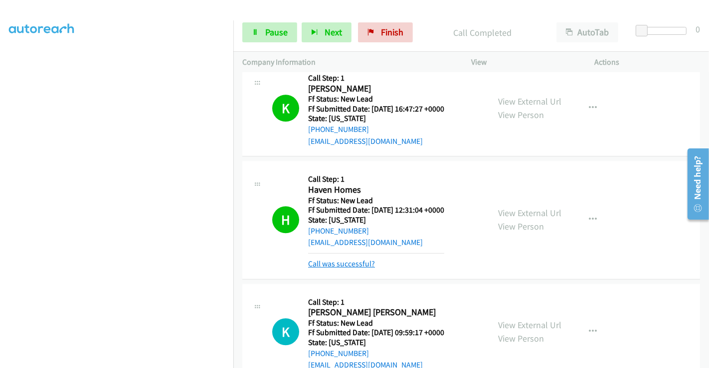
click at [352, 259] on link "Call was successful?" at bounding box center [341, 263] width 67 height 9
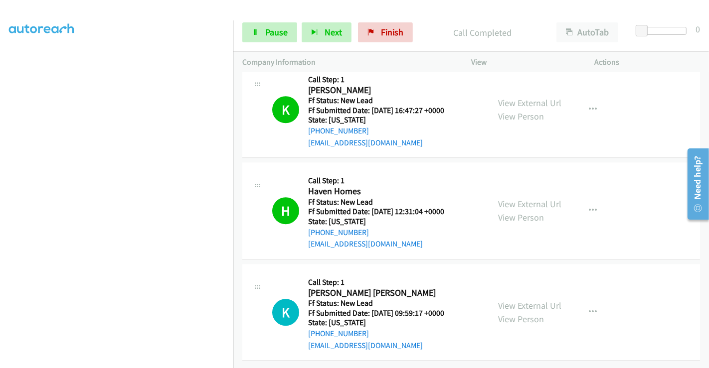
scroll to position [2169, 0]
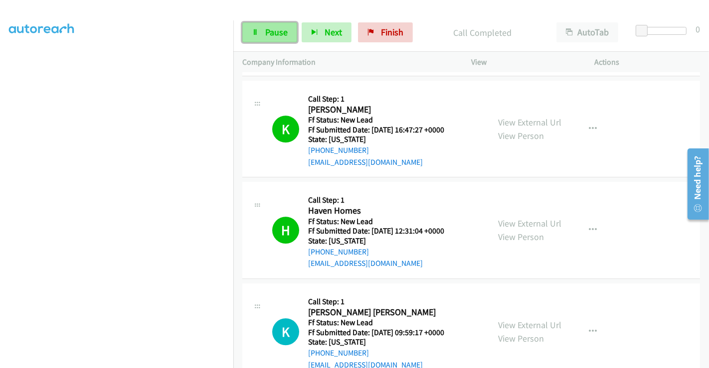
click at [266, 36] on span "Pause" at bounding box center [276, 31] width 22 height 11
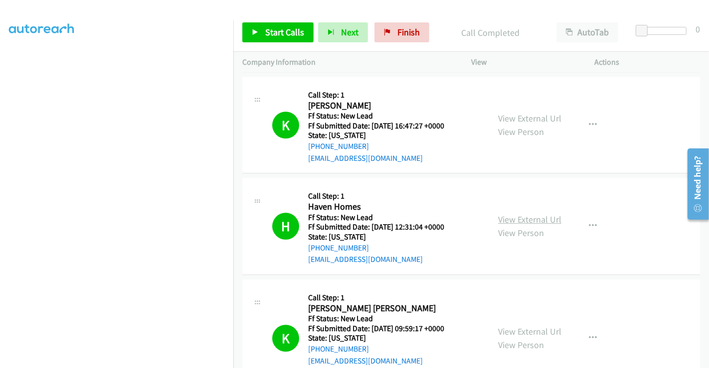
scroll to position [2221, 0]
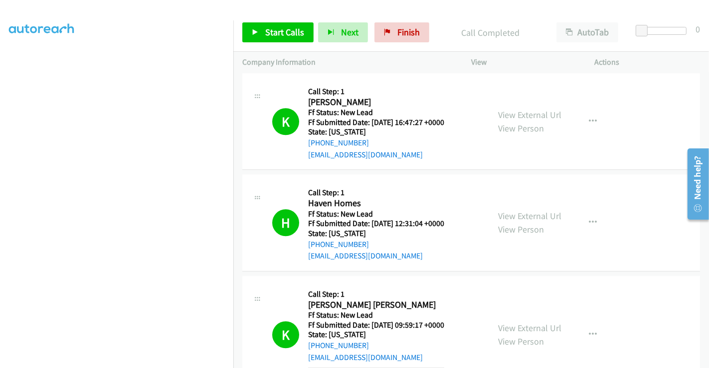
click at [347, 337] on div "Callback Scheduled Call Step: 1 Karen Kalani Pacheco Pacific/Honolulu Ff Status…" at bounding box center [376, 335] width 136 height 100
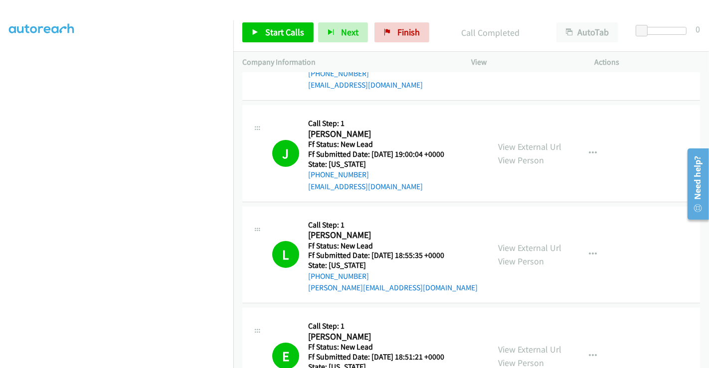
scroll to position [0, 0]
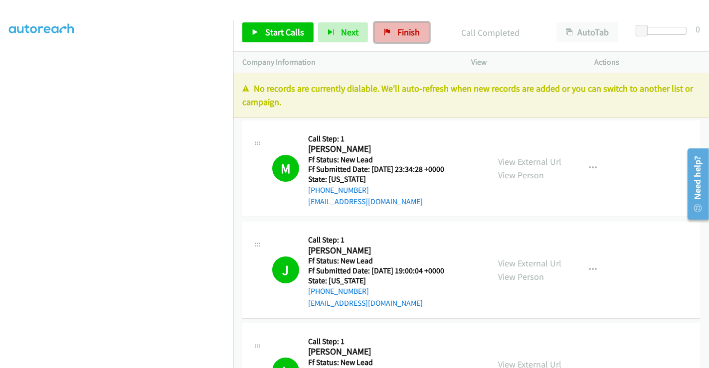
click at [401, 30] on span "Finish" at bounding box center [408, 31] width 22 height 11
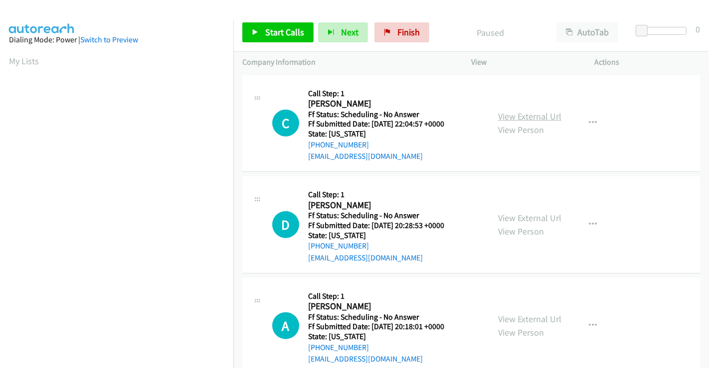
click at [508, 119] on link "View External Url" at bounding box center [529, 116] width 63 height 11
click at [520, 219] on link "View External Url" at bounding box center [529, 217] width 63 height 11
click at [527, 315] on link "View External Url" at bounding box center [529, 318] width 63 height 11
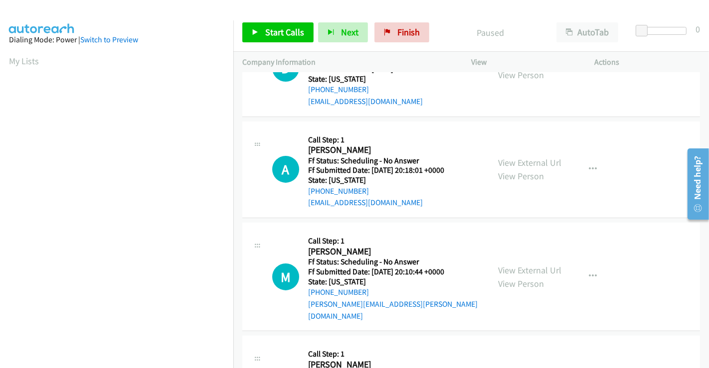
scroll to position [221, 0]
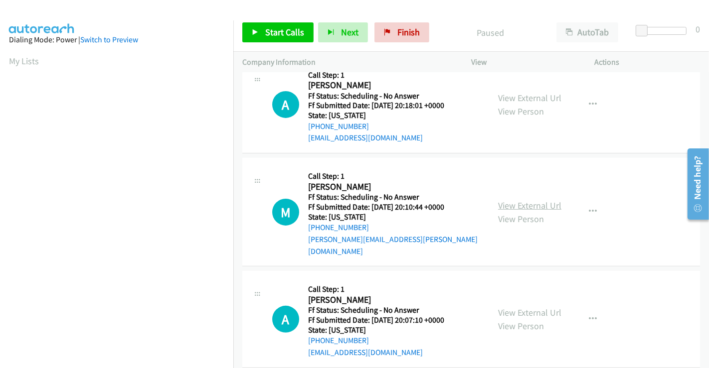
click at [518, 200] on link "View External Url" at bounding box center [529, 205] width 63 height 11
click at [515, 307] on link "View External Url" at bounding box center [529, 312] width 63 height 11
click at [280, 39] on link "Start Calls" at bounding box center [277, 32] width 71 height 20
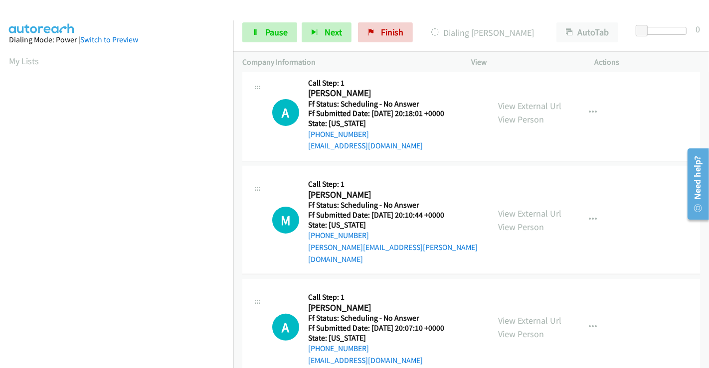
scroll to position [277, 0]
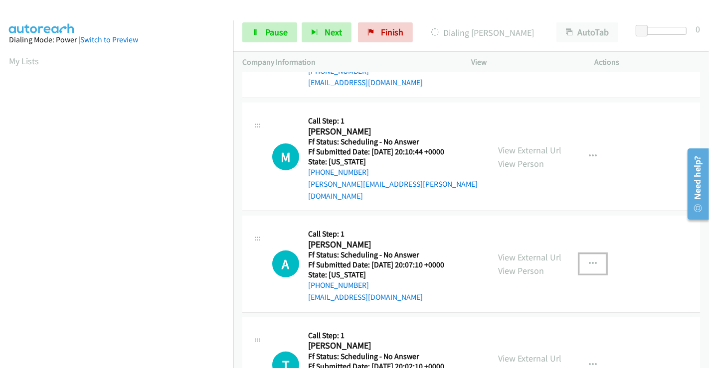
click at [590, 260] on icon "button" at bounding box center [593, 264] width 8 height 8
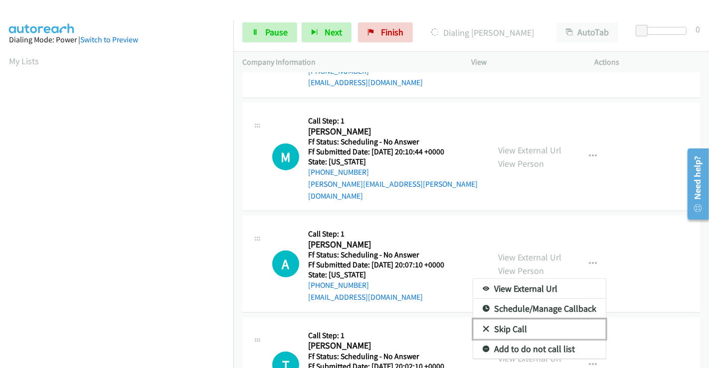
click at [507, 319] on link "Skip Call" at bounding box center [539, 329] width 133 height 20
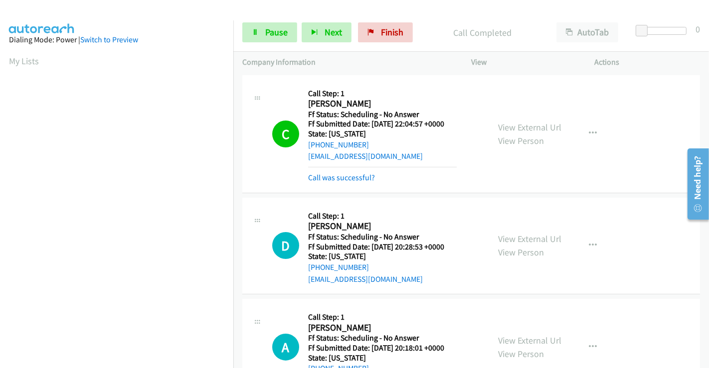
scroll to position [192, 0]
click at [275, 34] on span "Pause" at bounding box center [276, 31] width 22 height 11
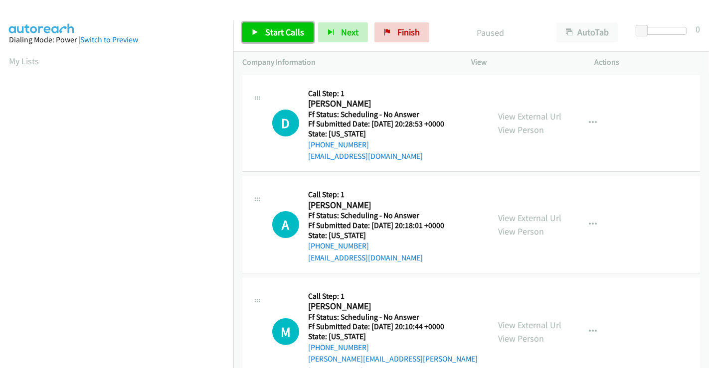
click at [283, 32] on span "Start Calls" at bounding box center [284, 31] width 39 height 11
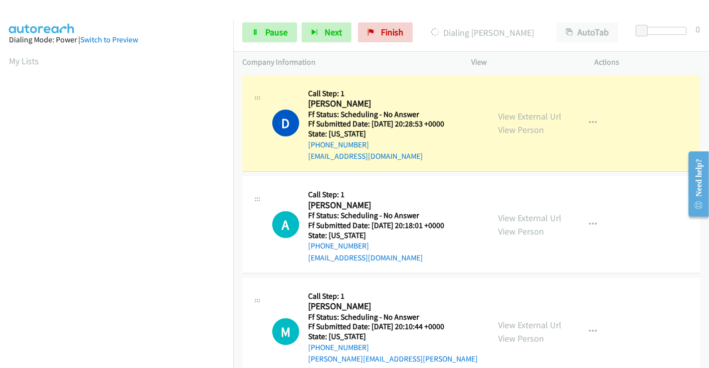
scroll to position [192, 0]
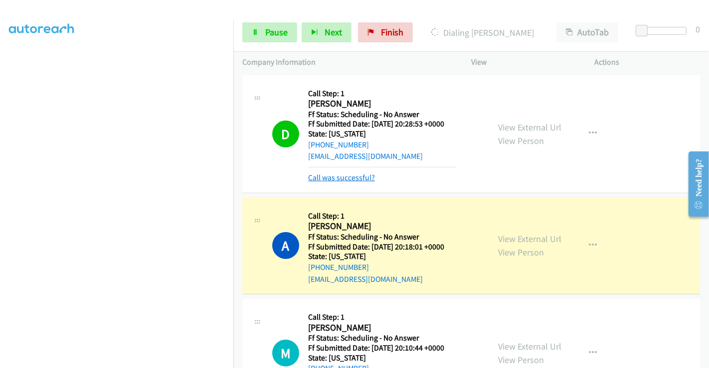
click at [347, 177] on link "Call was successful?" at bounding box center [341, 177] width 67 height 9
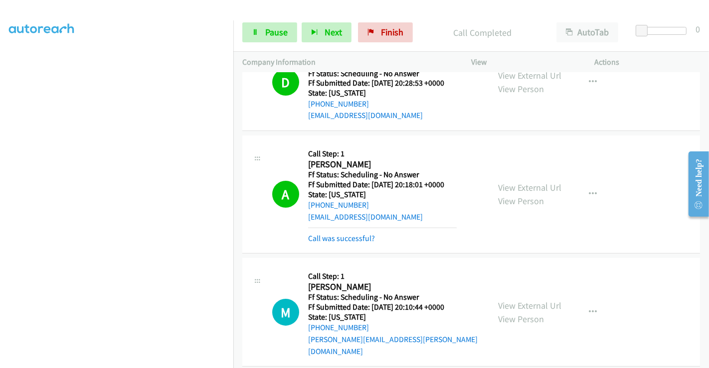
scroll to position [55, 0]
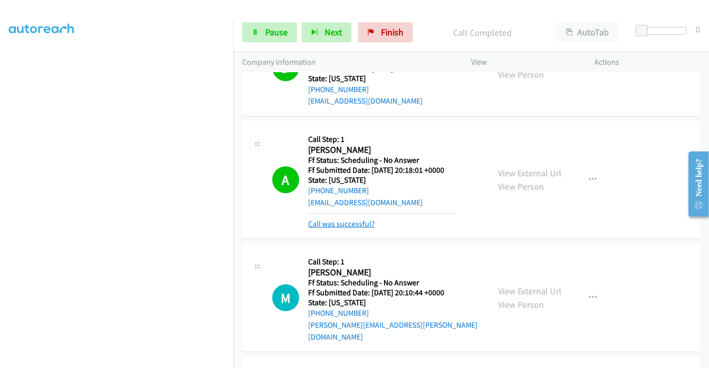
click at [343, 222] on link "Call was successful?" at bounding box center [341, 223] width 67 height 9
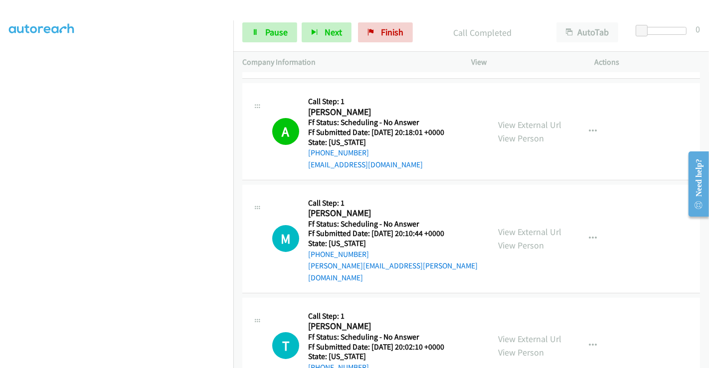
scroll to position [111, 0]
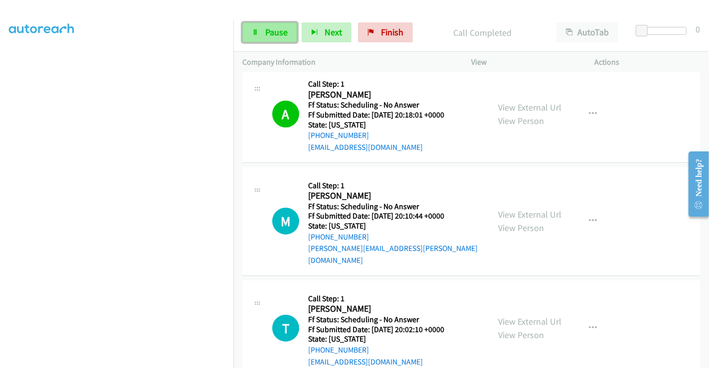
click at [274, 32] on span "Pause" at bounding box center [276, 31] width 22 height 11
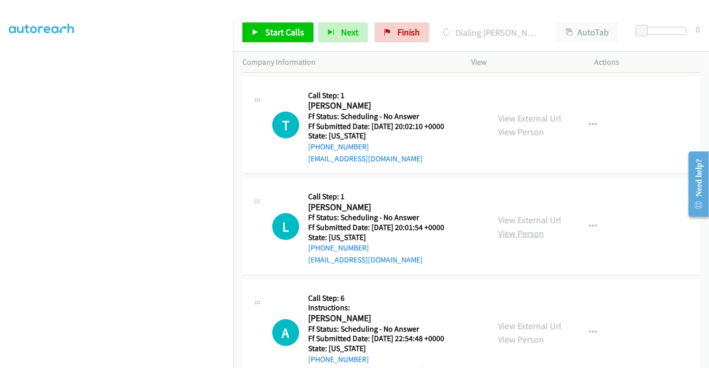
scroll to position [332, 0]
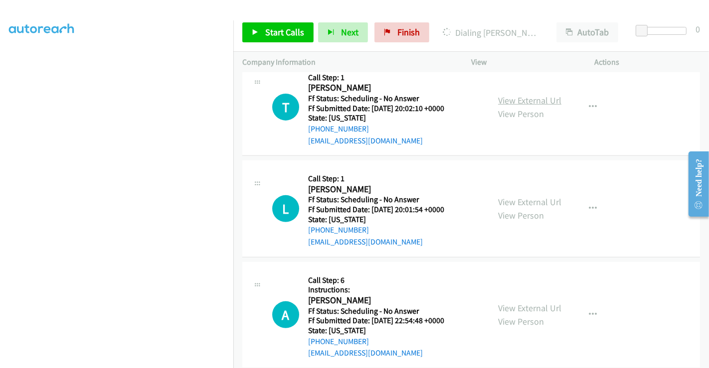
click at [525, 95] on link "View External Url" at bounding box center [529, 100] width 63 height 11
click at [523, 196] on link "View External Url" at bounding box center [529, 201] width 63 height 11
click at [517, 302] on link "View External Url" at bounding box center [529, 307] width 63 height 11
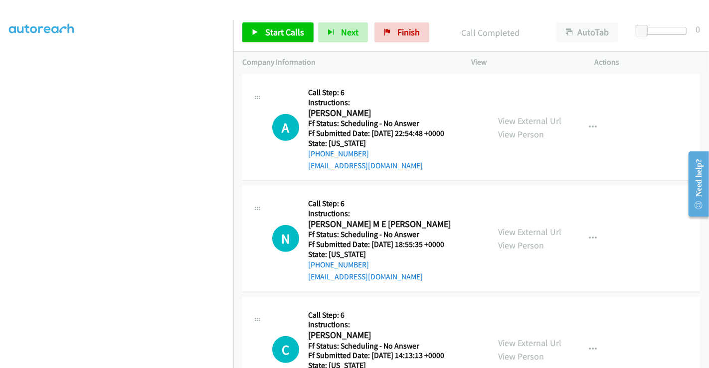
scroll to position [630, 0]
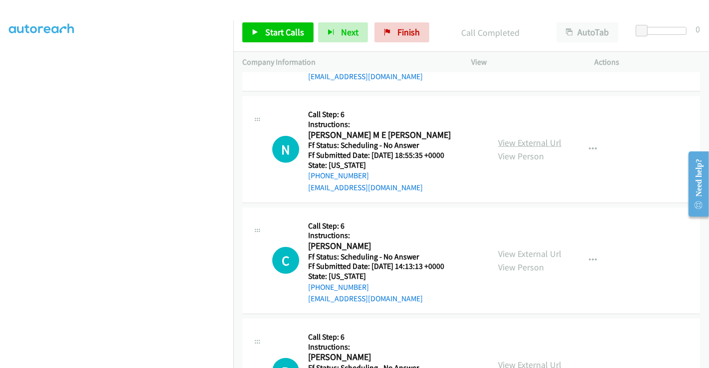
click at [517, 137] on link "View External Url" at bounding box center [529, 142] width 63 height 11
click at [515, 248] on link "View External Url" at bounding box center [529, 253] width 63 height 11
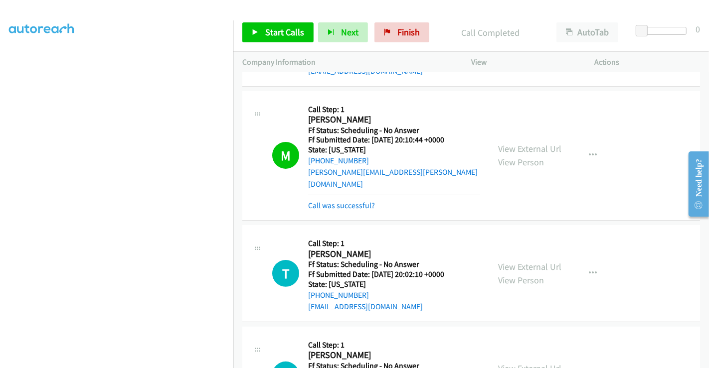
scroll to position [242, 0]
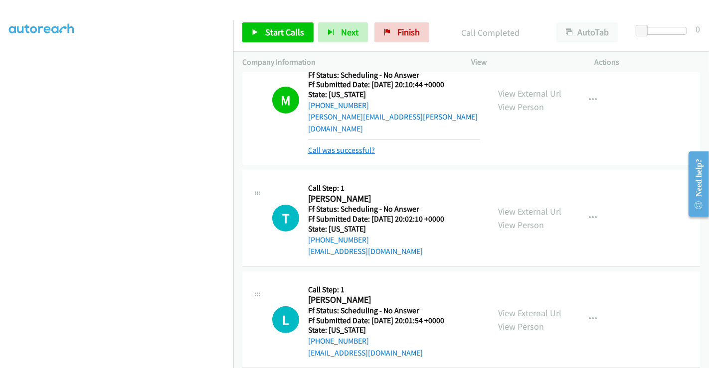
click at [334, 146] on link "Call was successful?" at bounding box center [341, 150] width 67 height 9
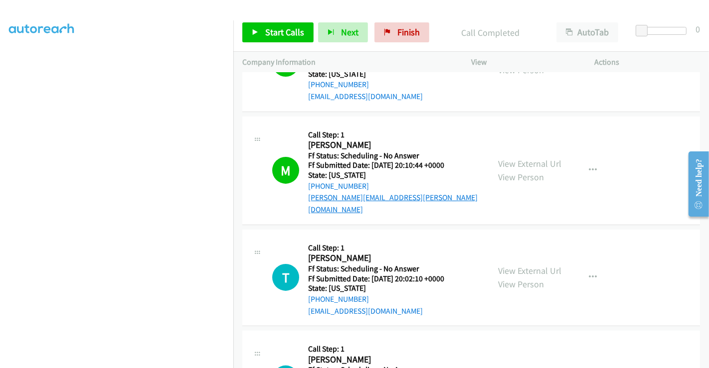
scroll to position [121, 0]
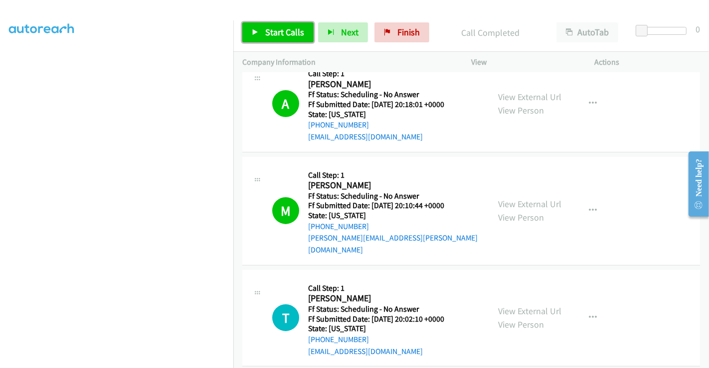
click at [261, 28] on link "Start Calls" at bounding box center [277, 32] width 71 height 20
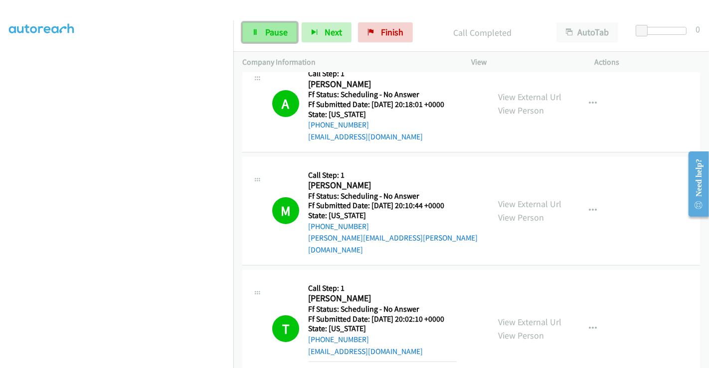
click at [270, 33] on span "Pause" at bounding box center [276, 31] width 22 height 11
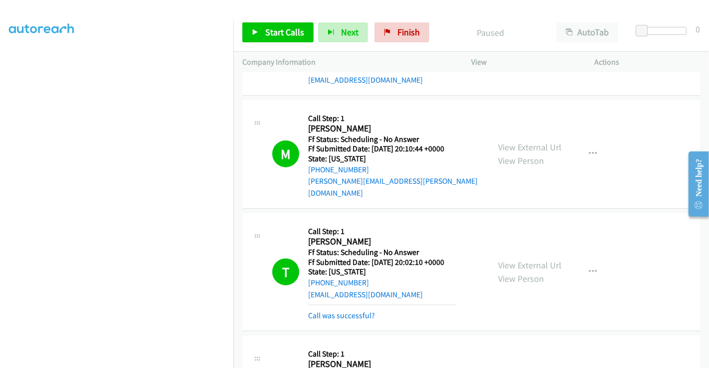
scroll to position [232, 0]
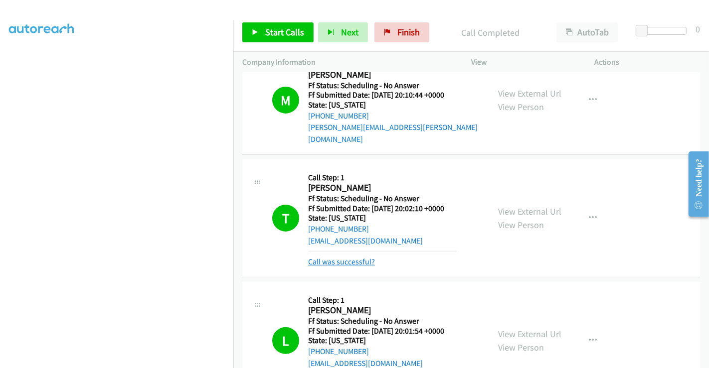
click at [352, 257] on link "Call was successful?" at bounding box center [341, 261] width 67 height 9
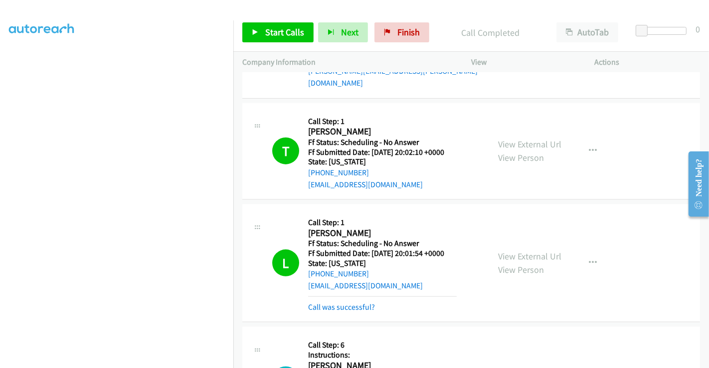
scroll to position [343, 0]
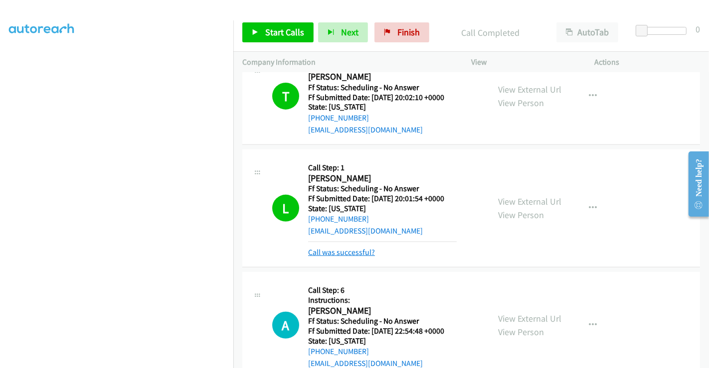
click at [346, 248] on link "Call was successful?" at bounding box center [341, 252] width 67 height 9
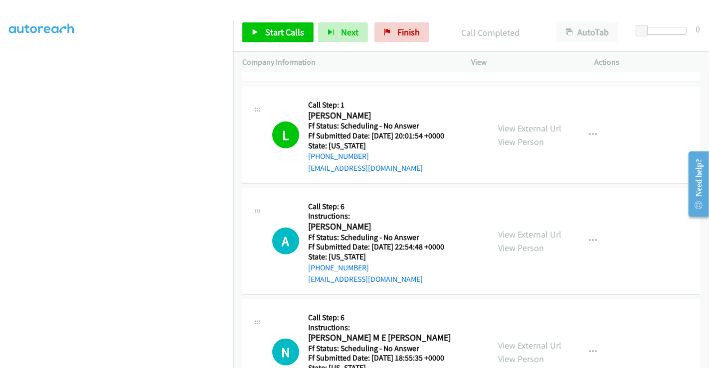
scroll to position [453, 0]
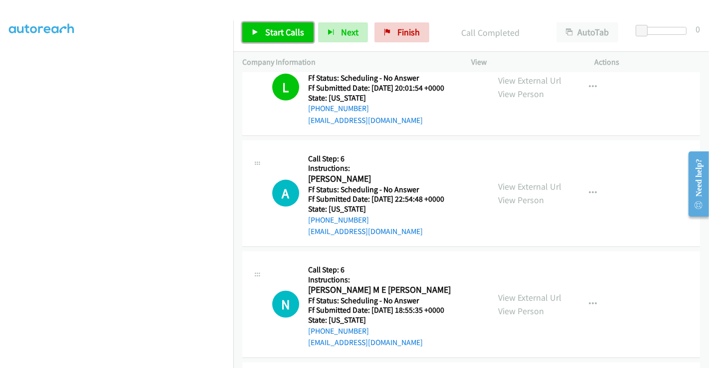
click at [275, 32] on span "Start Calls" at bounding box center [284, 31] width 39 height 11
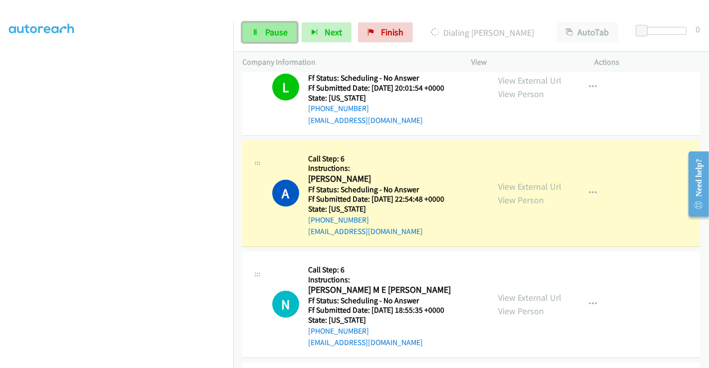
click at [266, 32] on span "Pause" at bounding box center [276, 31] width 22 height 11
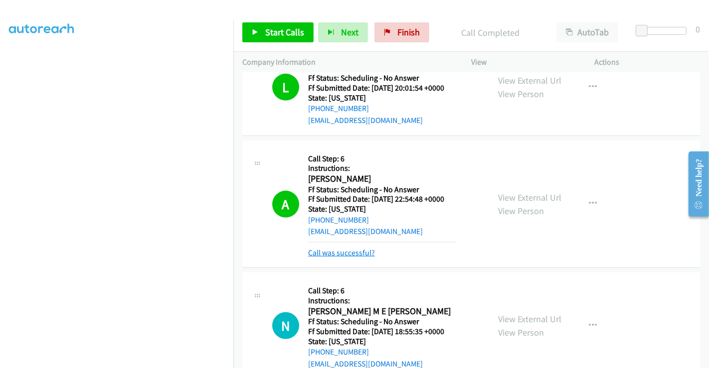
click at [344, 248] on link "Call was successful?" at bounding box center [341, 252] width 67 height 9
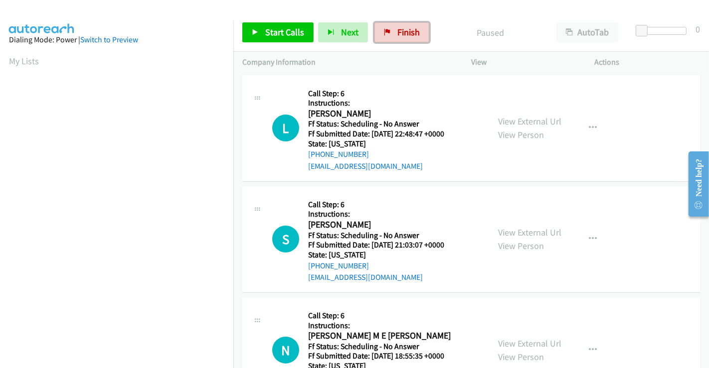
drag, startPoint x: 400, startPoint y: 25, endPoint x: 390, endPoint y: 52, distance: 28.4
click at [400, 25] on link "Finish" at bounding box center [401, 32] width 55 height 20
